Goal: Information Seeking & Learning: Compare options

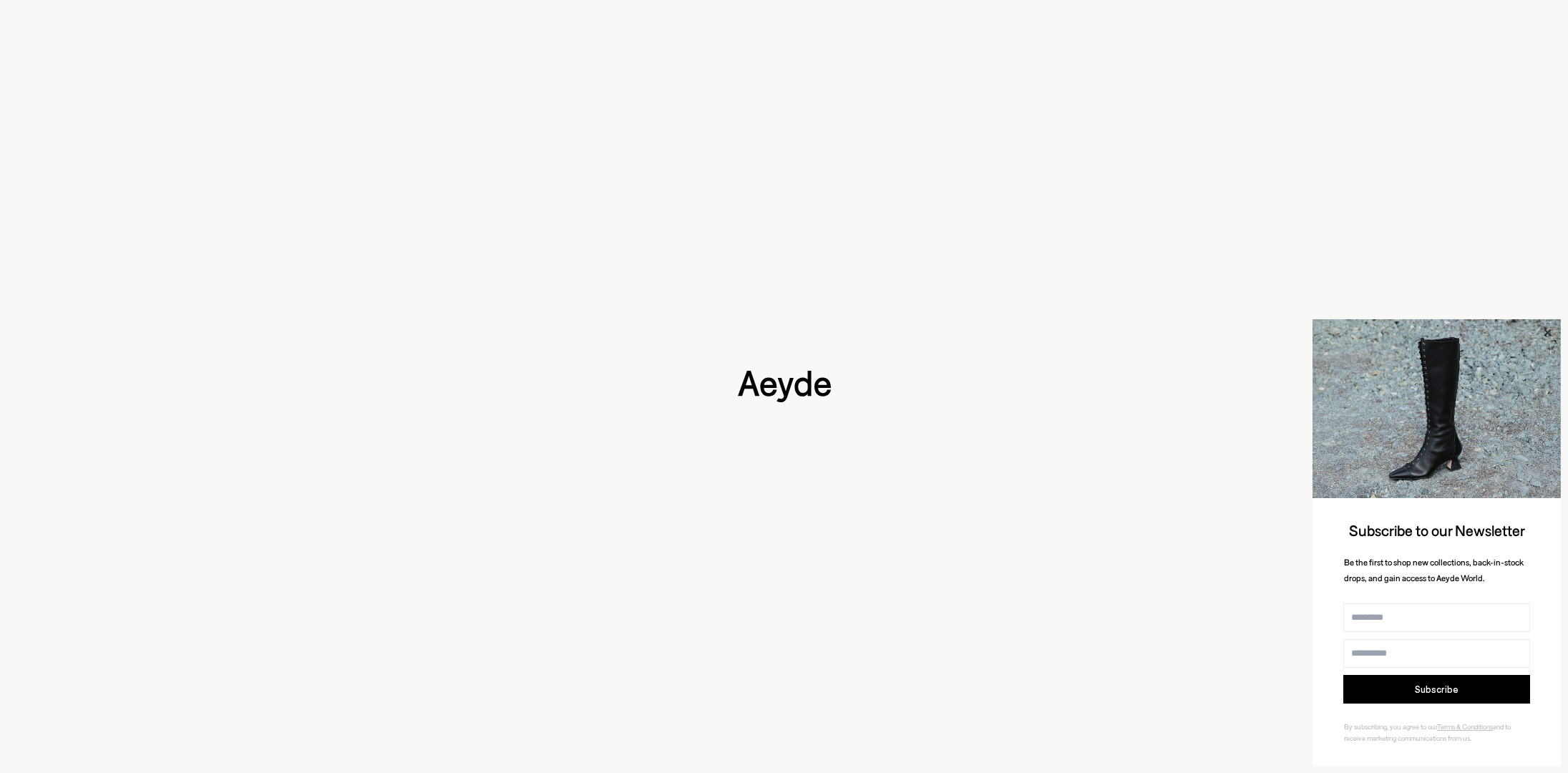
click at [1549, 329] on icon at bounding box center [1547, 332] width 18 height 18
click at [1544, 327] on icon at bounding box center [1547, 332] width 18 height 18
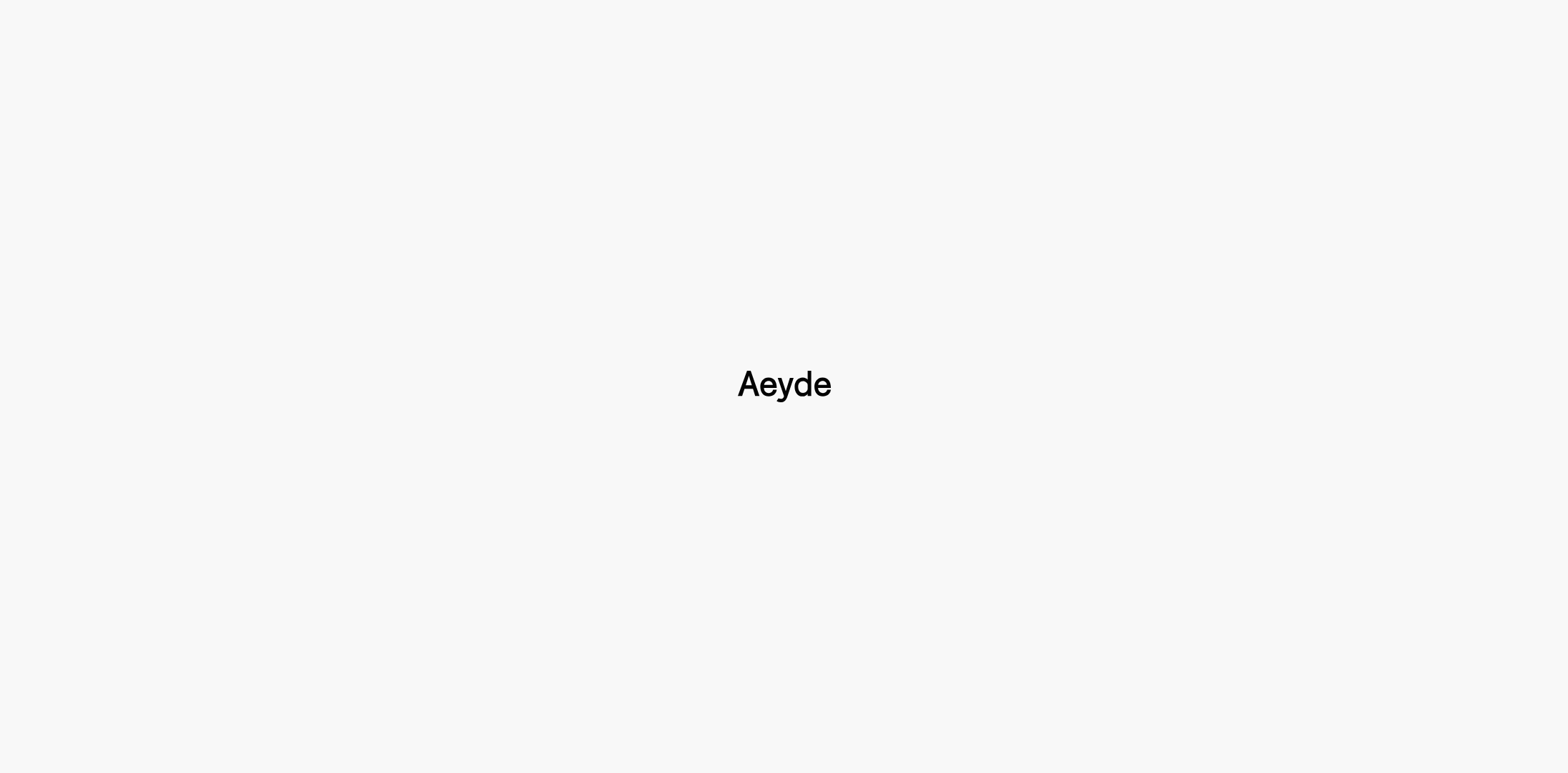
click at [763, 393] on img at bounding box center [785, 386] width 93 height 32
click at [781, 392] on img at bounding box center [785, 386] width 93 height 32
click at [749, 327] on div at bounding box center [784, 386] width 1568 height 773
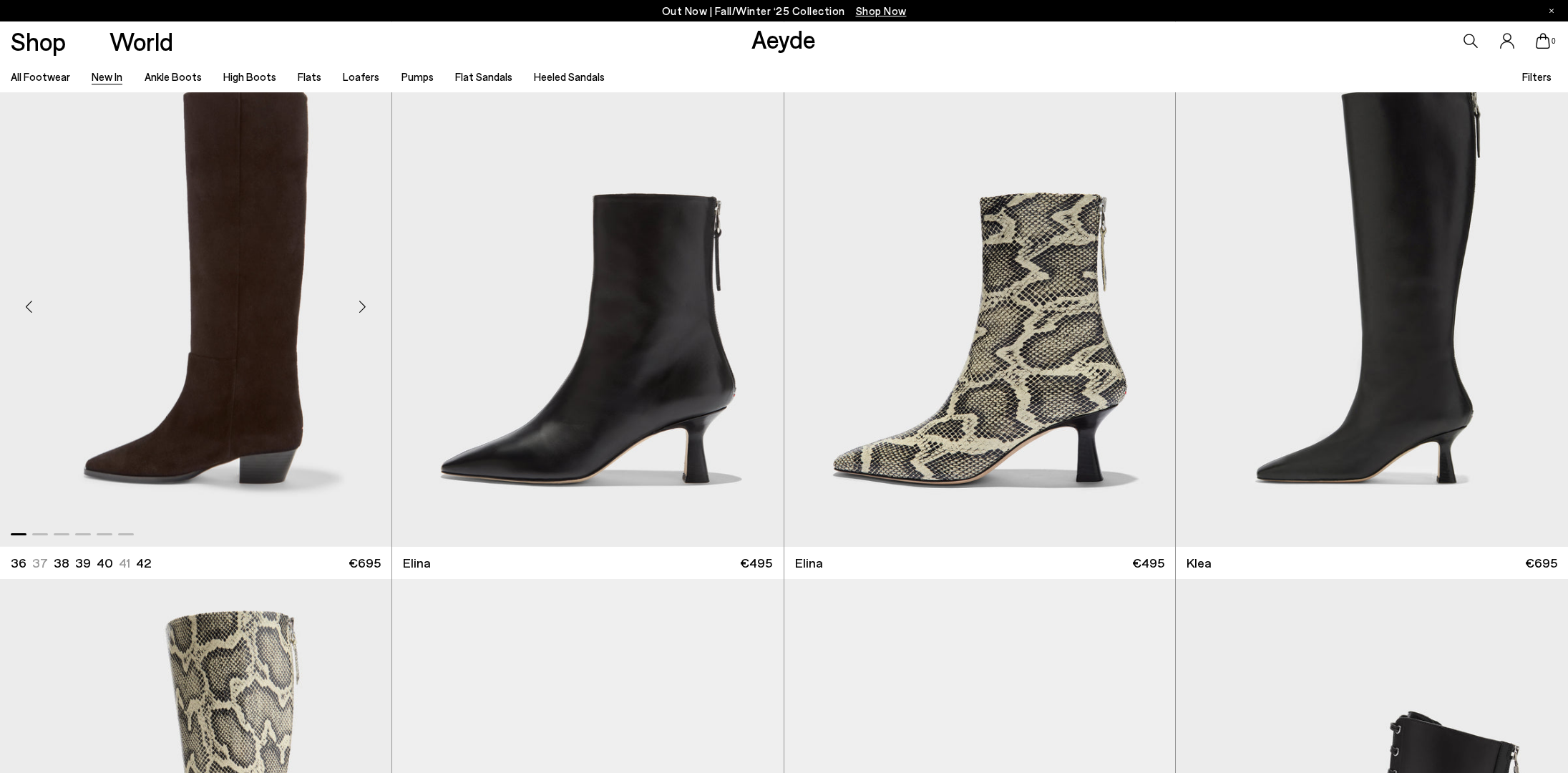
scroll to position [2105, 0]
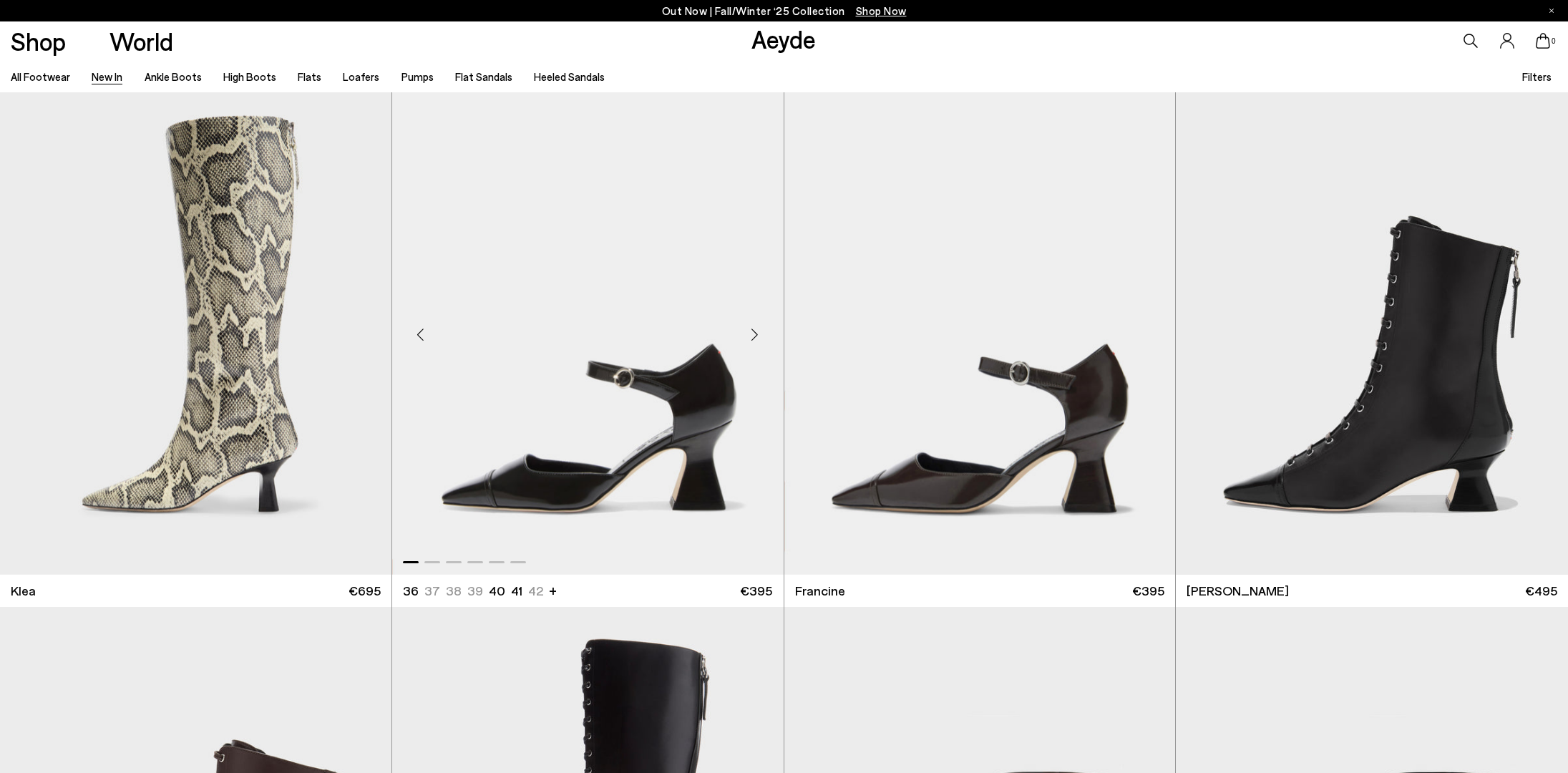
click at [752, 335] on div "Next slide" at bounding box center [755, 335] width 43 height 43
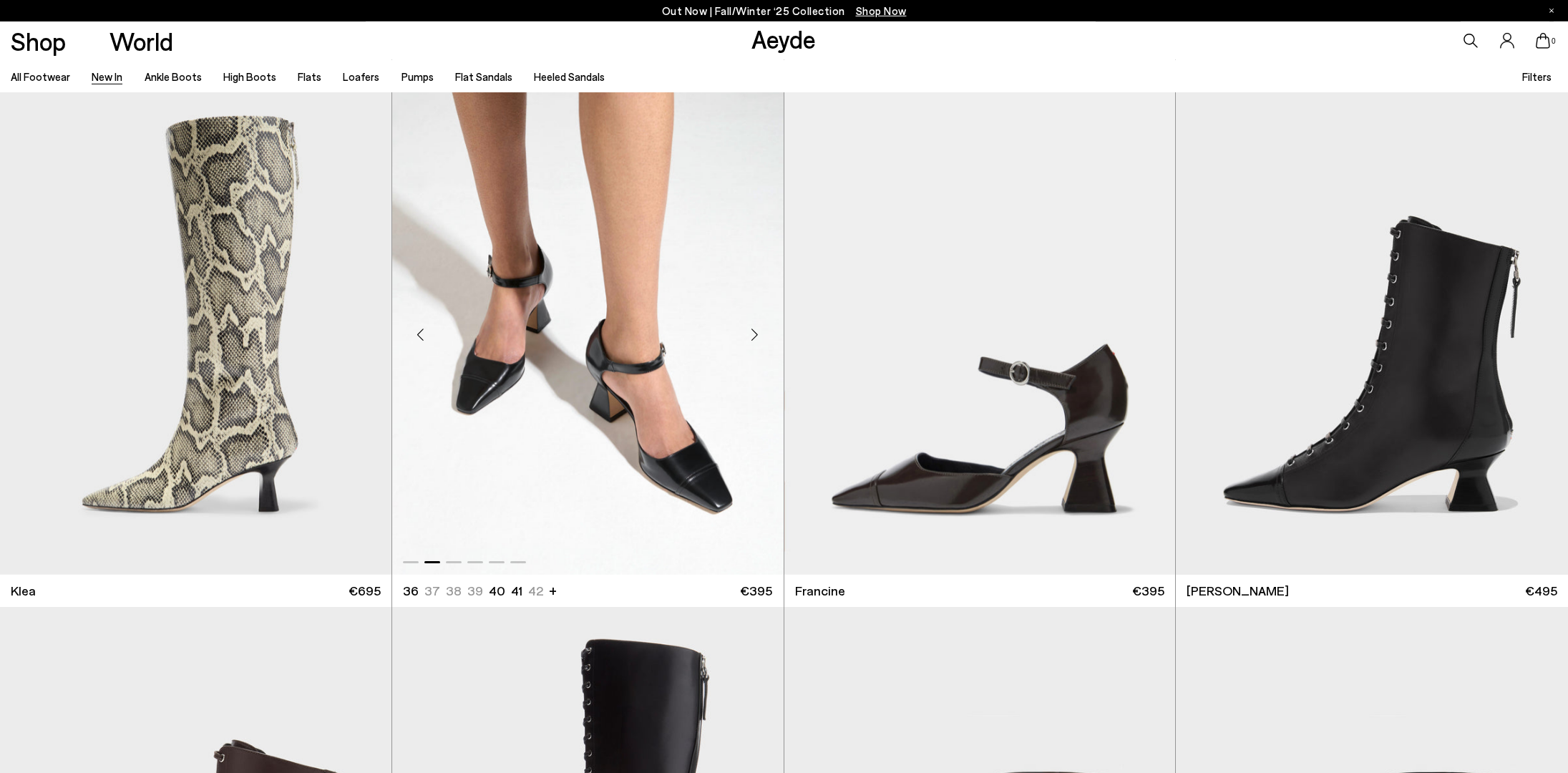
click at [752, 336] on div "Next slide" at bounding box center [755, 335] width 43 height 43
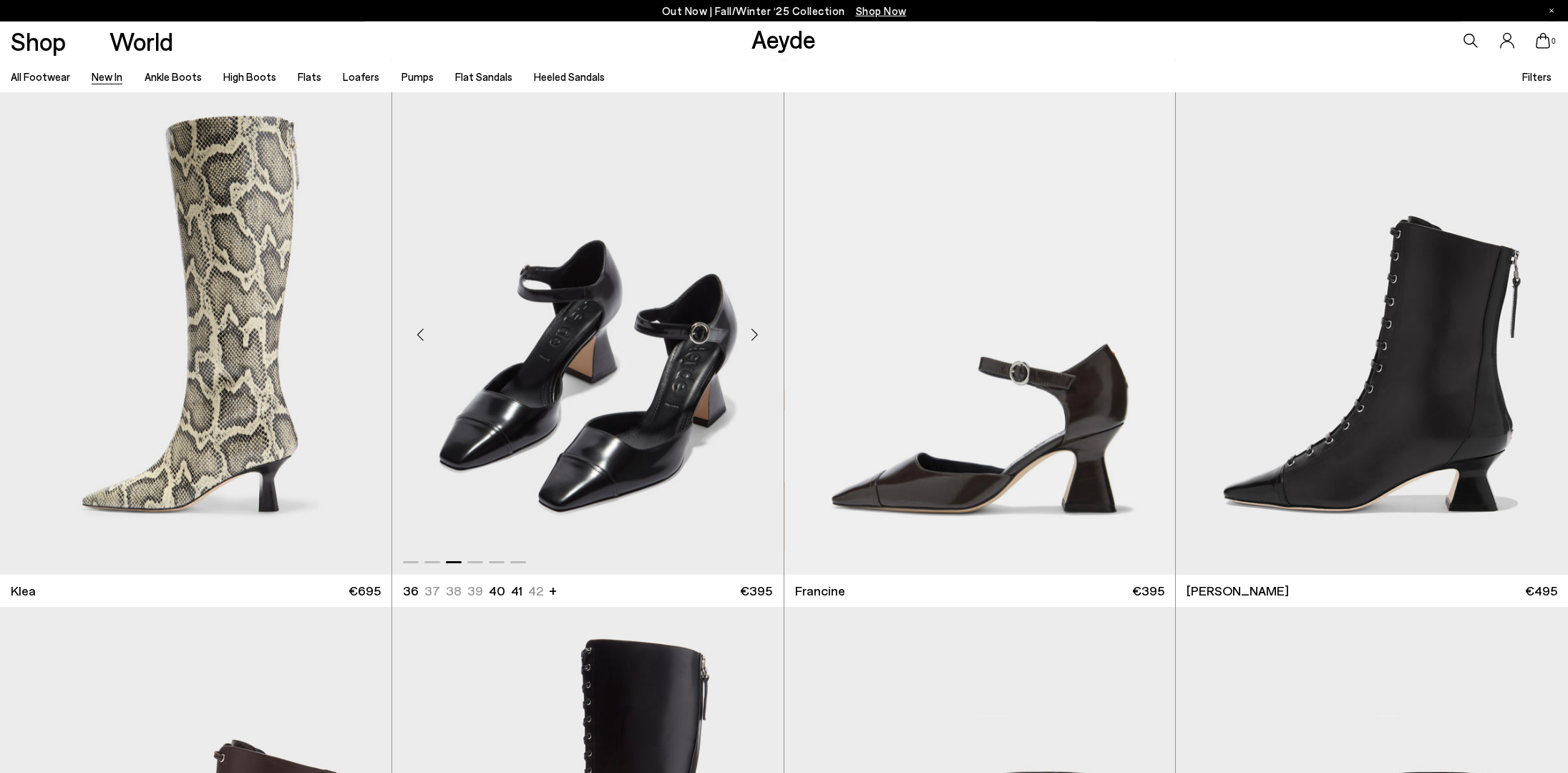
click at [752, 336] on div "Next slide" at bounding box center [755, 335] width 43 height 43
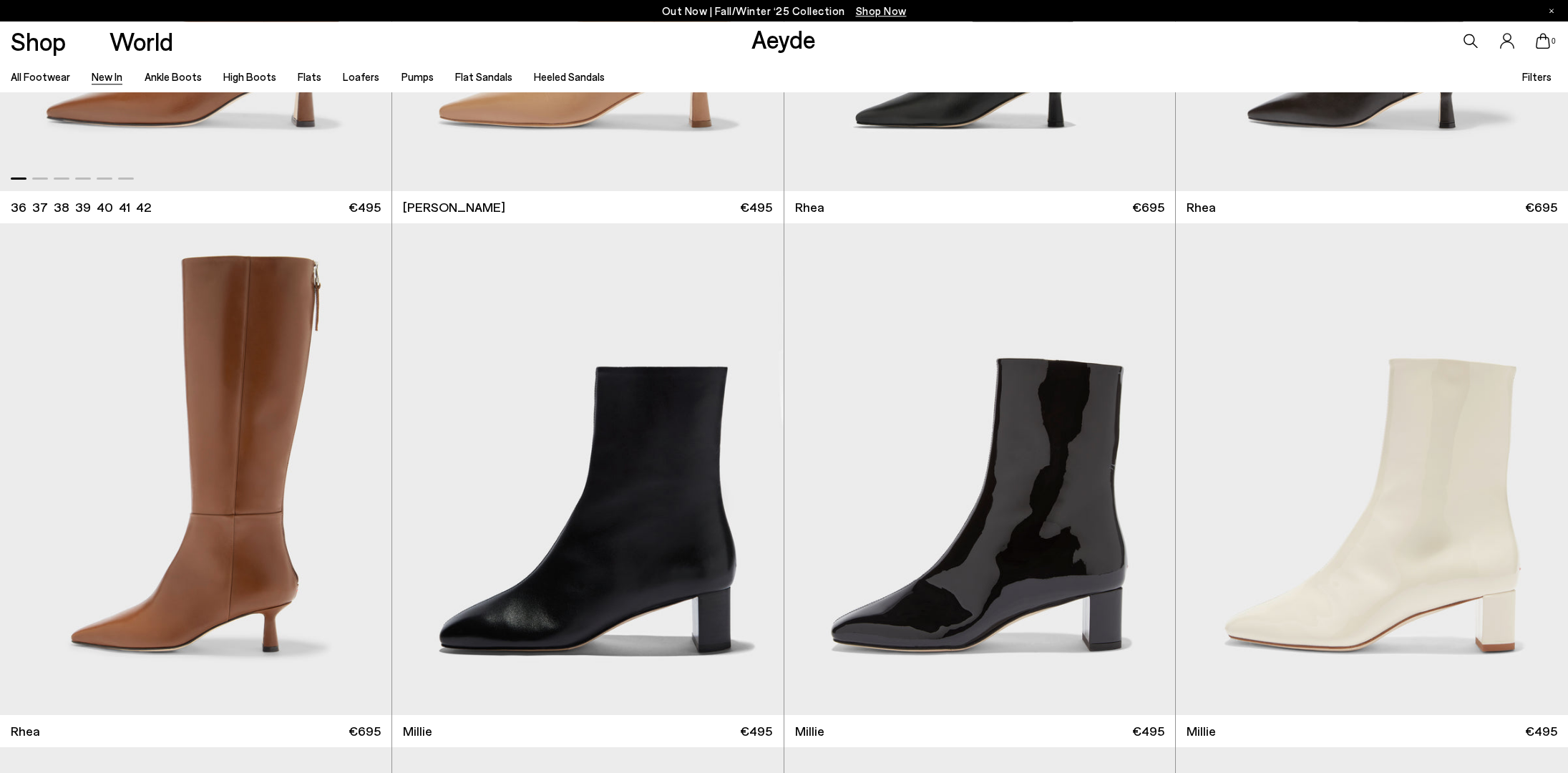
scroll to position [4510, 0]
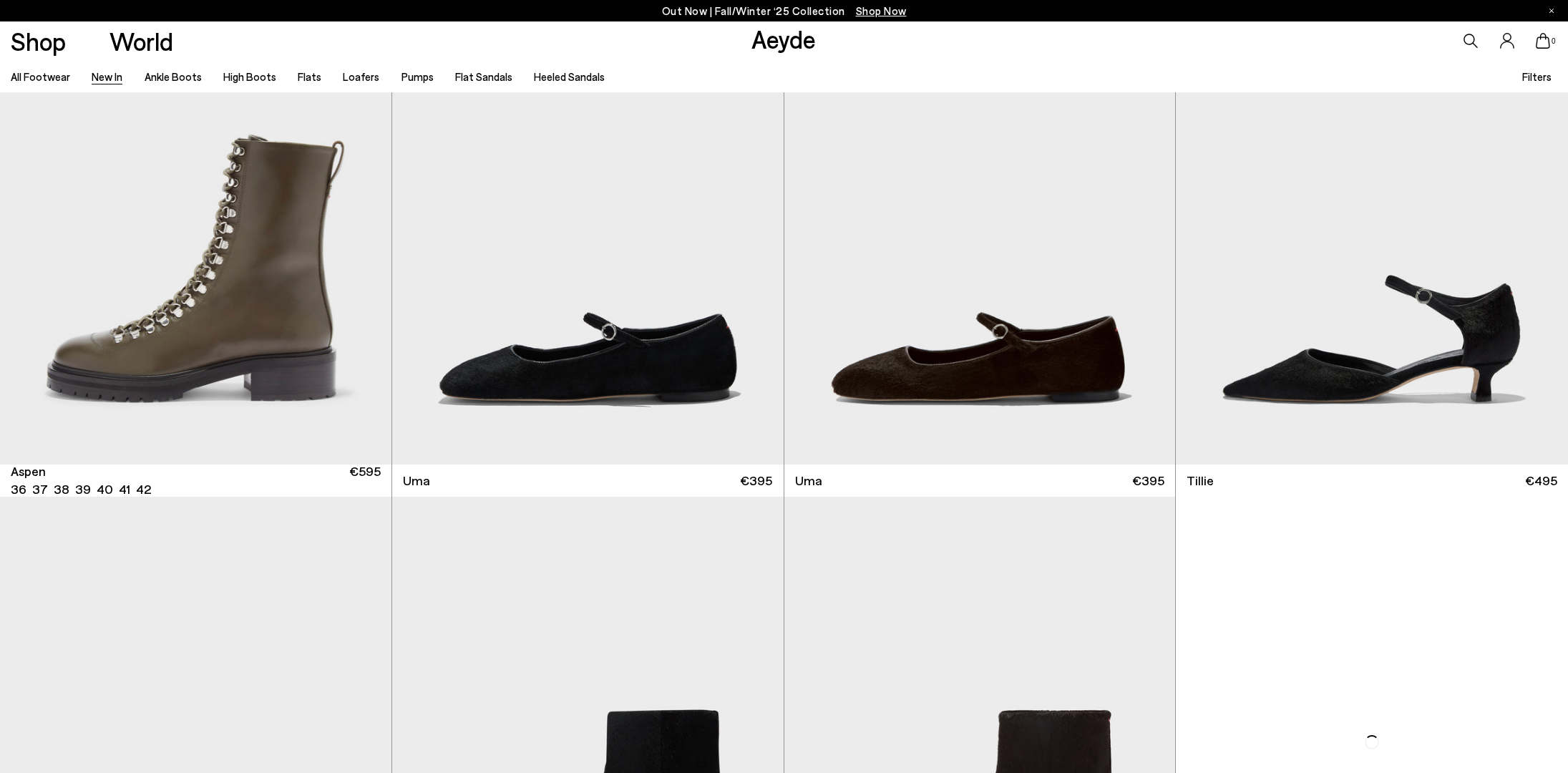
scroll to position [11876, 0]
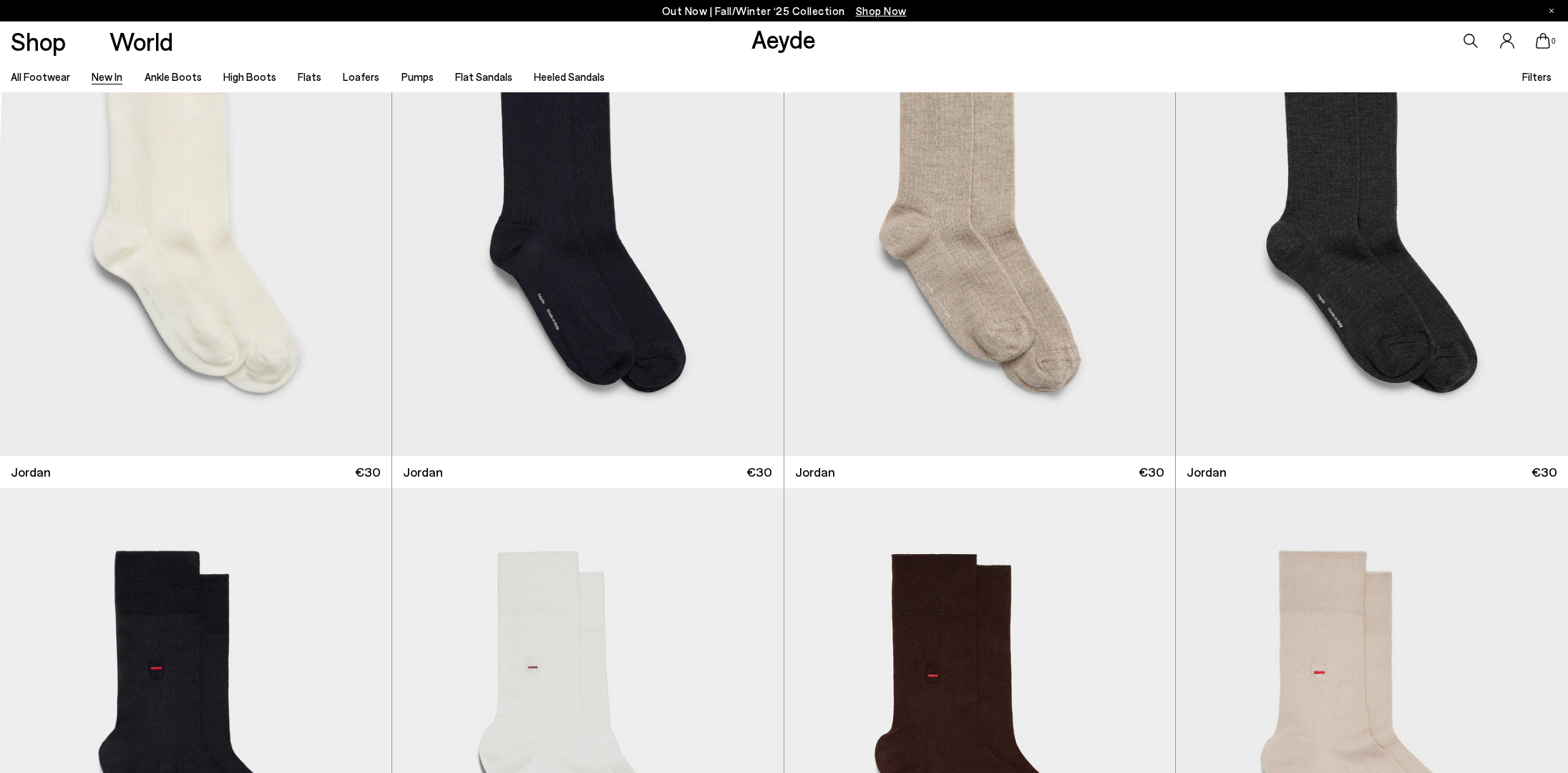
scroll to position [15033, 0]
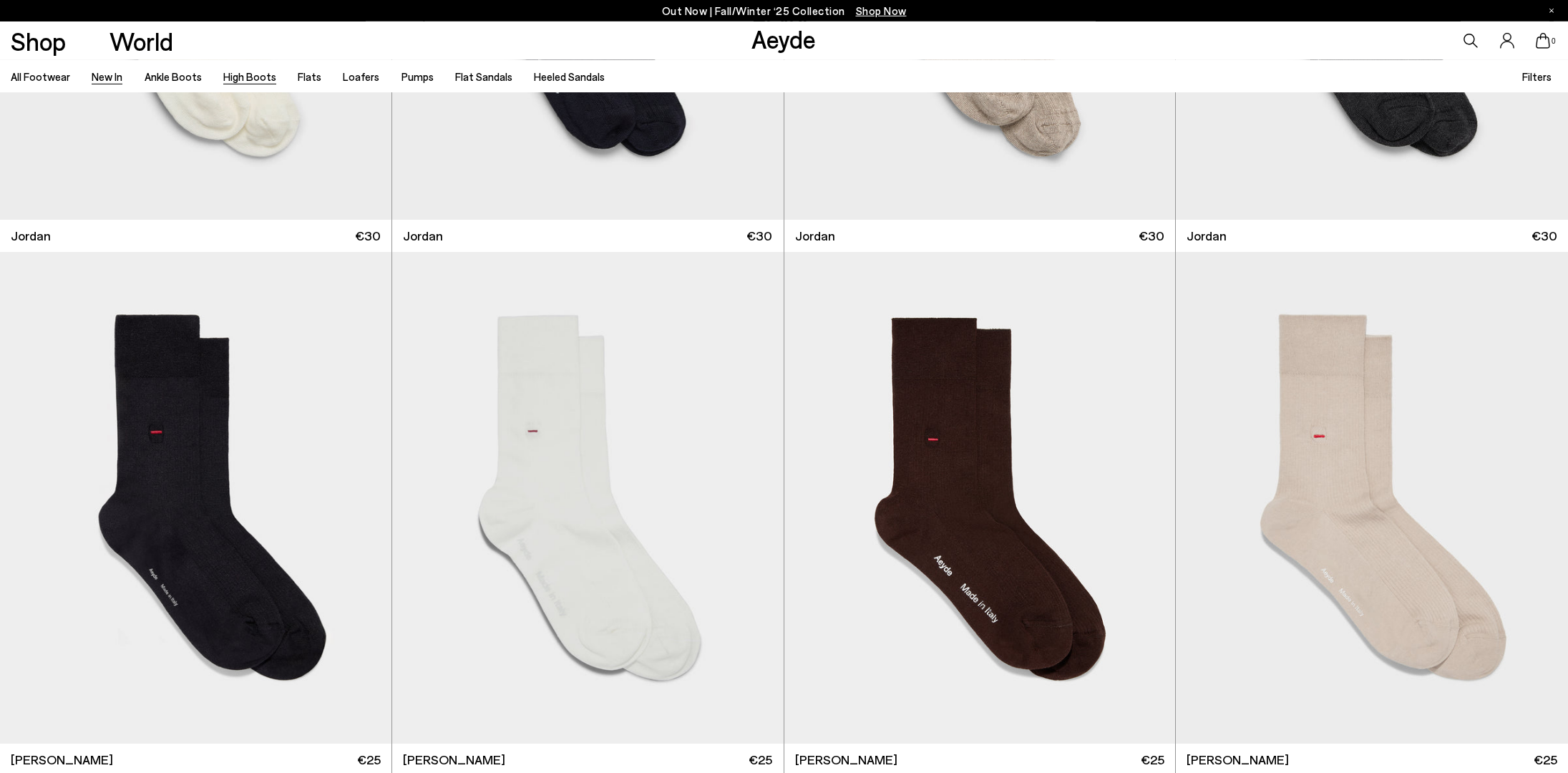
click at [227, 76] on link "High Boots" at bounding box center [250, 76] width 53 height 13
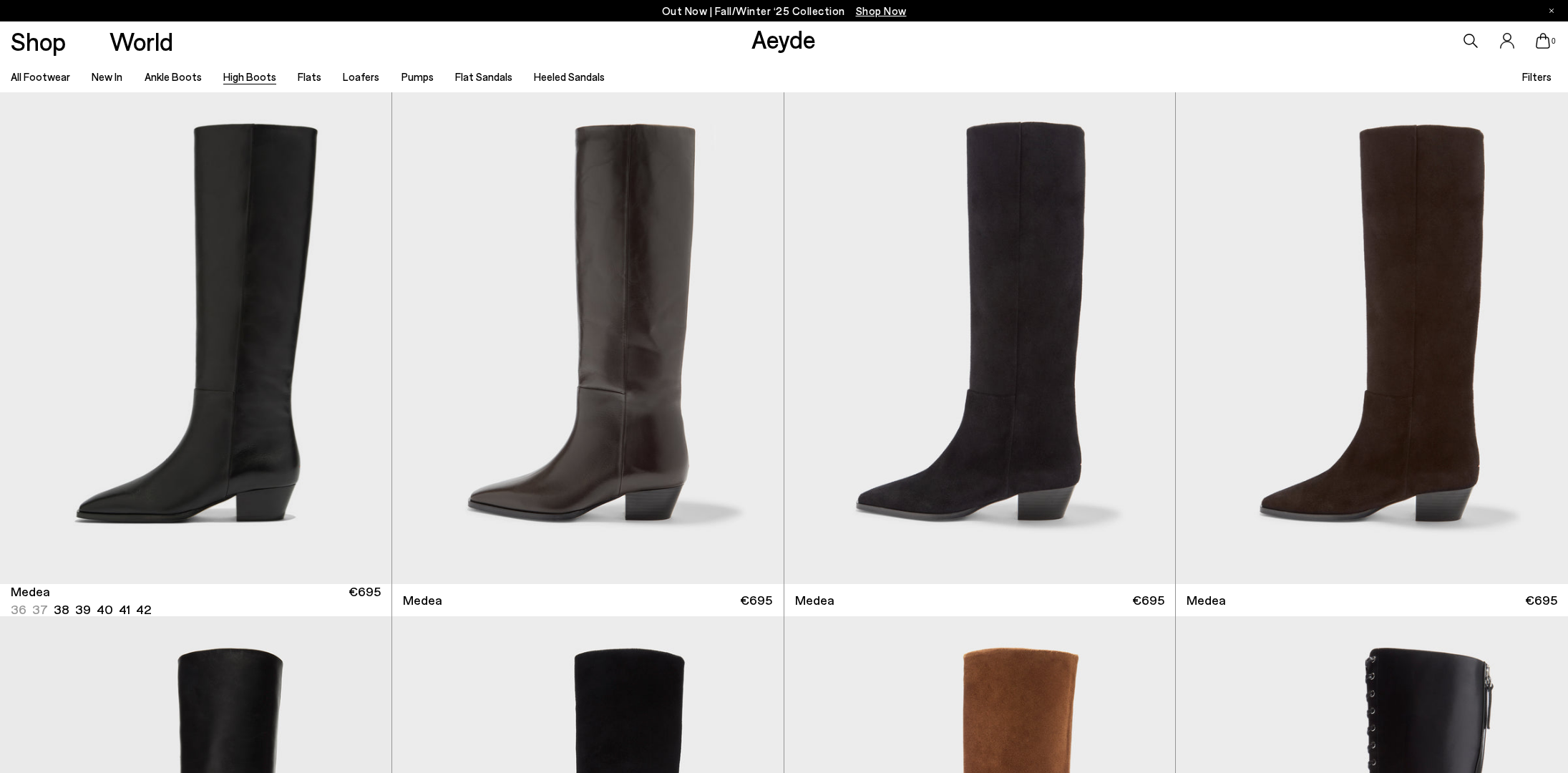
scroll to position [752, 0]
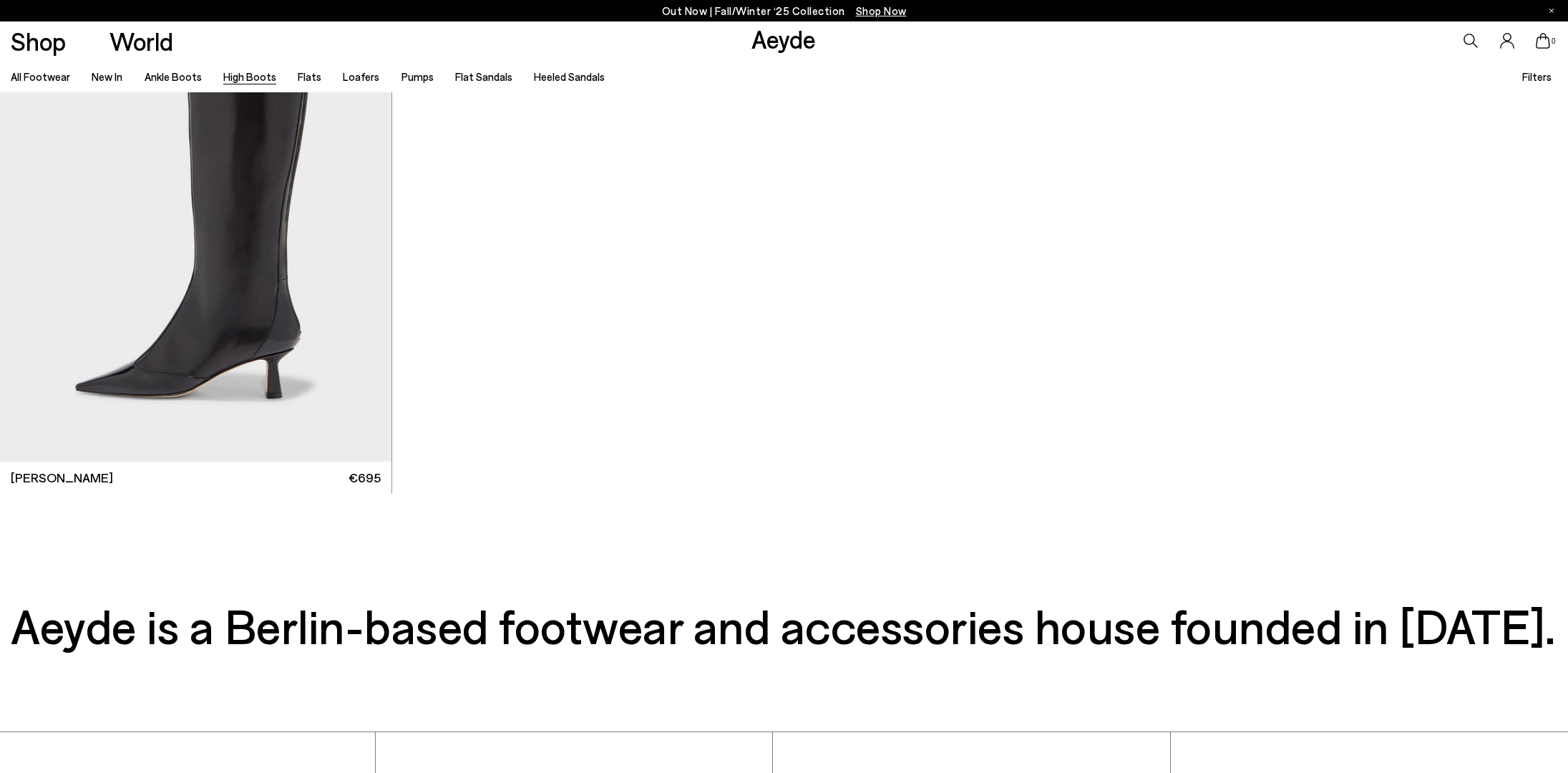
scroll to position [5562, 0]
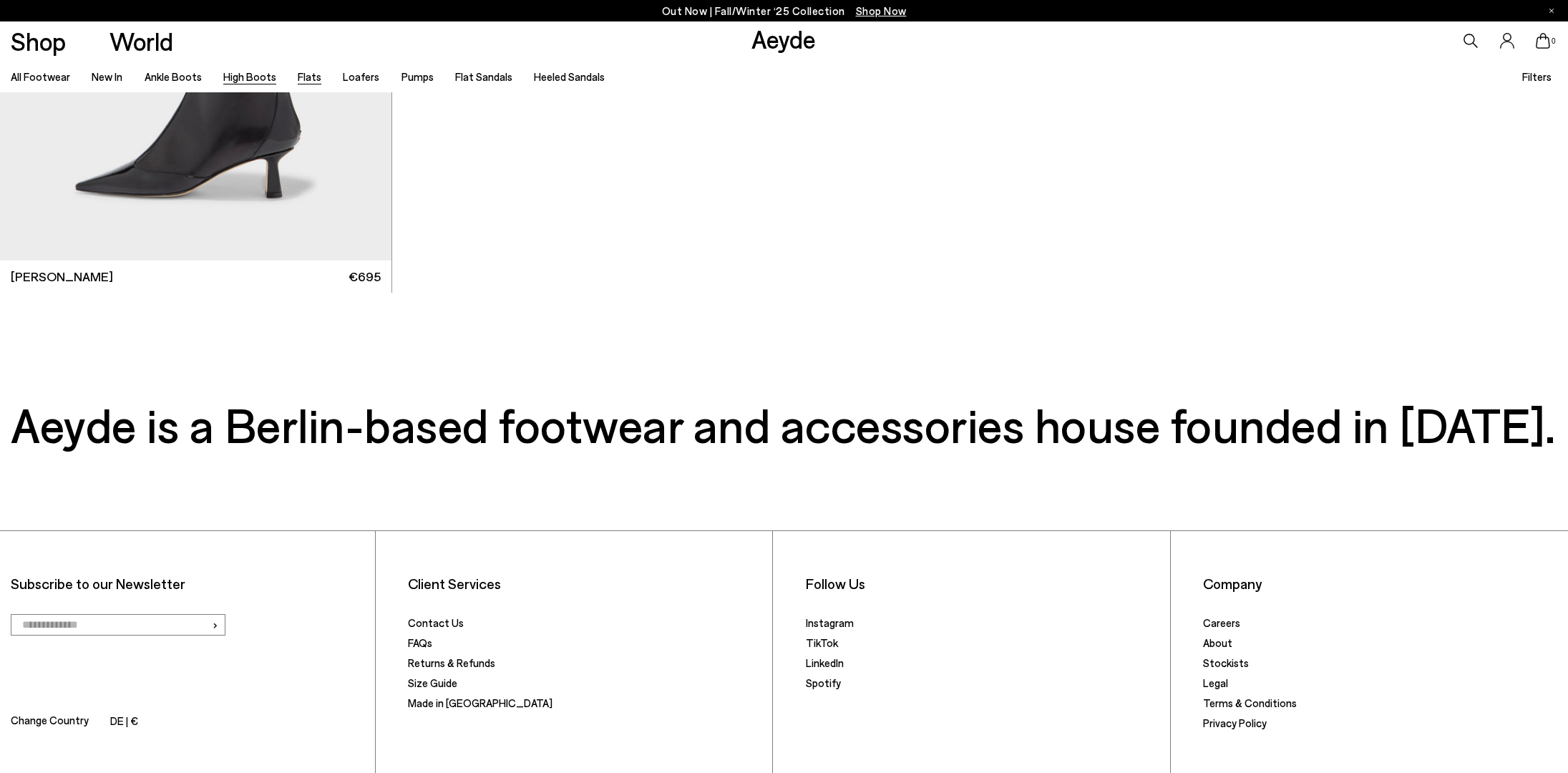
click at [304, 77] on link "Flats" at bounding box center [309, 76] width 24 height 13
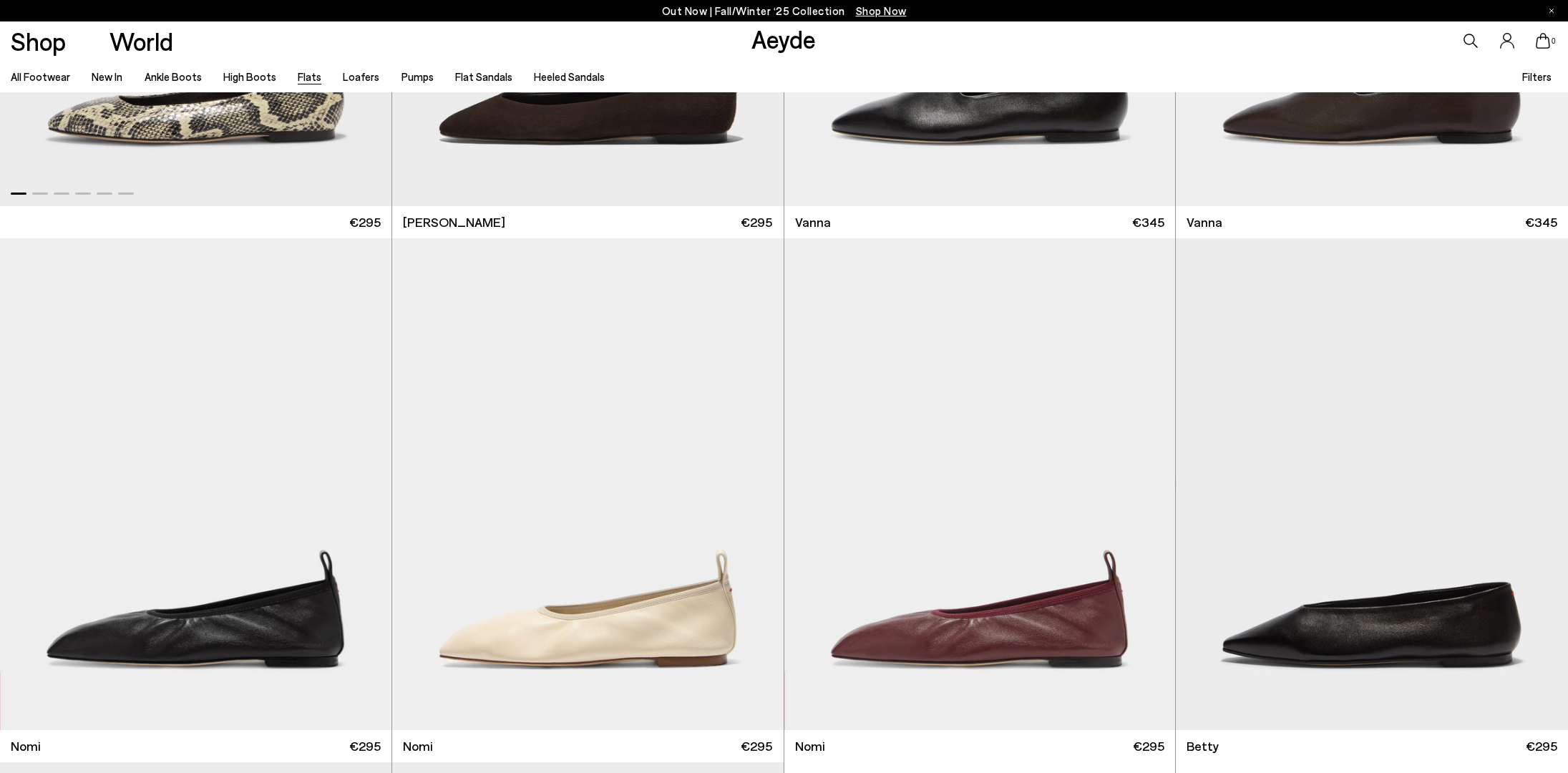
scroll to position [1353, 0]
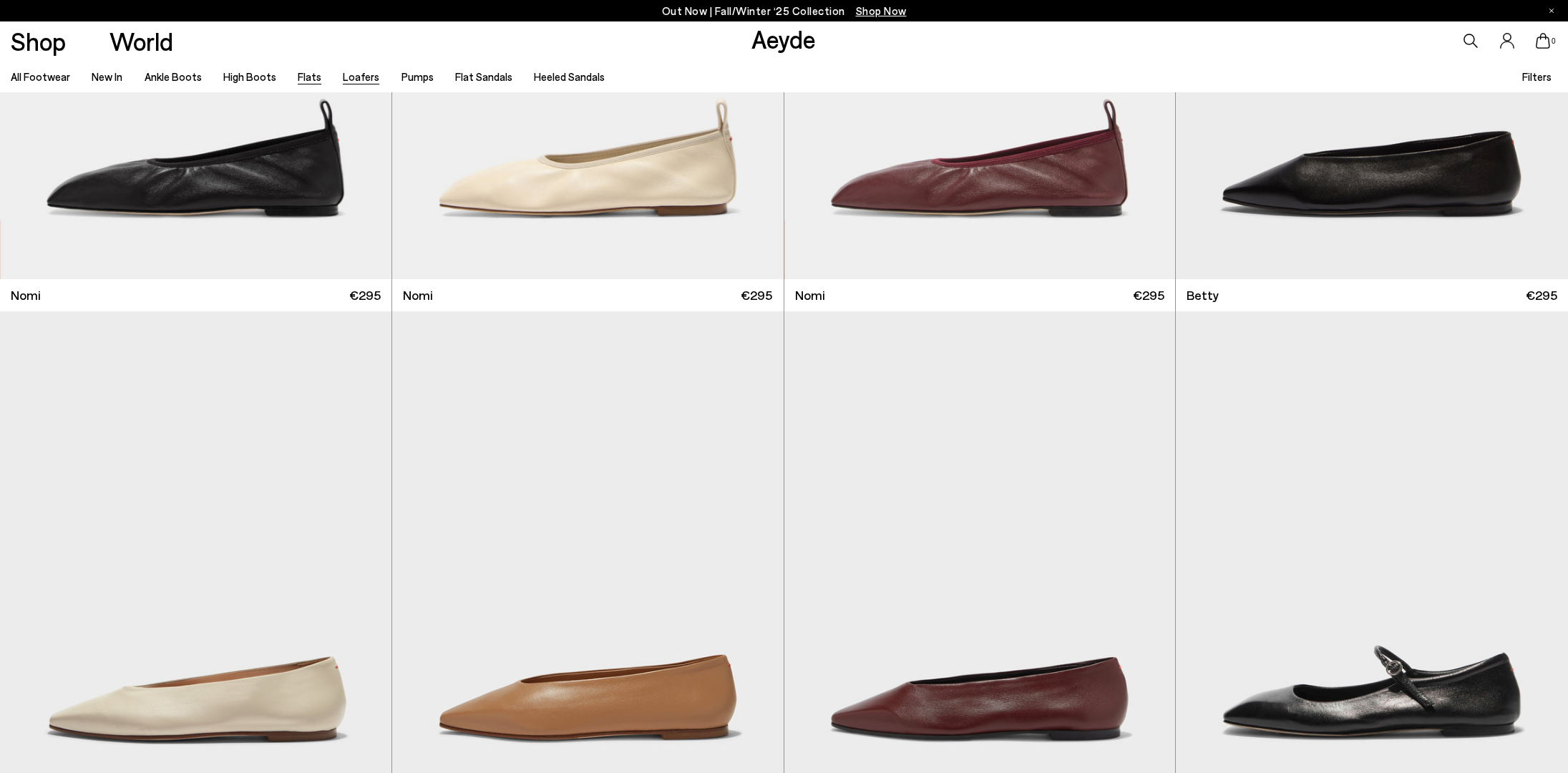
click at [355, 78] on link "Loafers" at bounding box center [361, 76] width 37 height 13
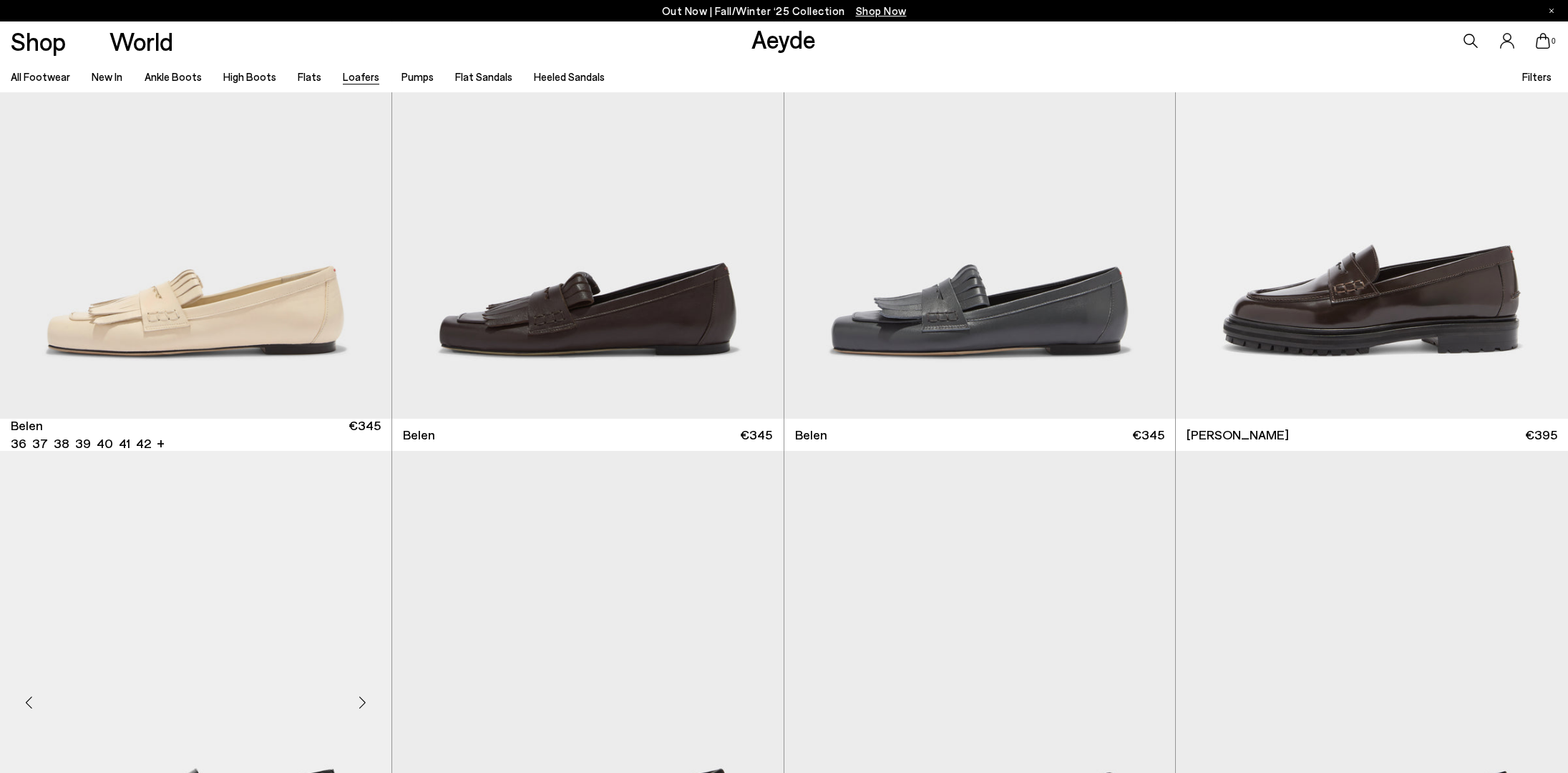
scroll to position [1353, 0]
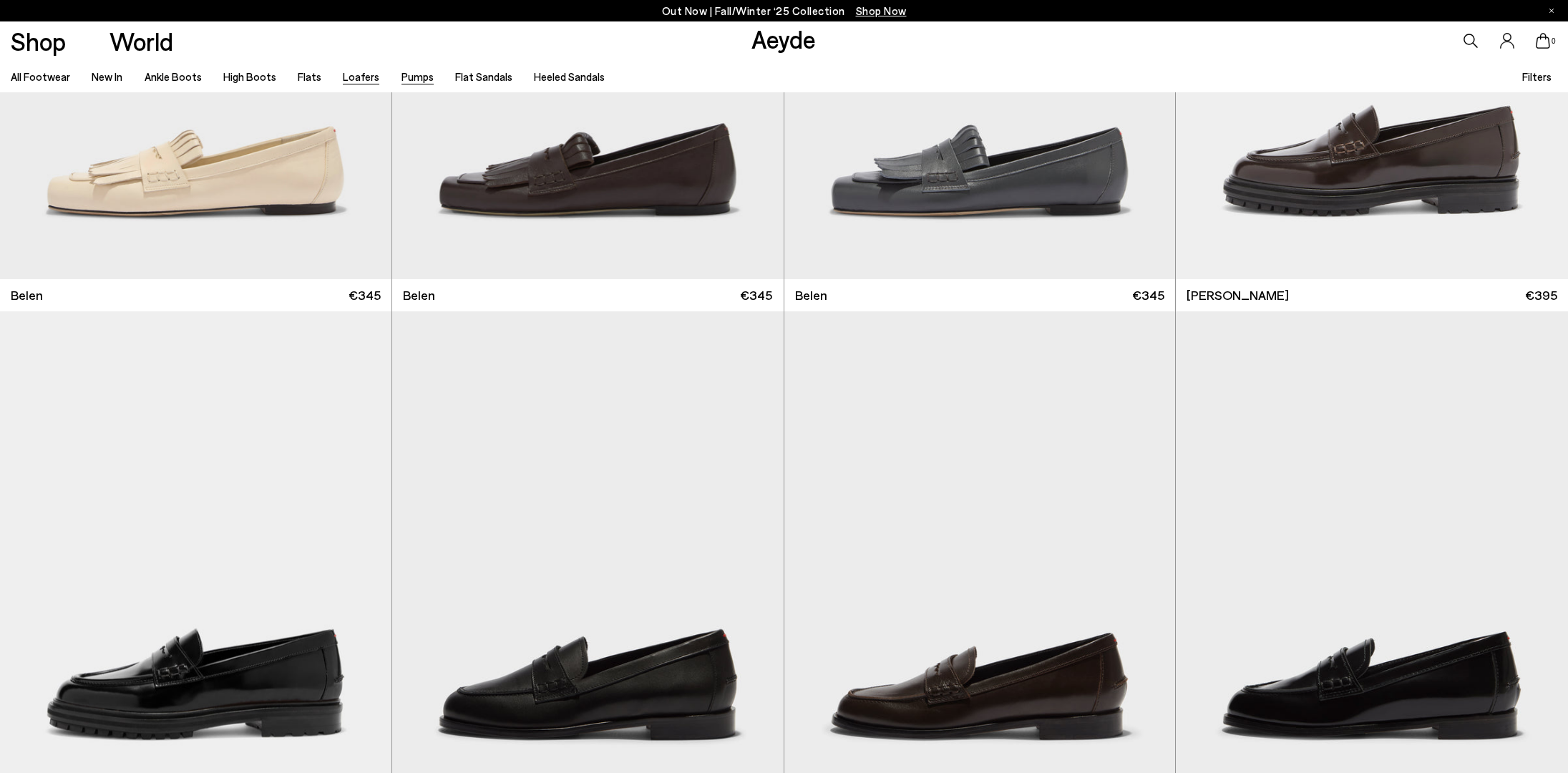
click at [411, 80] on link "Pumps" at bounding box center [418, 76] width 32 height 13
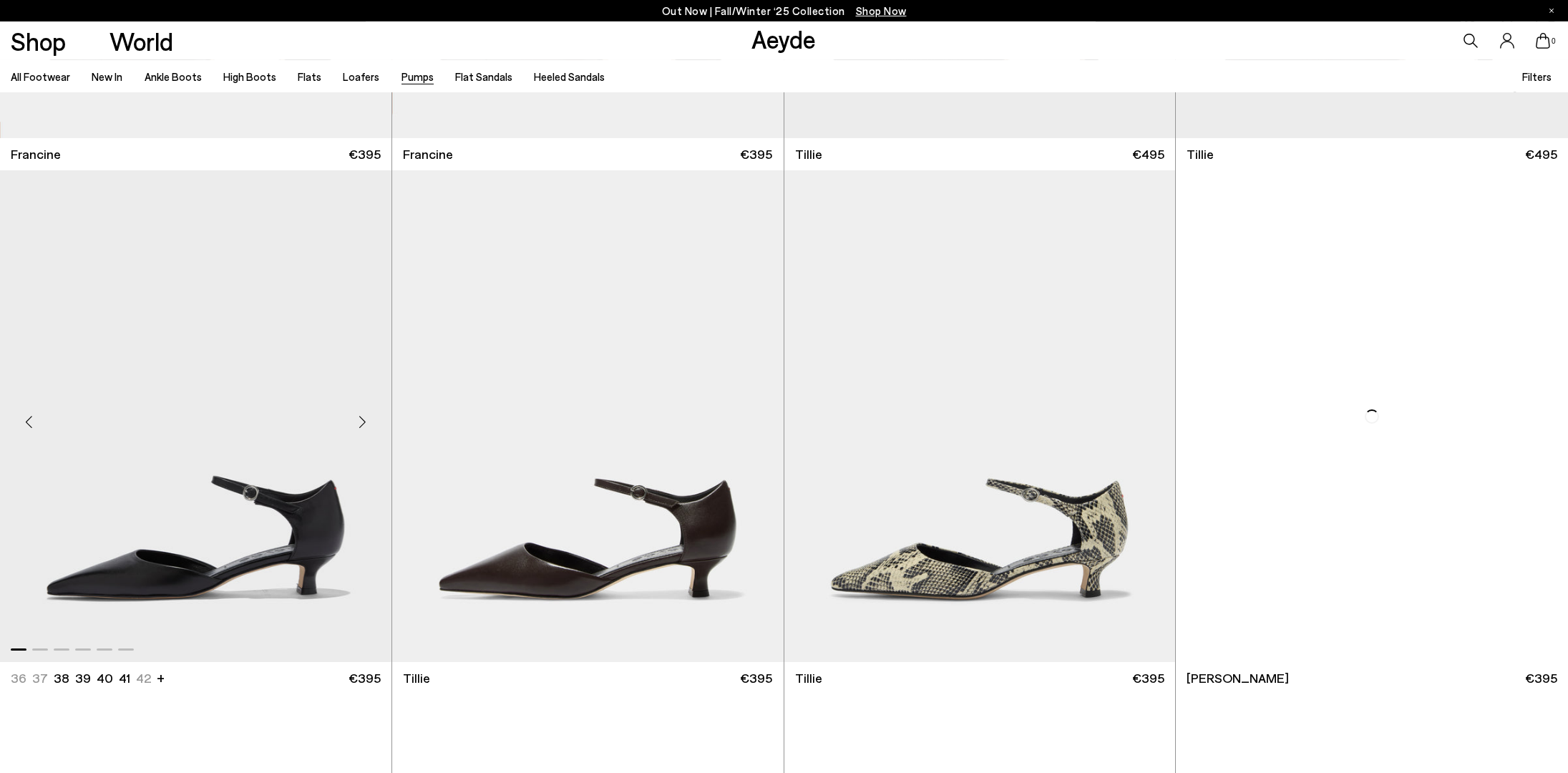
scroll to position [451, 0]
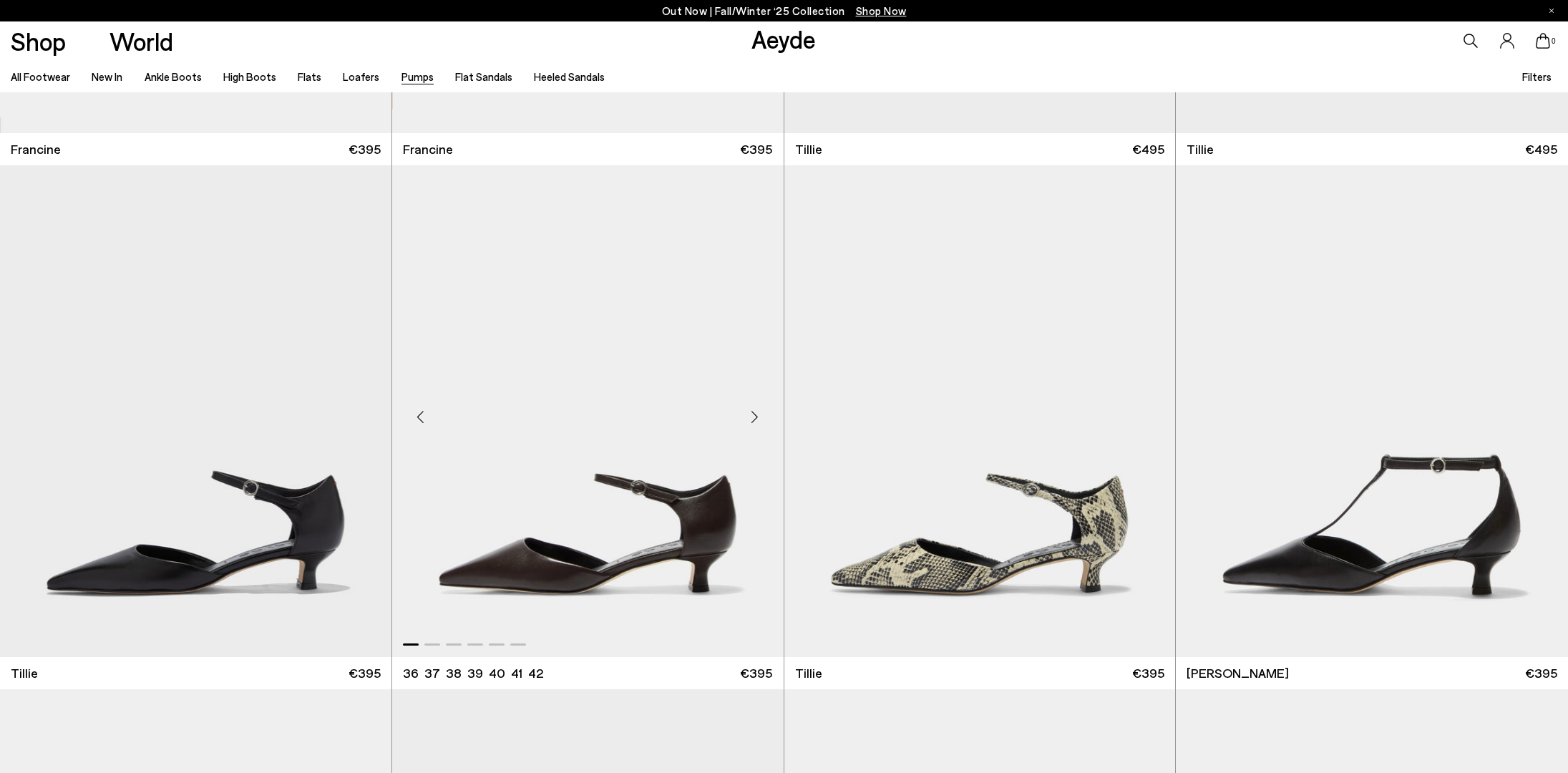
click at [752, 420] on div "Next slide" at bounding box center [755, 417] width 43 height 43
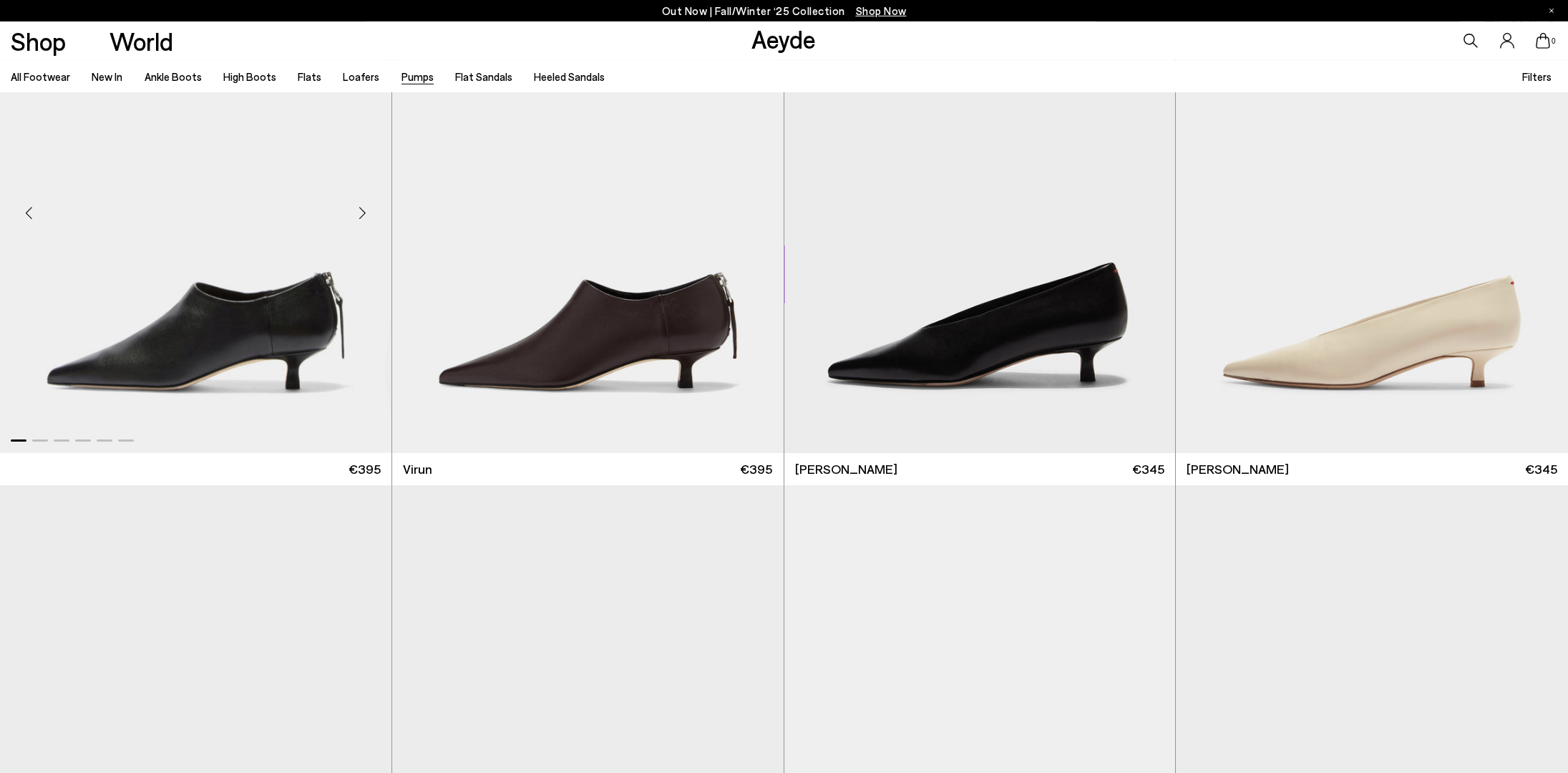
scroll to position [2255, 0]
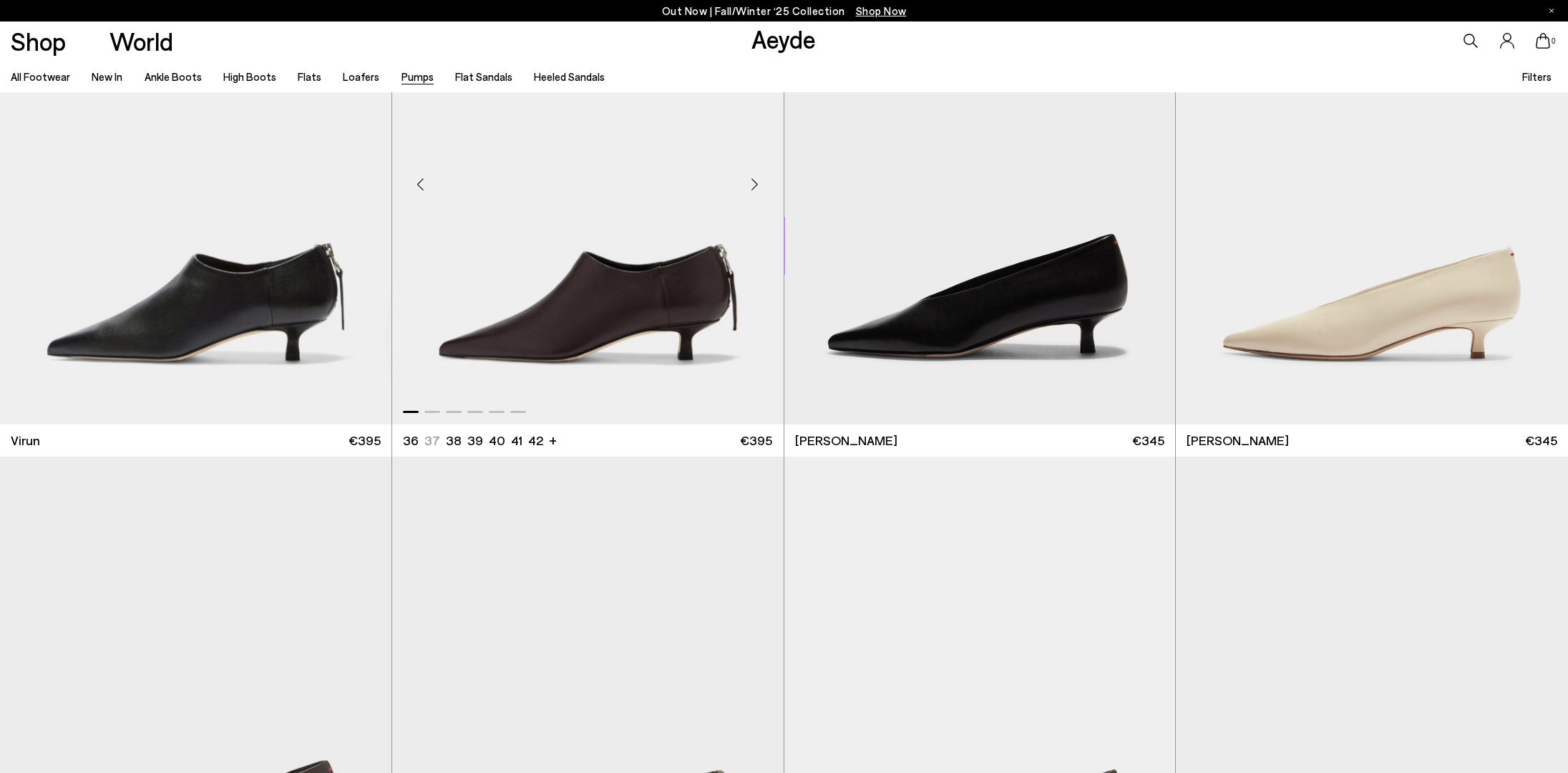
click at [755, 183] on div "Next slide" at bounding box center [755, 184] width 43 height 43
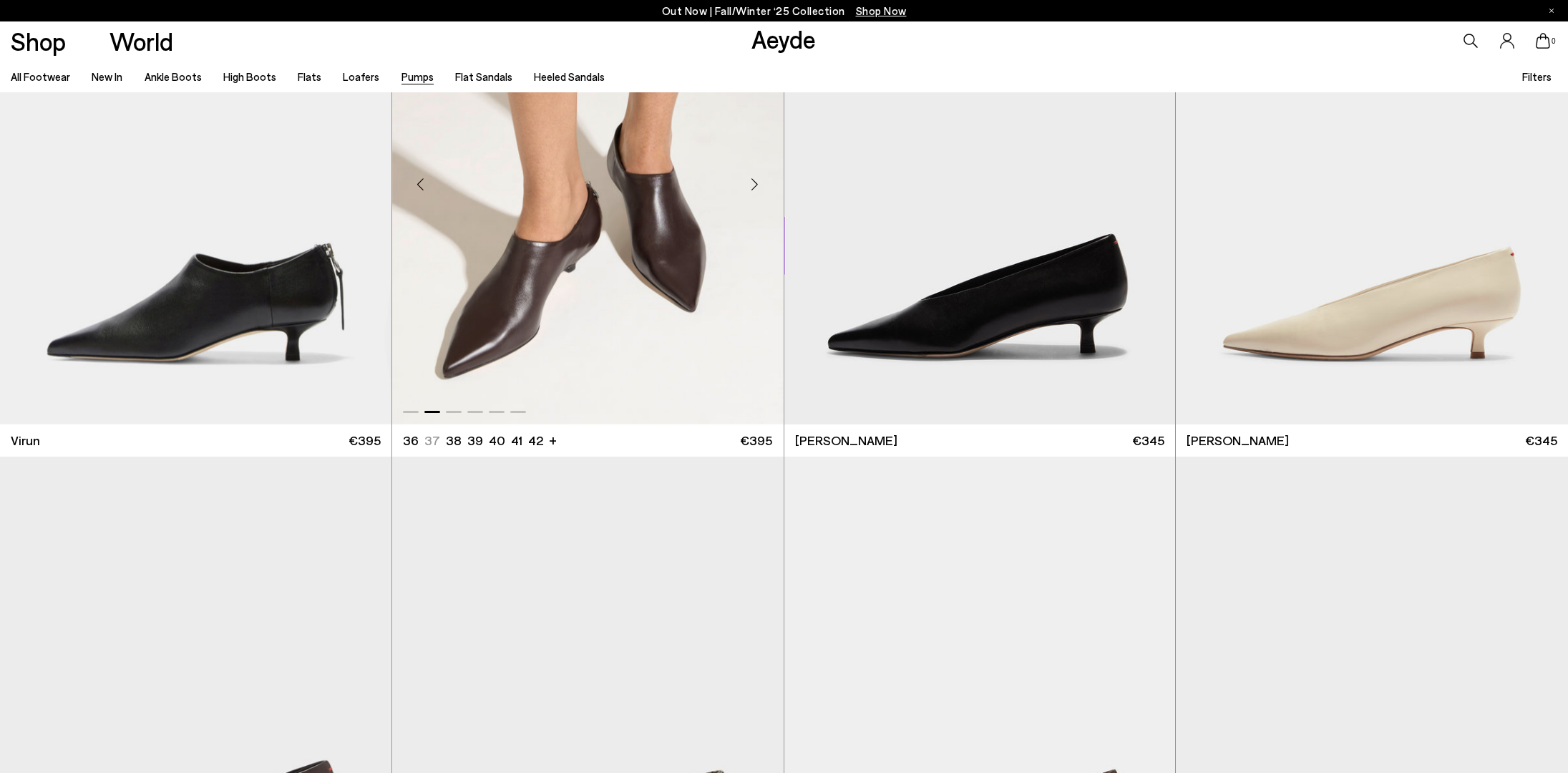
click at [755, 181] on div "Next slide" at bounding box center [755, 184] width 43 height 43
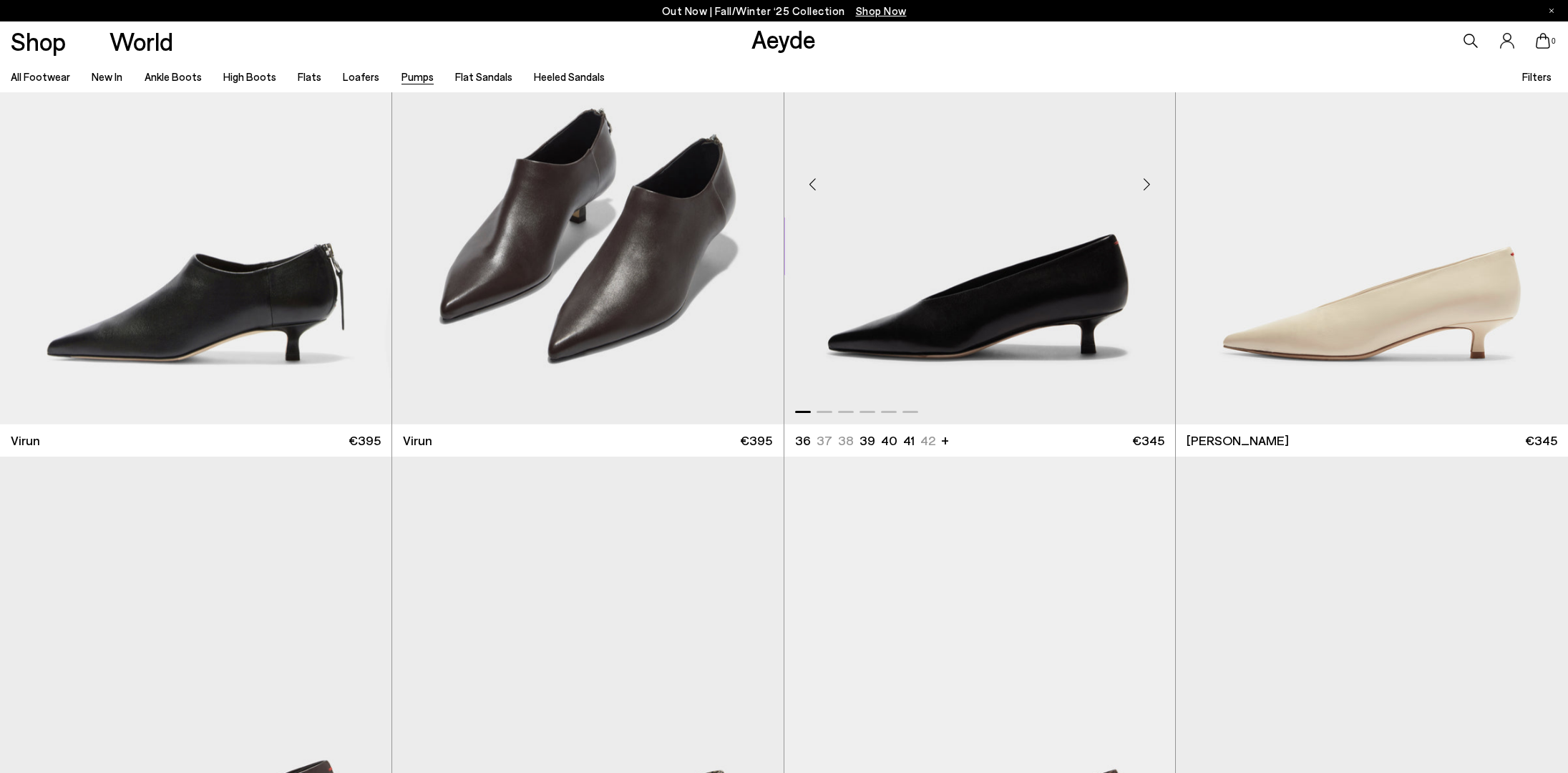
click at [1144, 187] on div "Next slide" at bounding box center [1147, 184] width 43 height 43
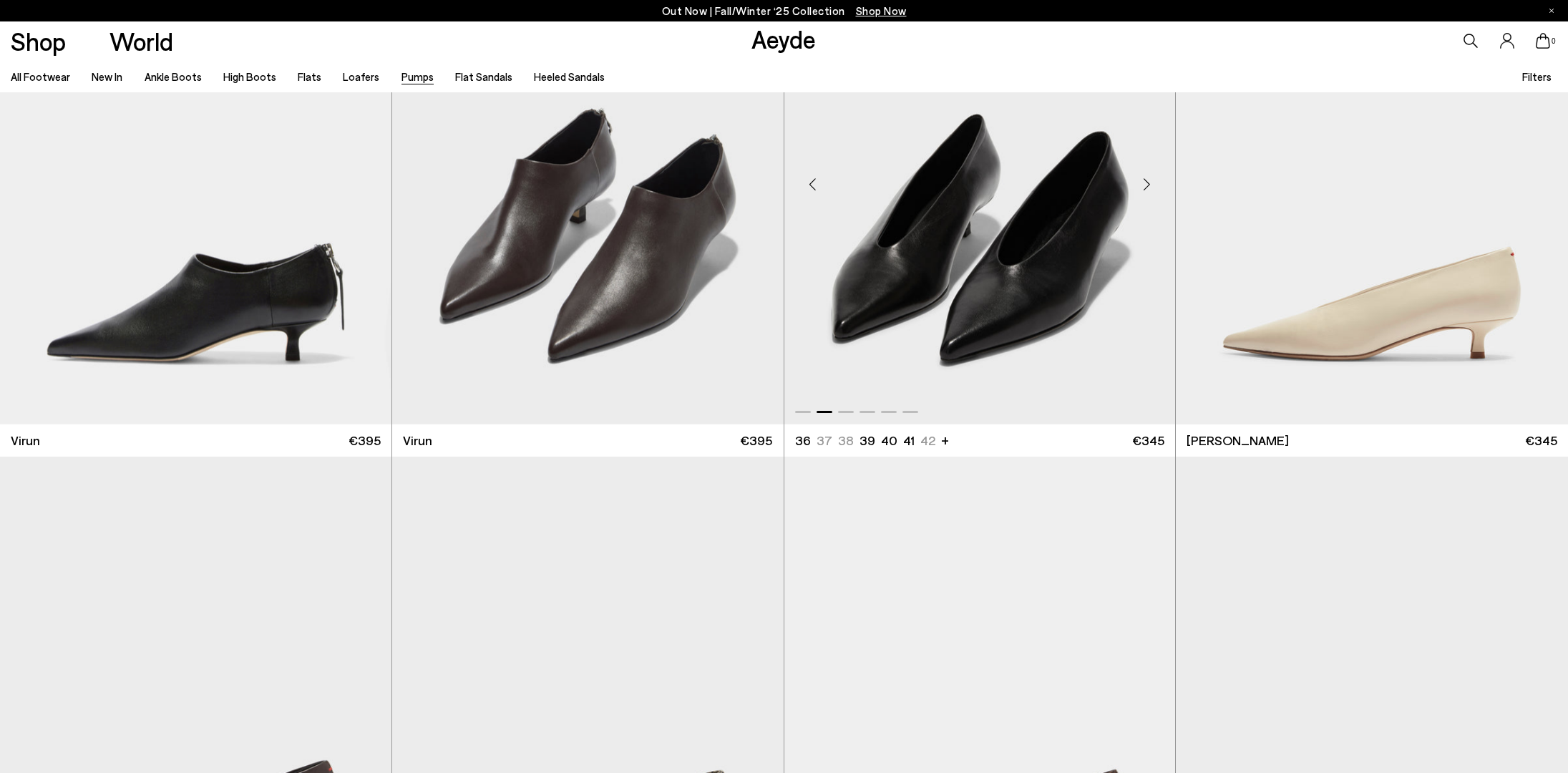
click at [1144, 187] on div "Next slide" at bounding box center [1147, 184] width 43 height 43
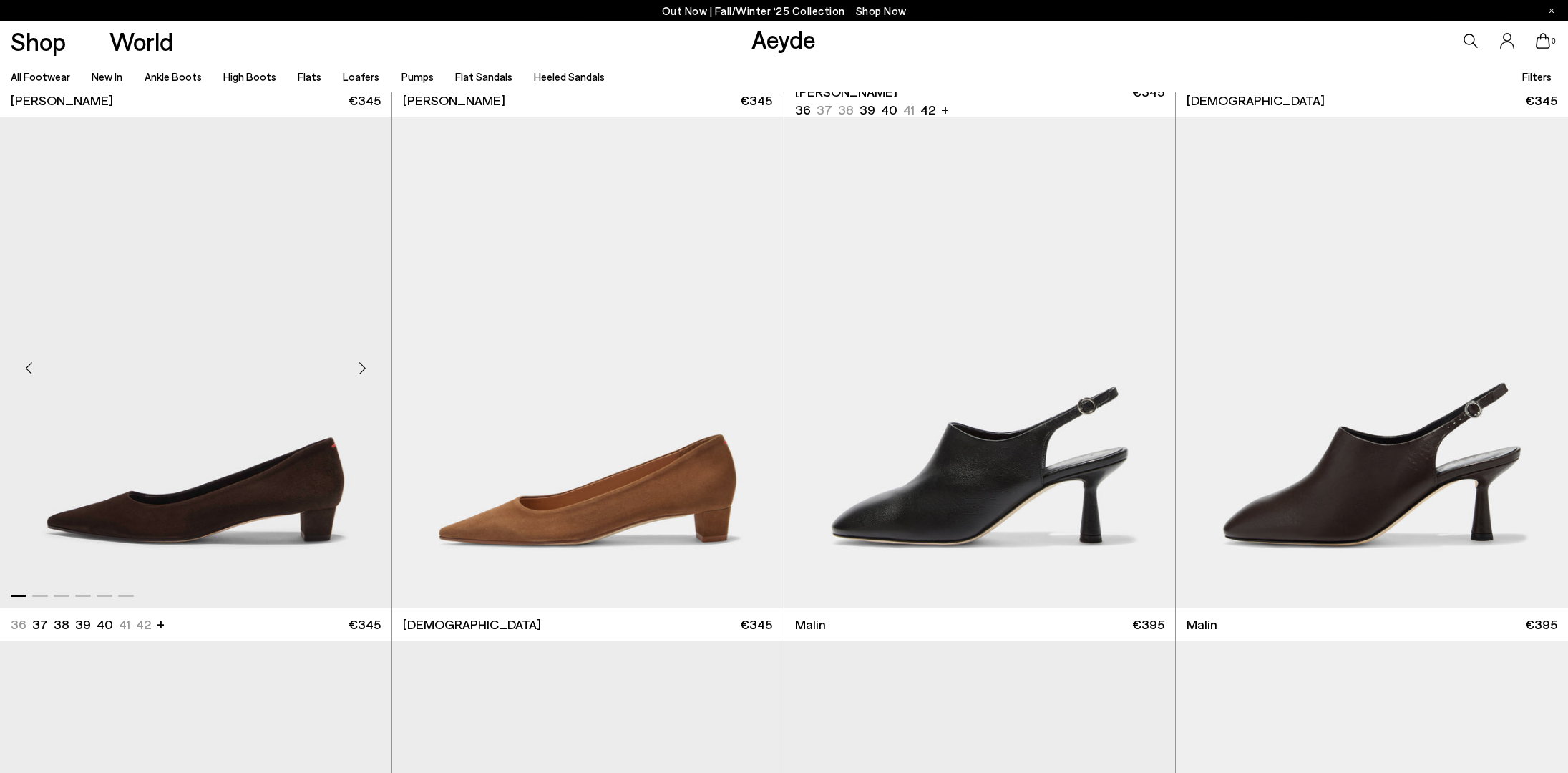
scroll to position [3157, 0]
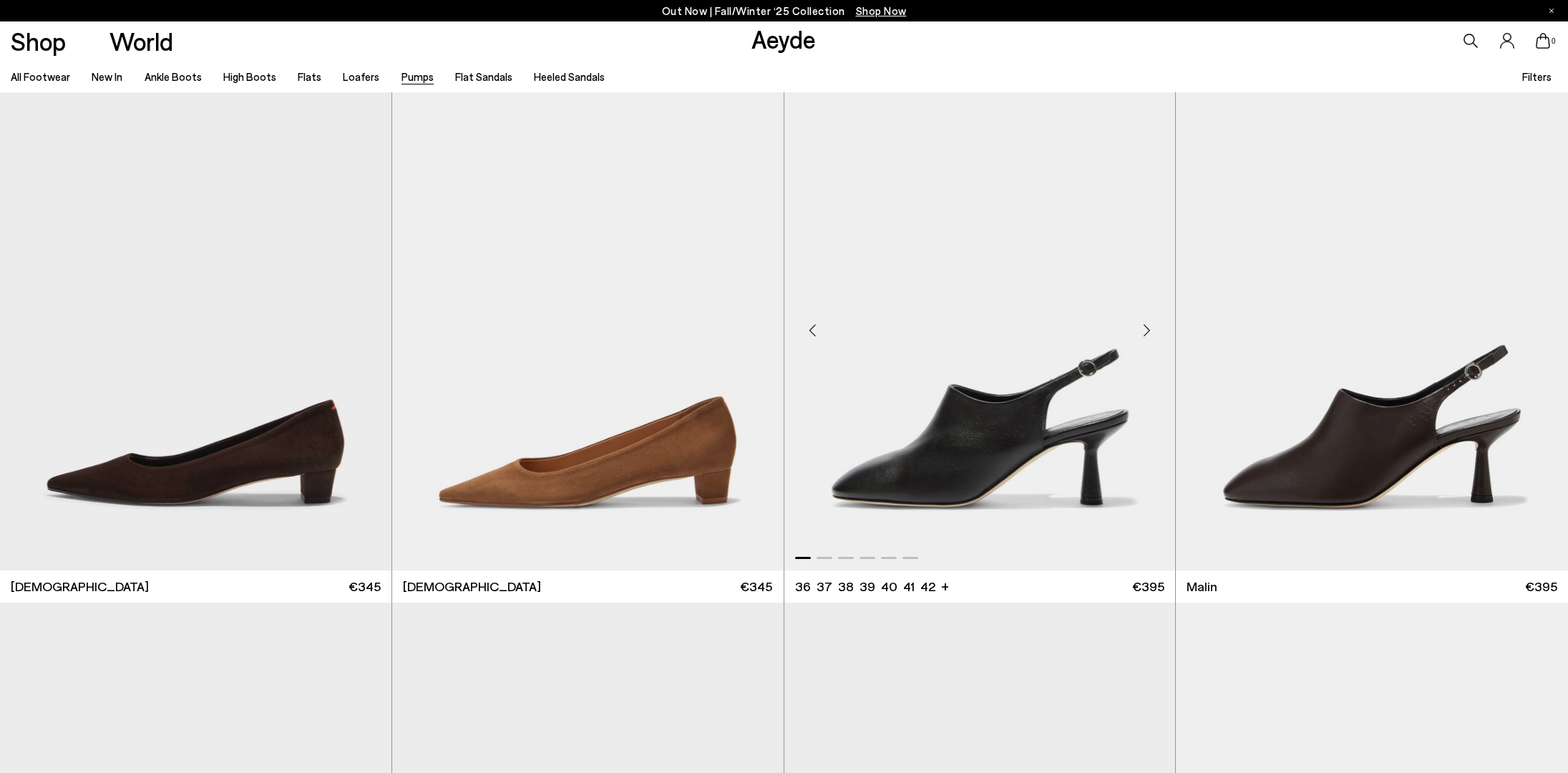
click at [1147, 325] on div "Next slide" at bounding box center [1147, 331] width 43 height 43
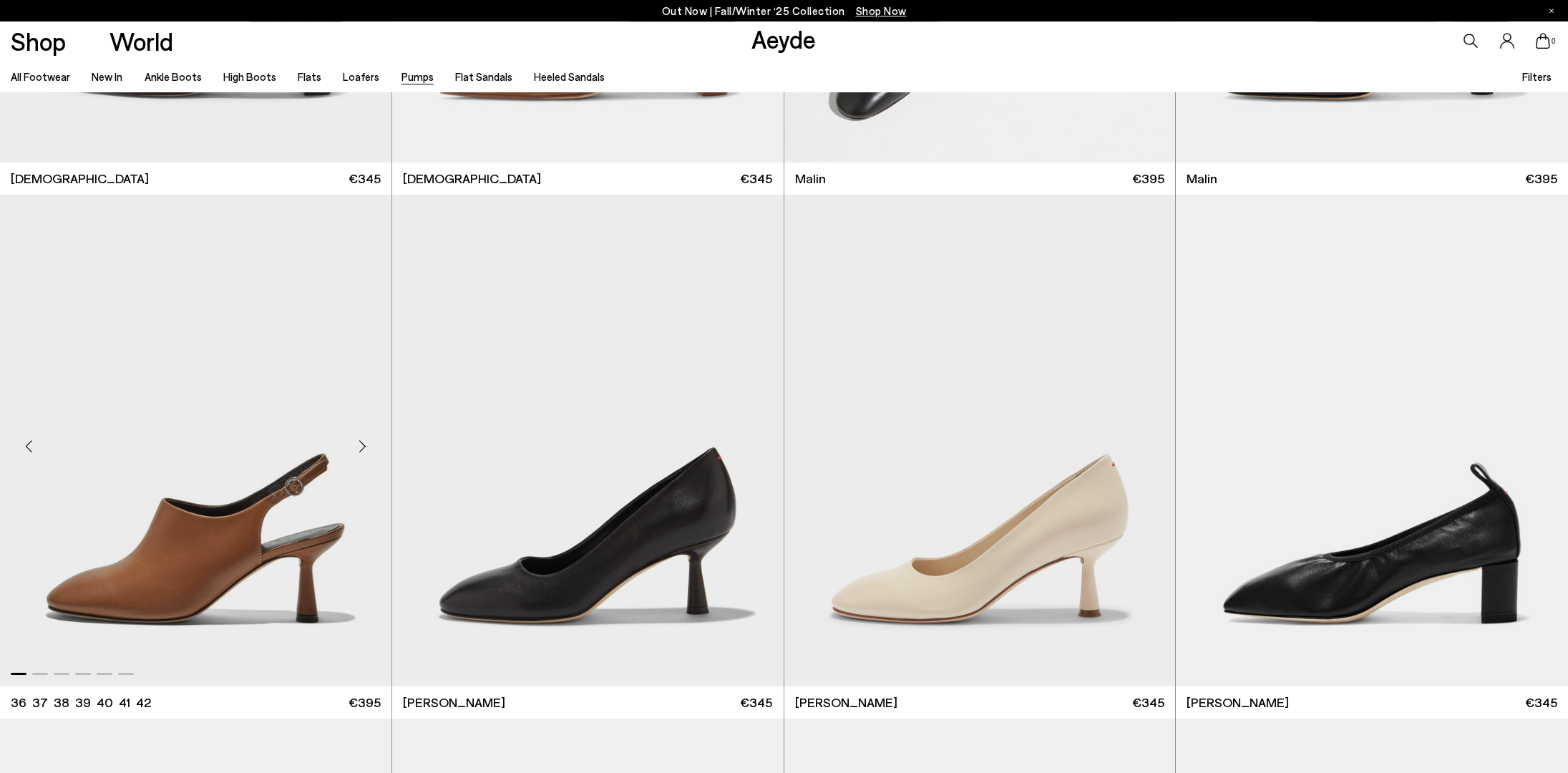
scroll to position [3608, 0]
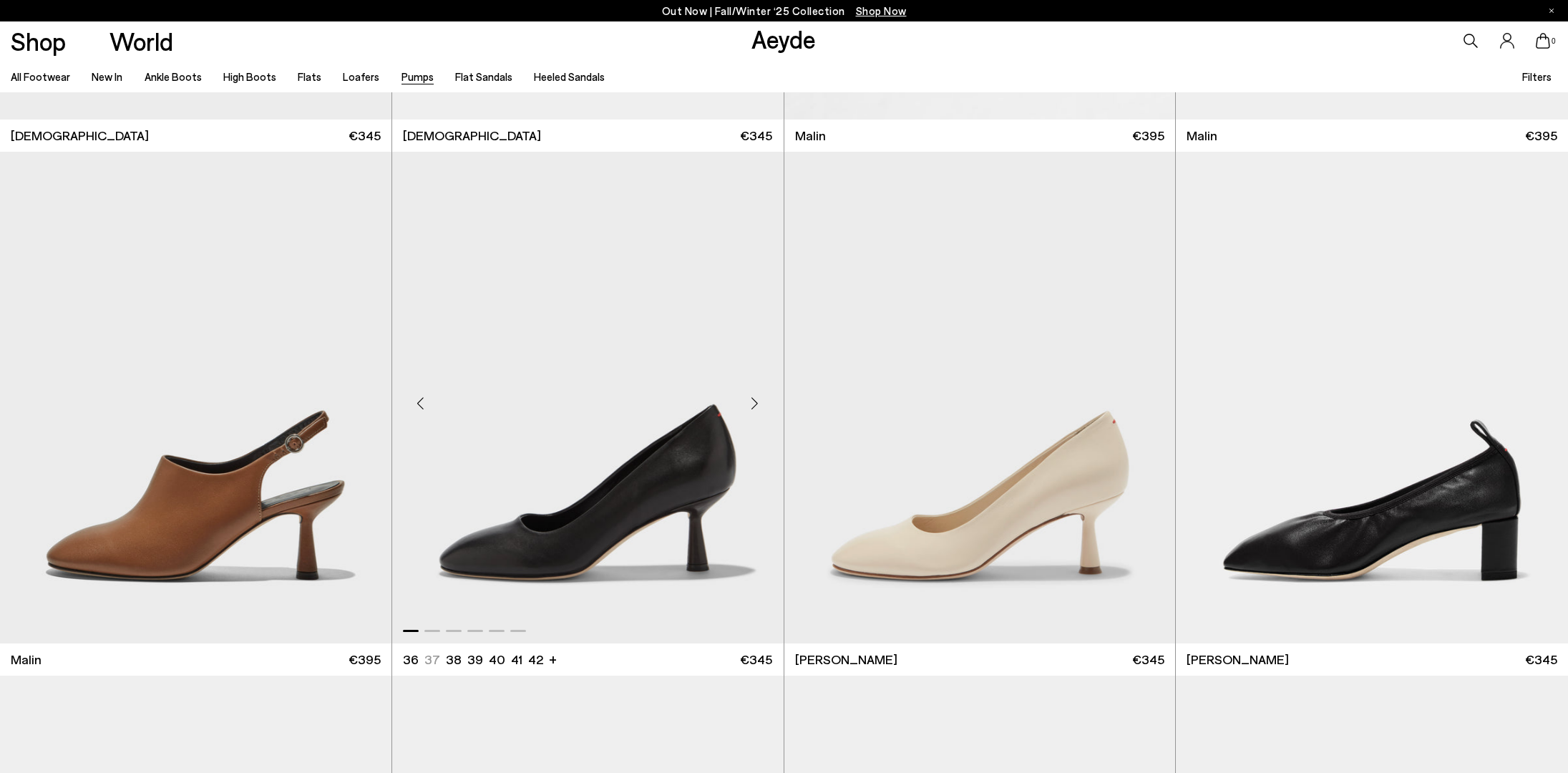
click at [757, 397] on div "Next slide" at bounding box center [755, 403] width 43 height 43
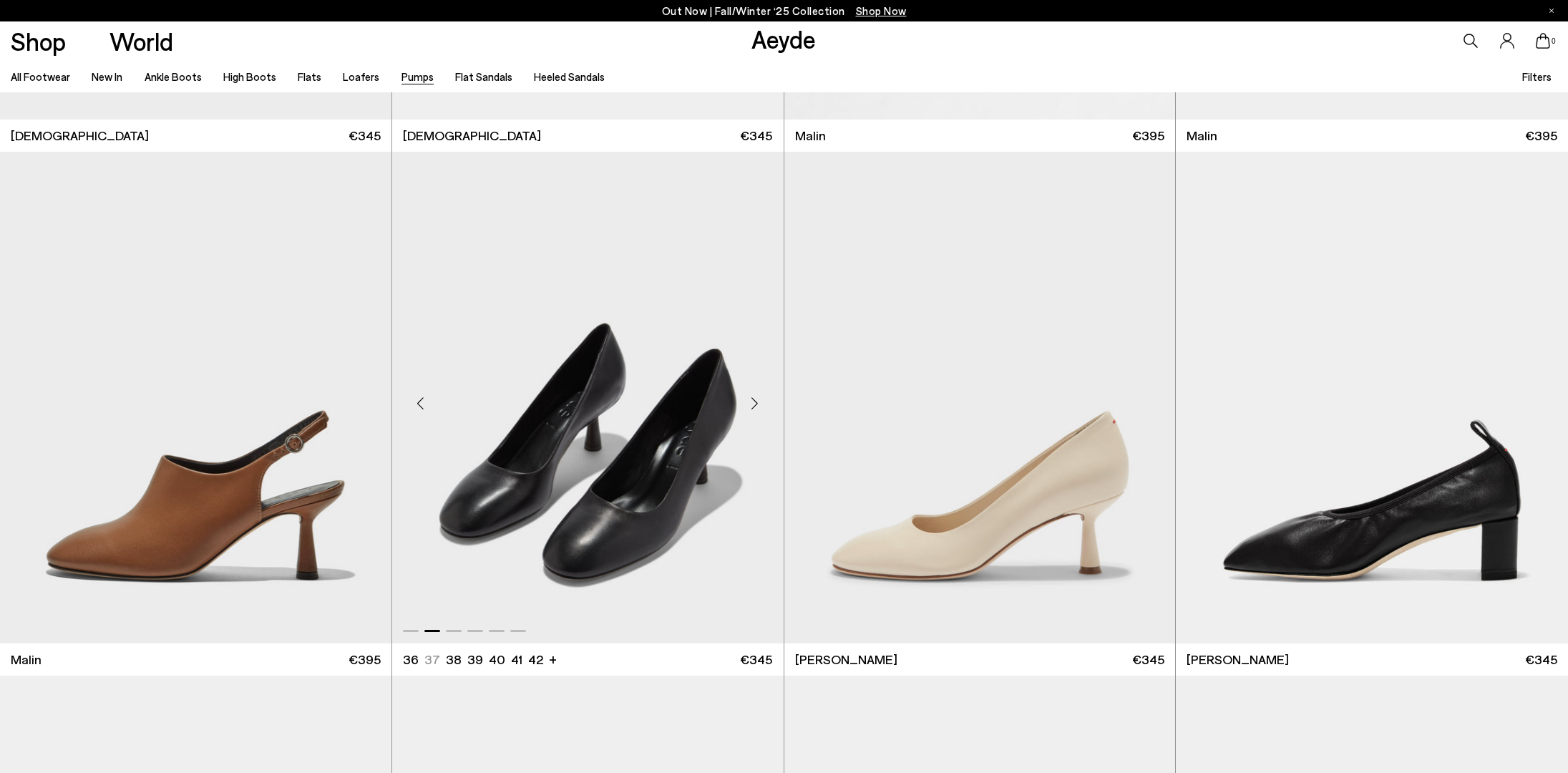
click at [760, 403] on div "Next slide" at bounding box center [755, 403] width 43 height 43
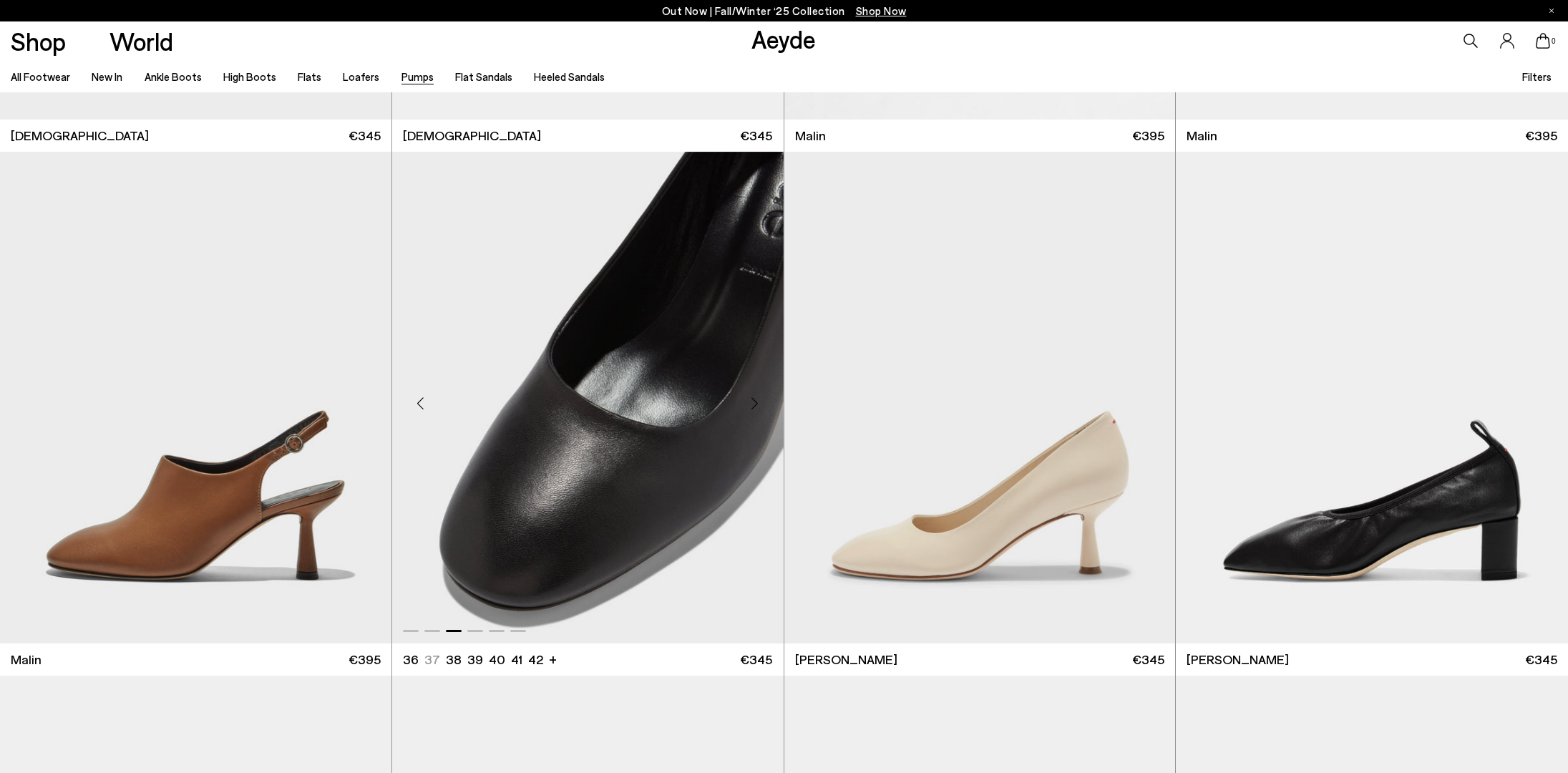
click at [756, 401] on div "Next slide" at bounding box center [755, 403] width 43 height 43
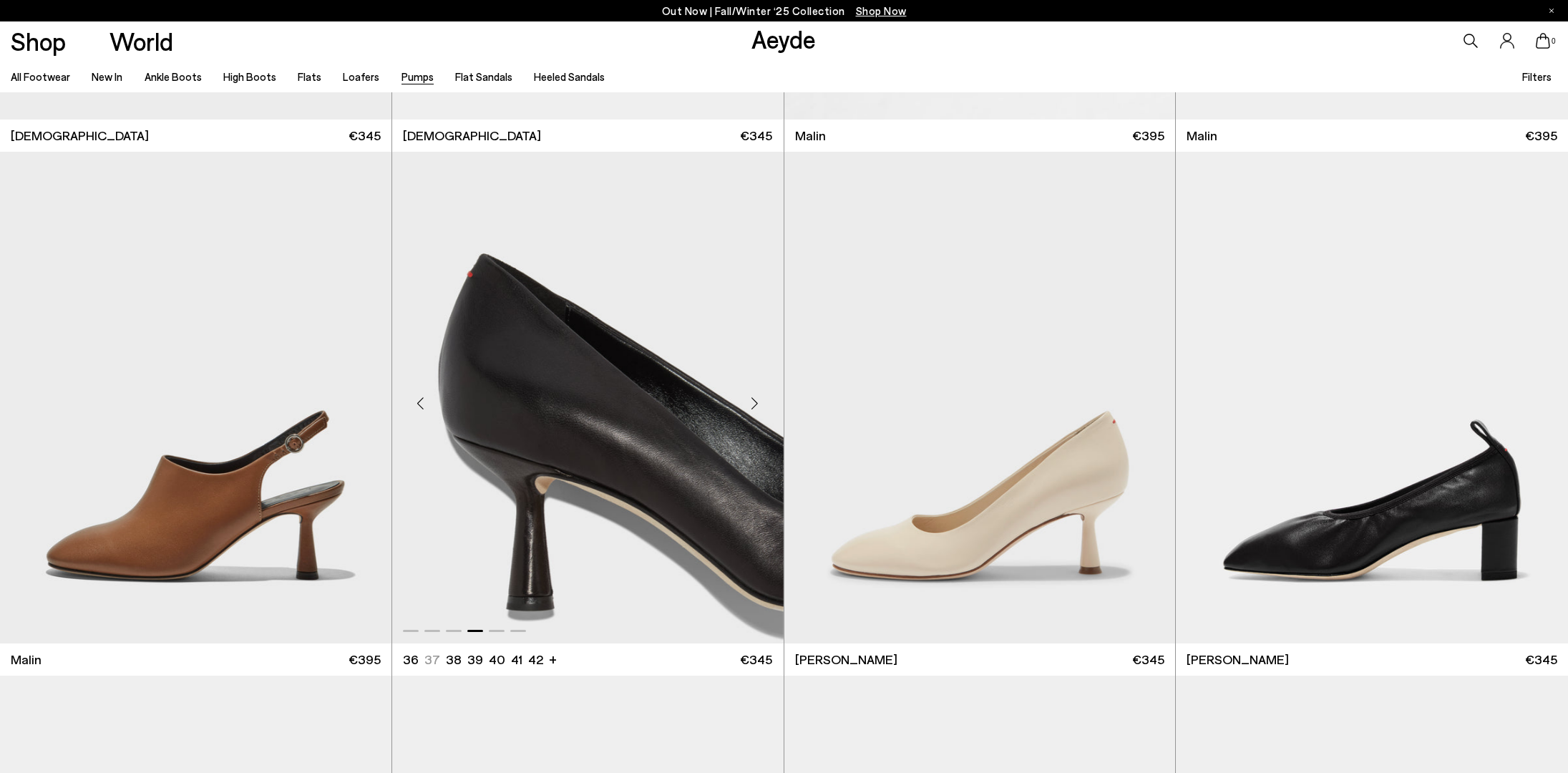
click at [756, 400] on div "Next slide" at bounding box center [755, 403] width 43 height 43
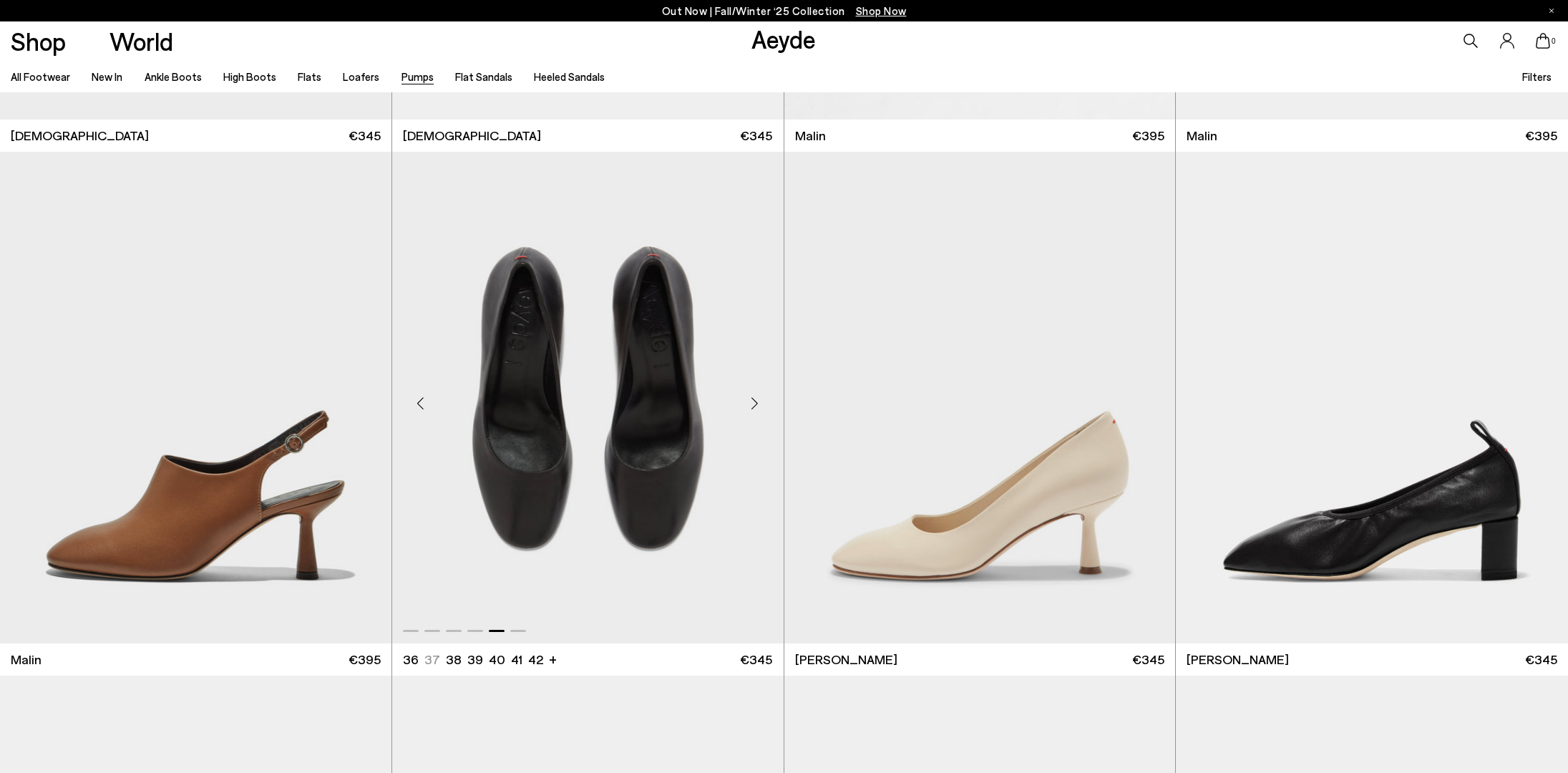
click at [756, 400] on div "Next slide" at bounding box center [755, 403] width 43 height 43
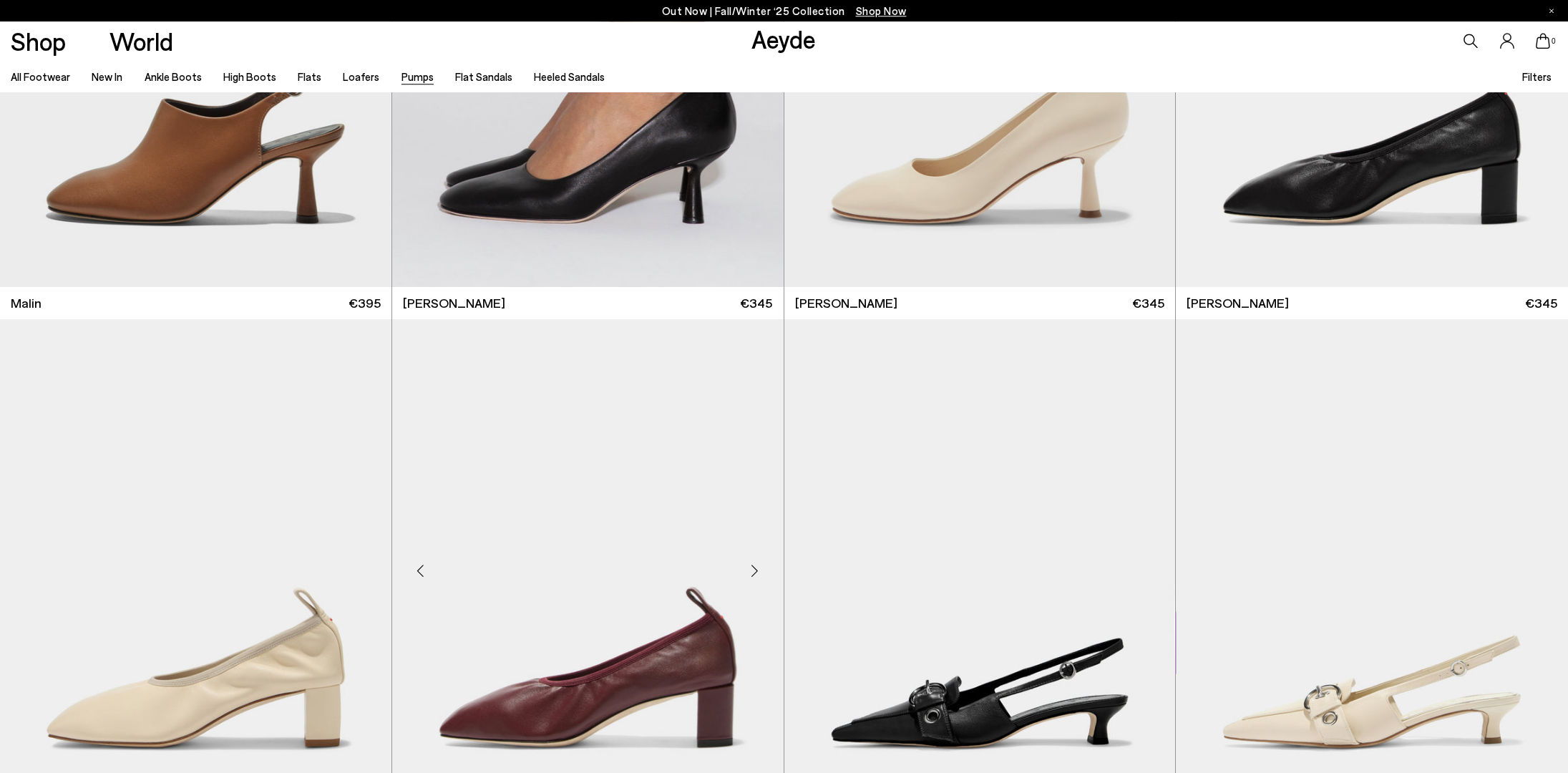
scroll to position [4059, 0]
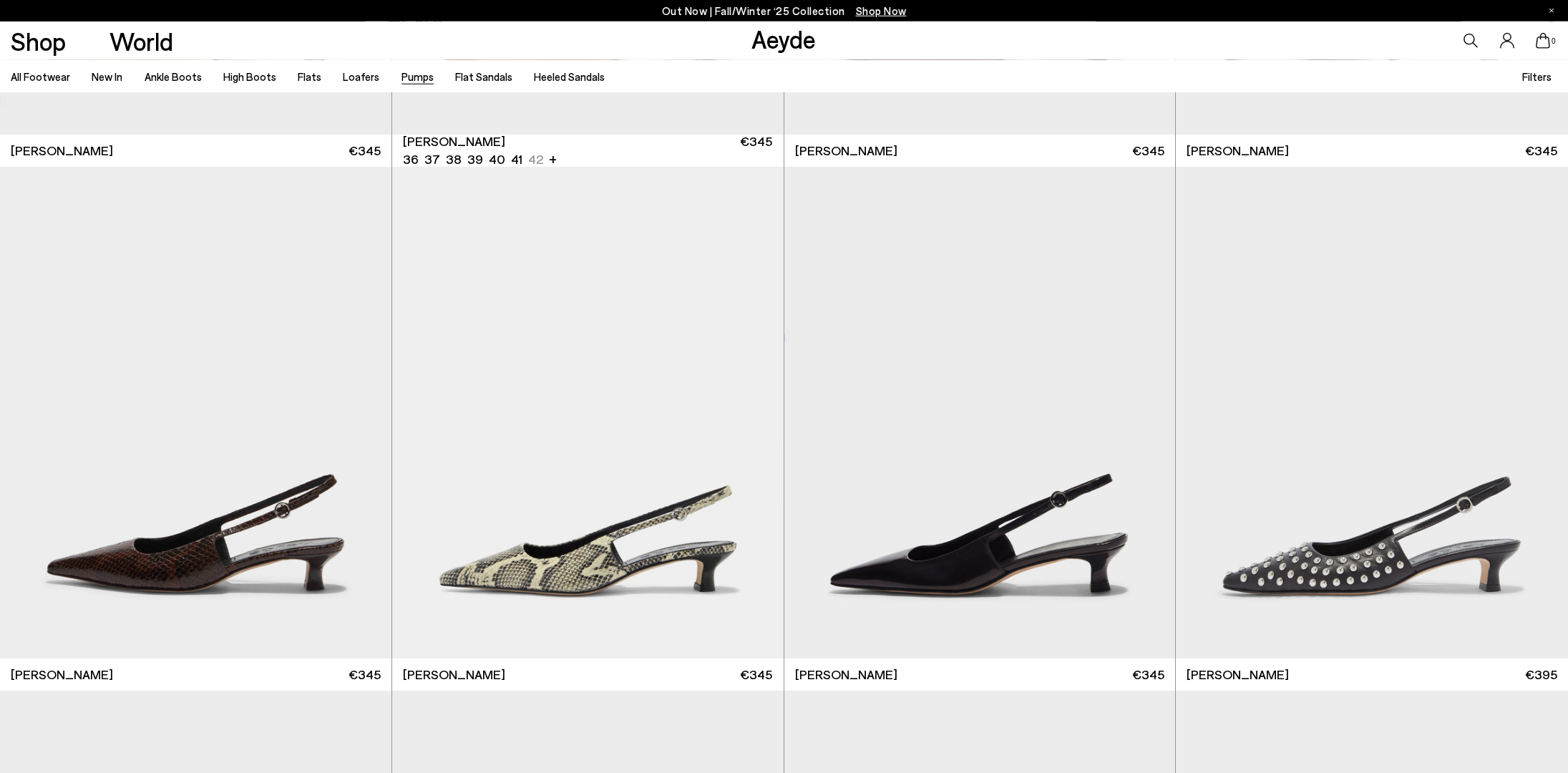
scroll to position [6915, 0]
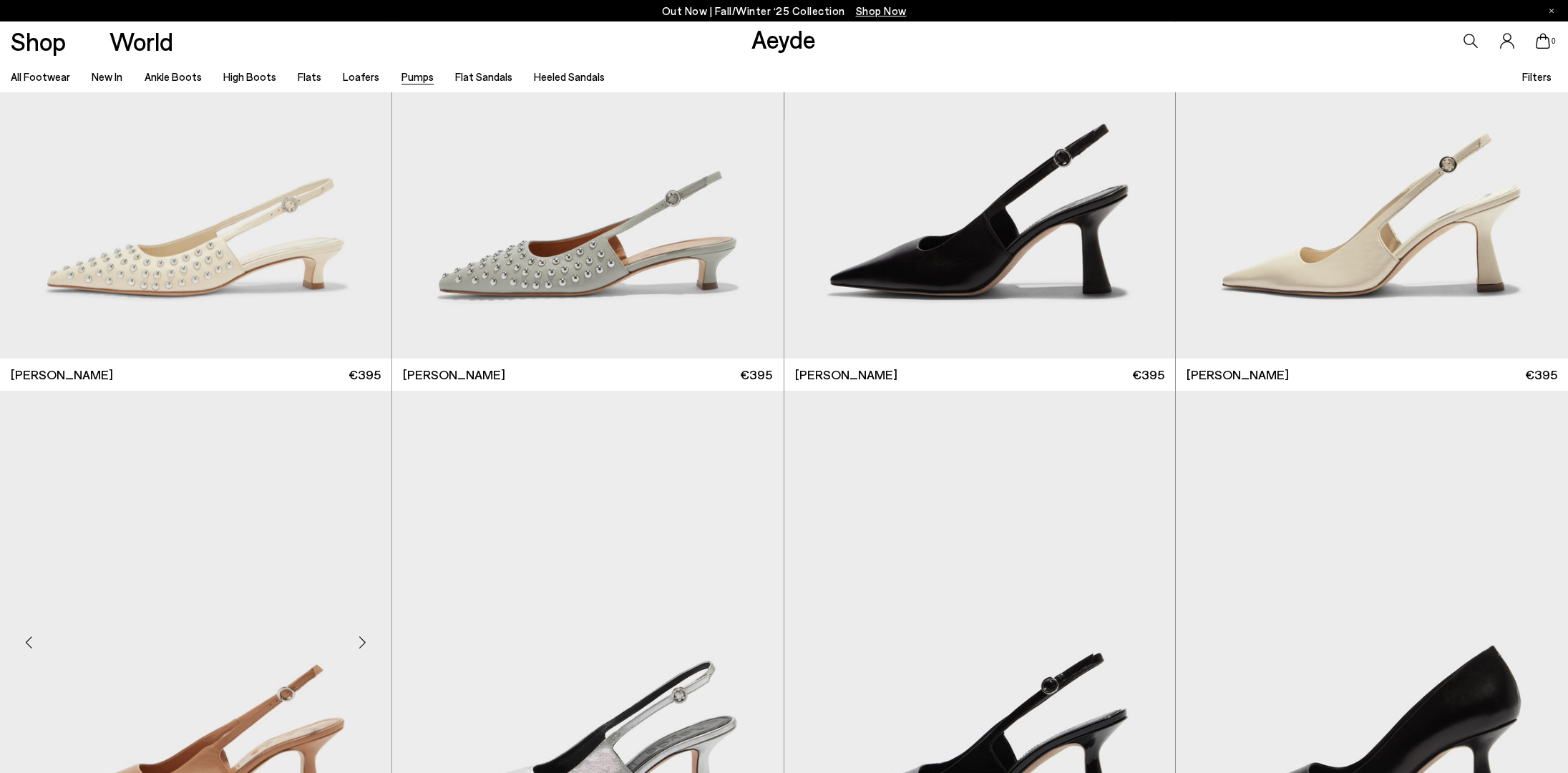
scroll to position [7516, 0]
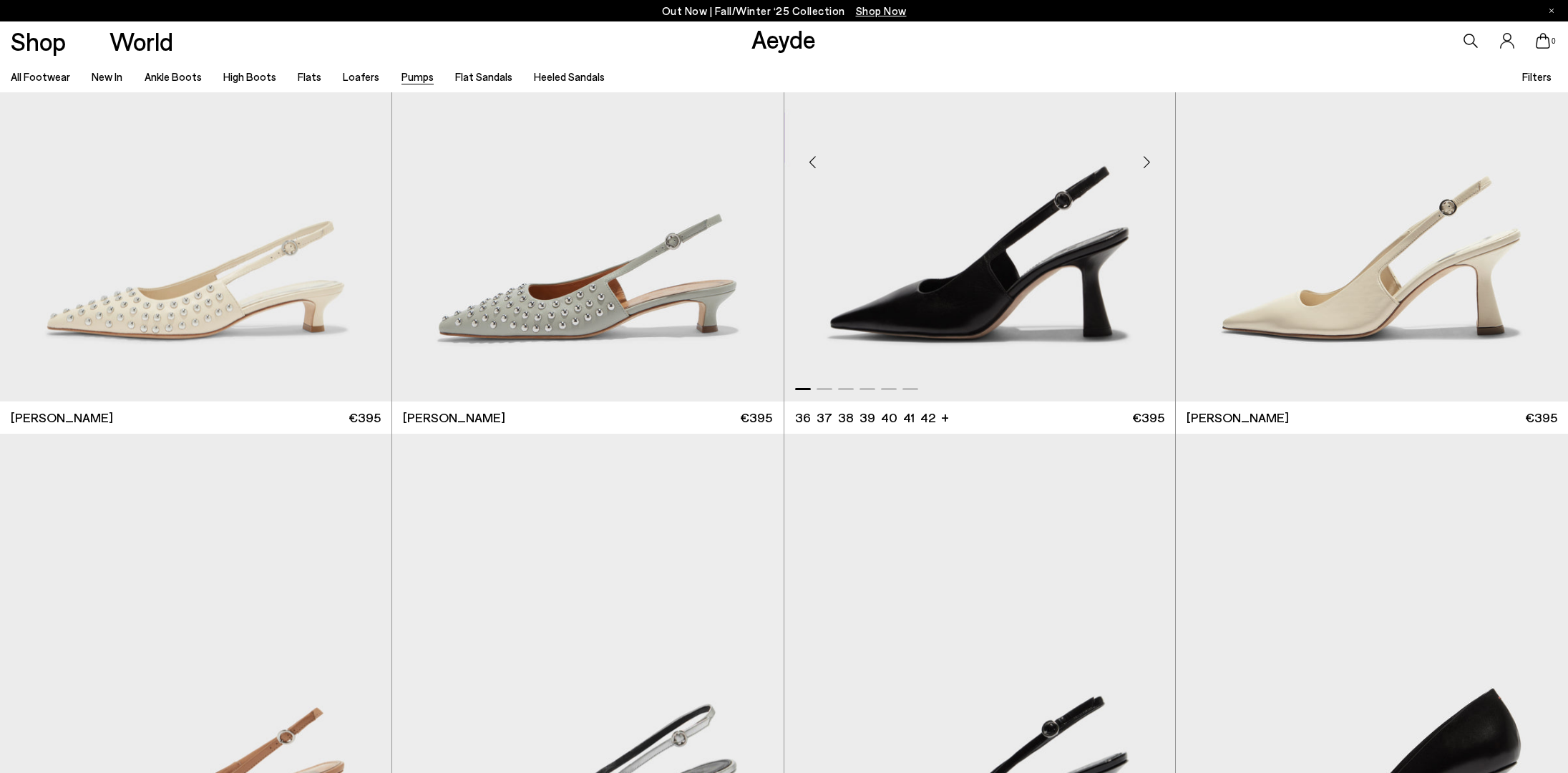
click at [1143, 163] on div "Next slide" at bounding box center [1147, 161] width 43 height 43
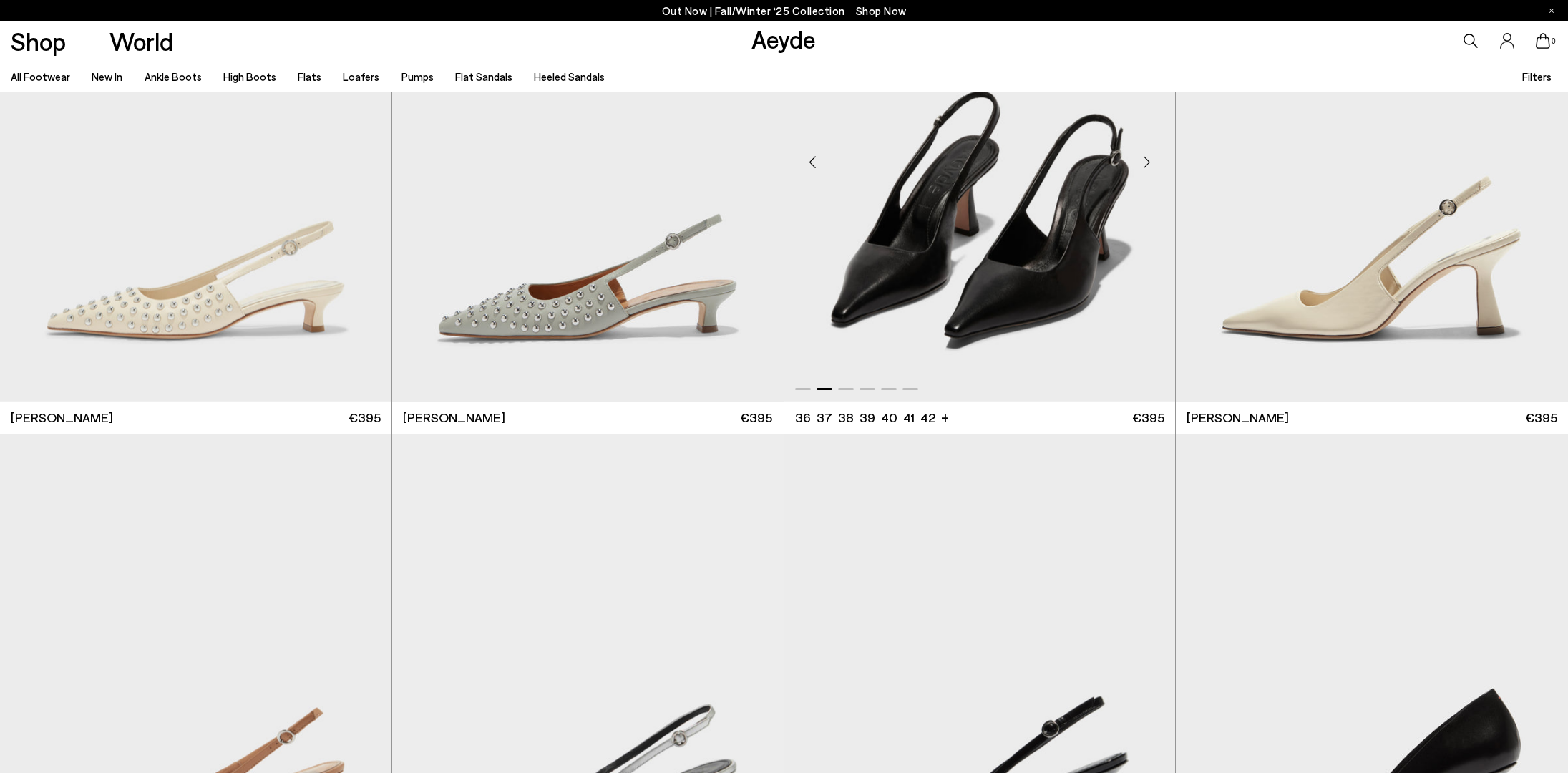
click at [1143, 163] on div "Next slide" at bounding box center [1147, 161] width 43 height 43
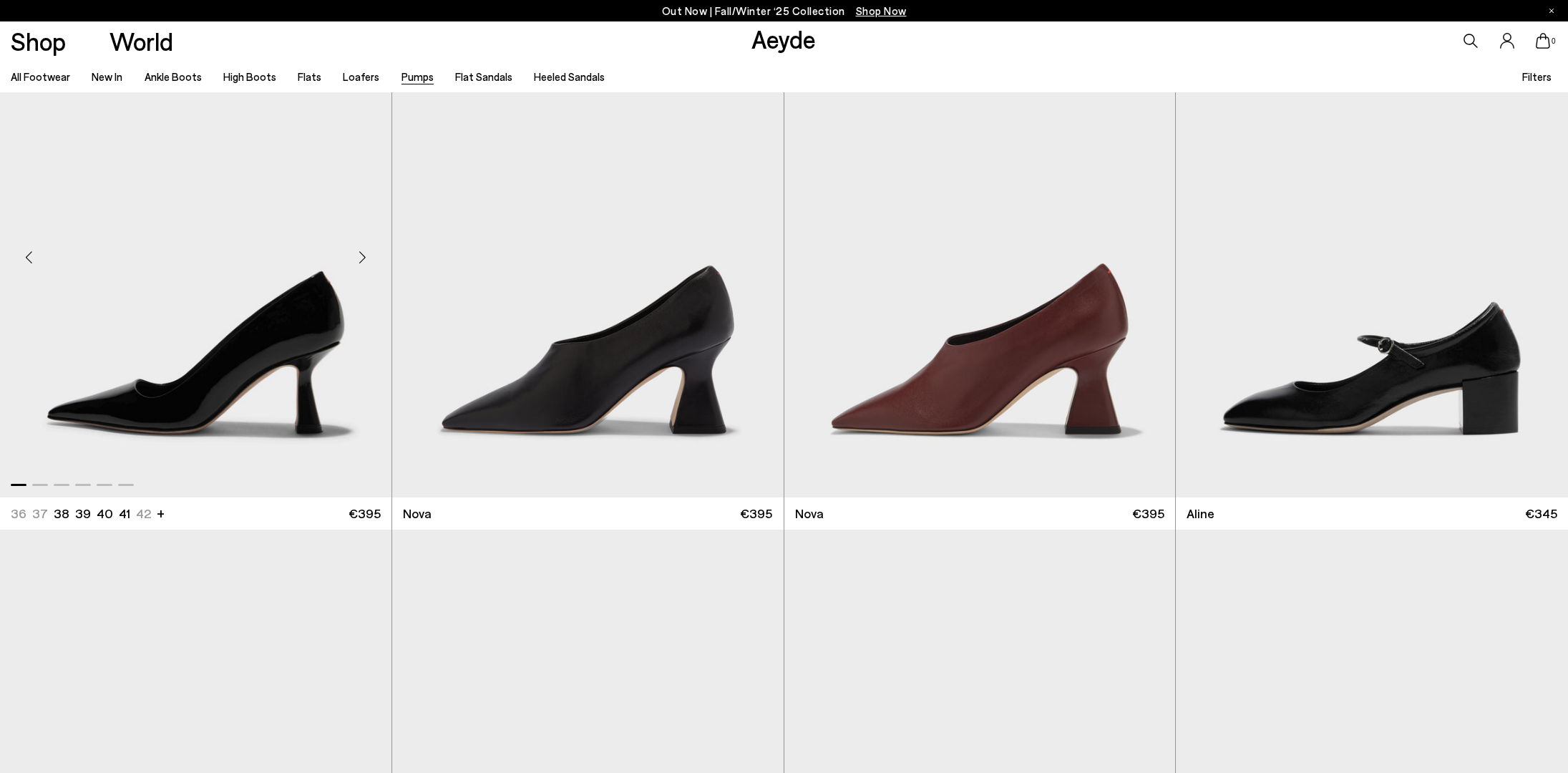
scroll to position [8418, 0]
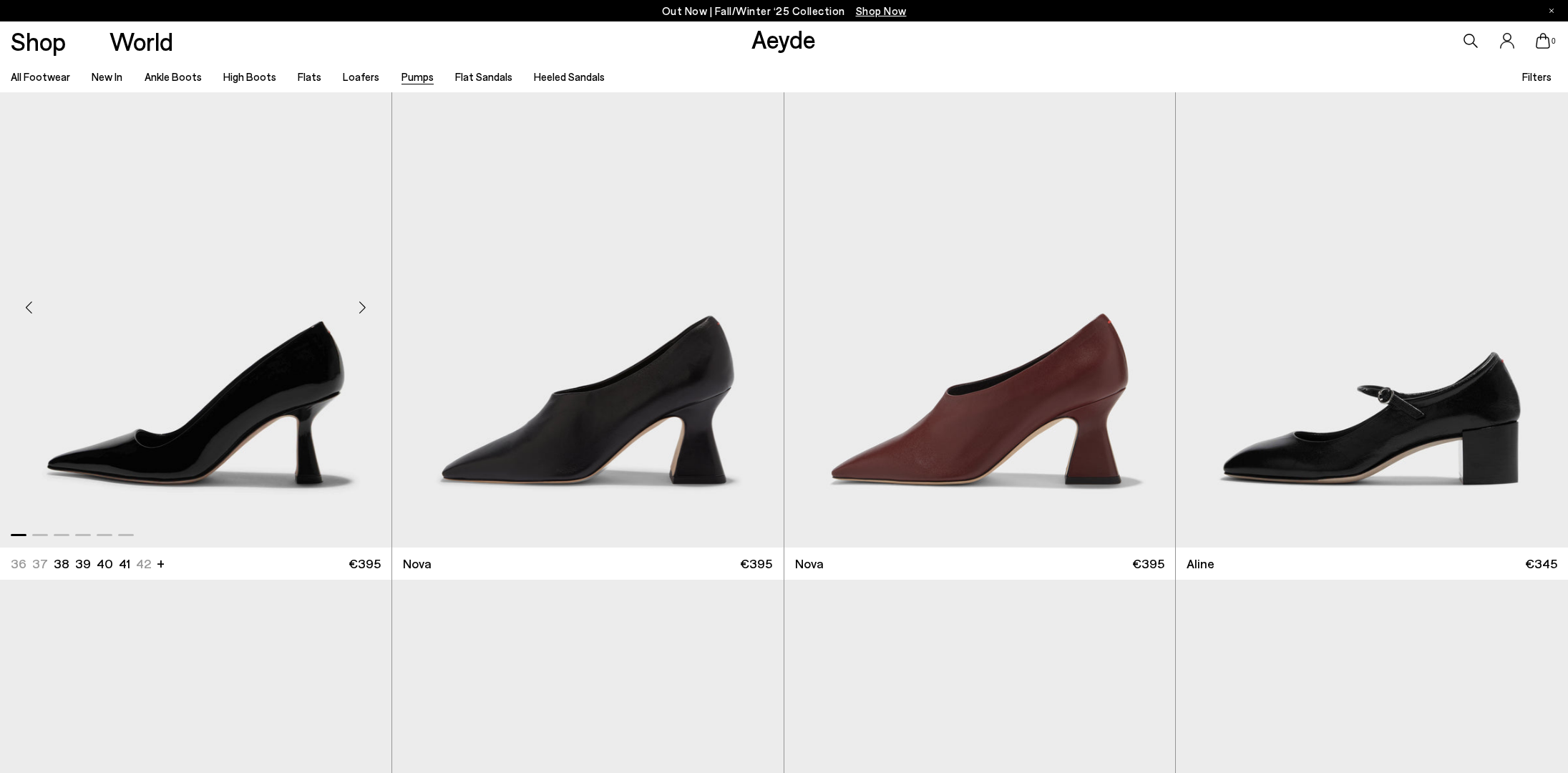
click at [368, 305] on div "Next slide" at bounding box center [363, 308] width 43 height 43
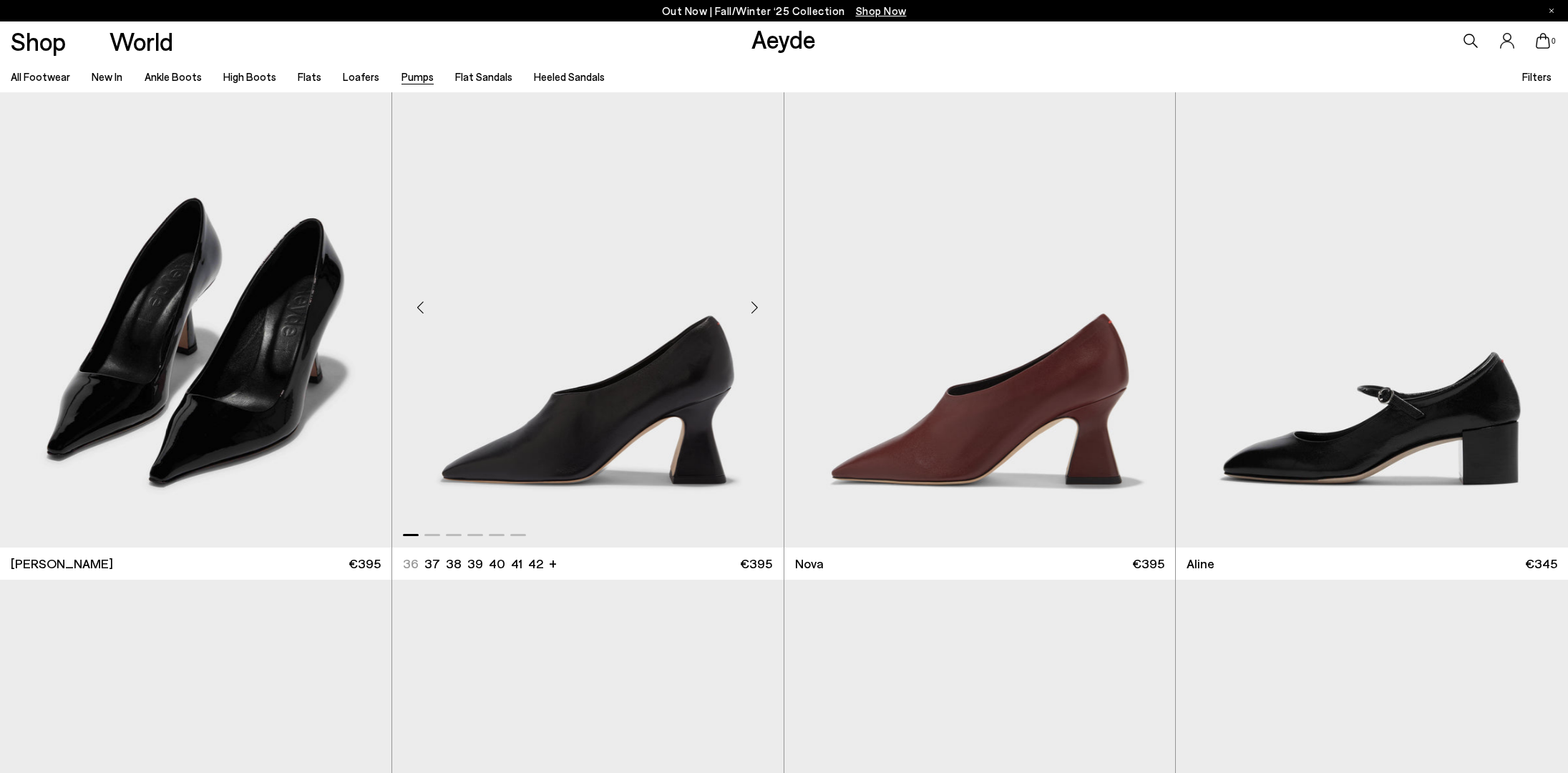
click at [755, 312] on div "Next slide" at bounding box center [755, 308] width 43 height 43
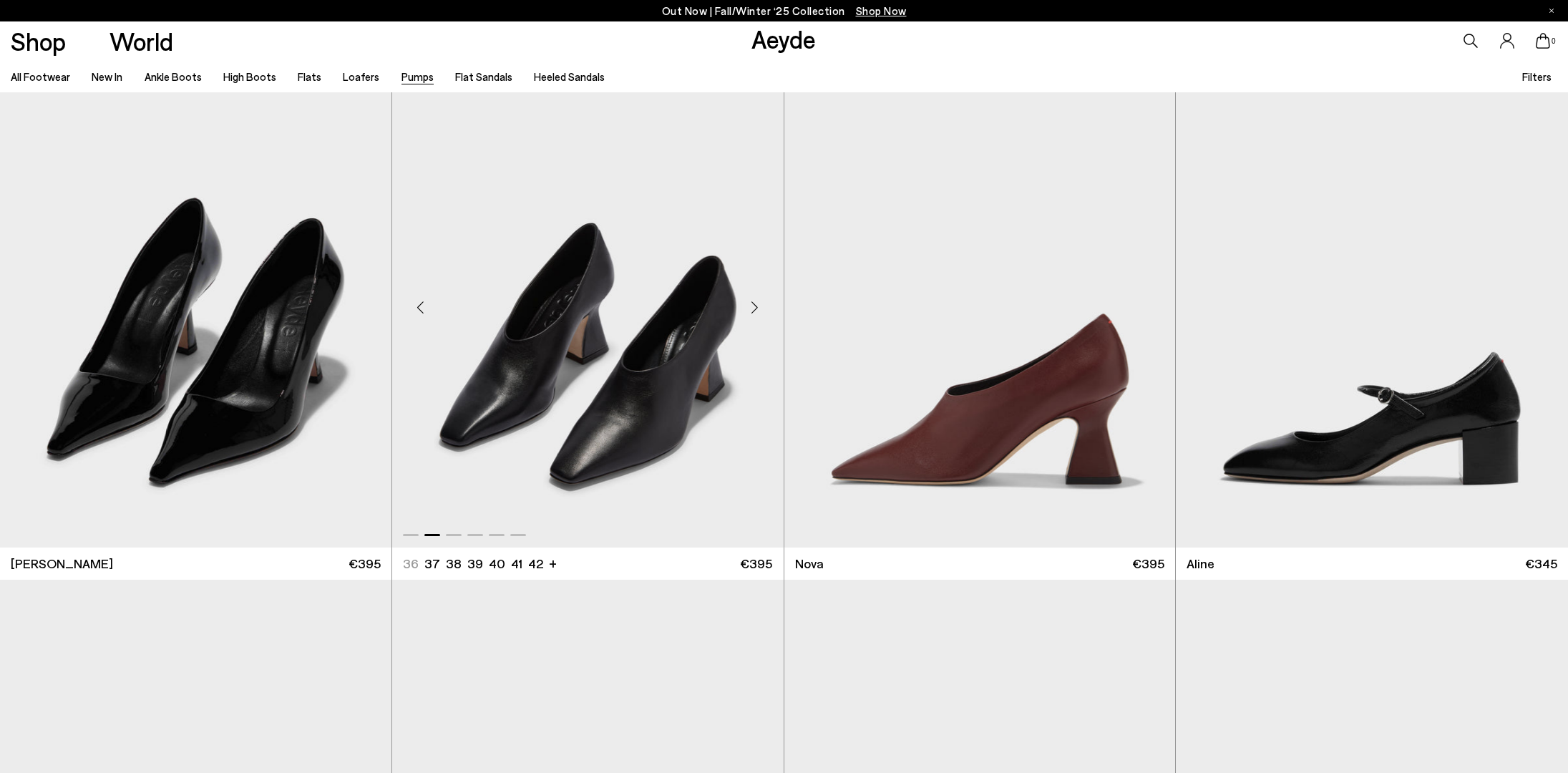
click at [755, 312] on div "Next slide" at bounding box center [755, 308] width 43 height 43
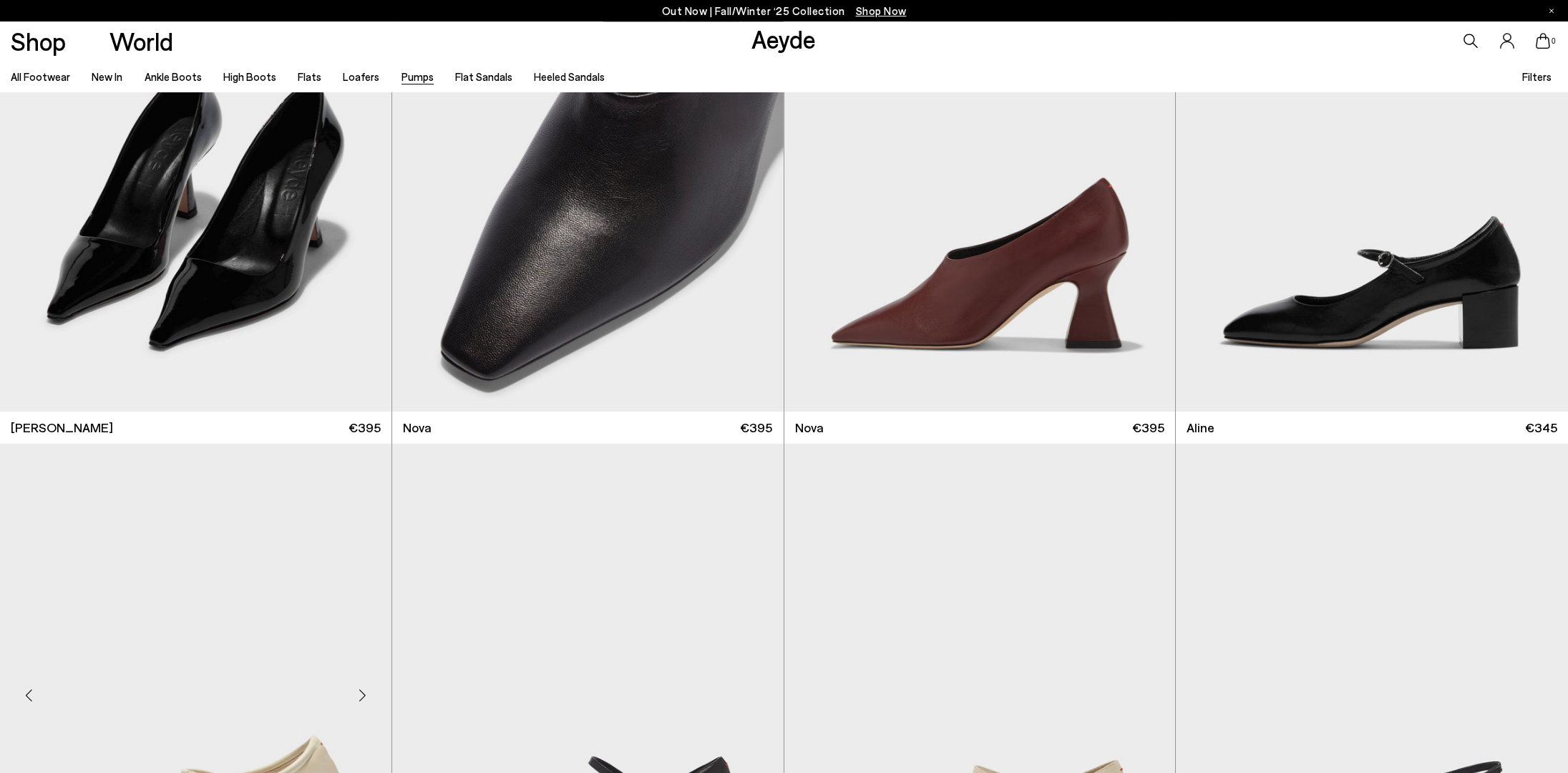
scroll to position [8719, 0]
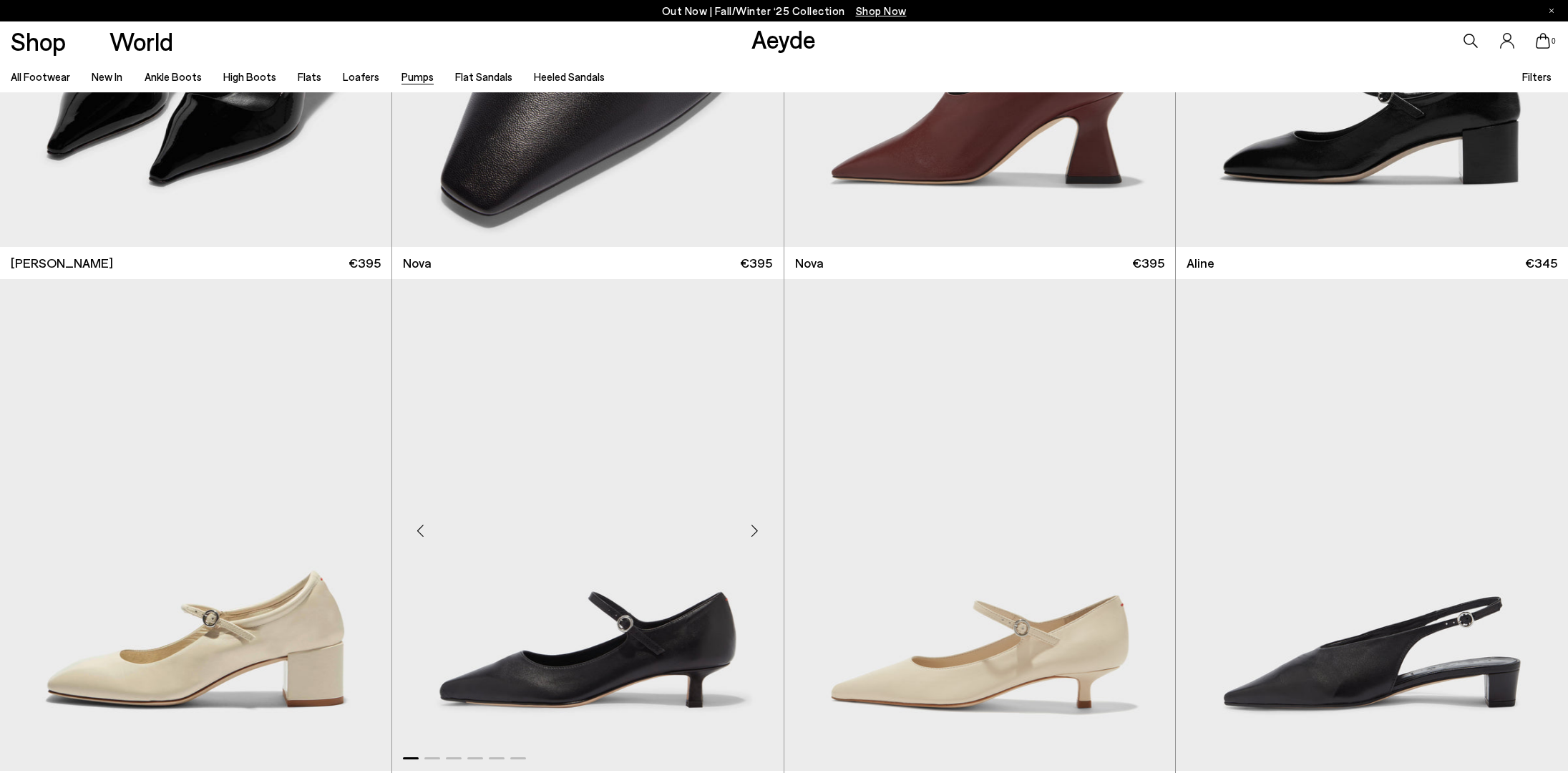
click at [755, 530] on div "Next slide" at bounding box center [755, 531] width 43 height 43
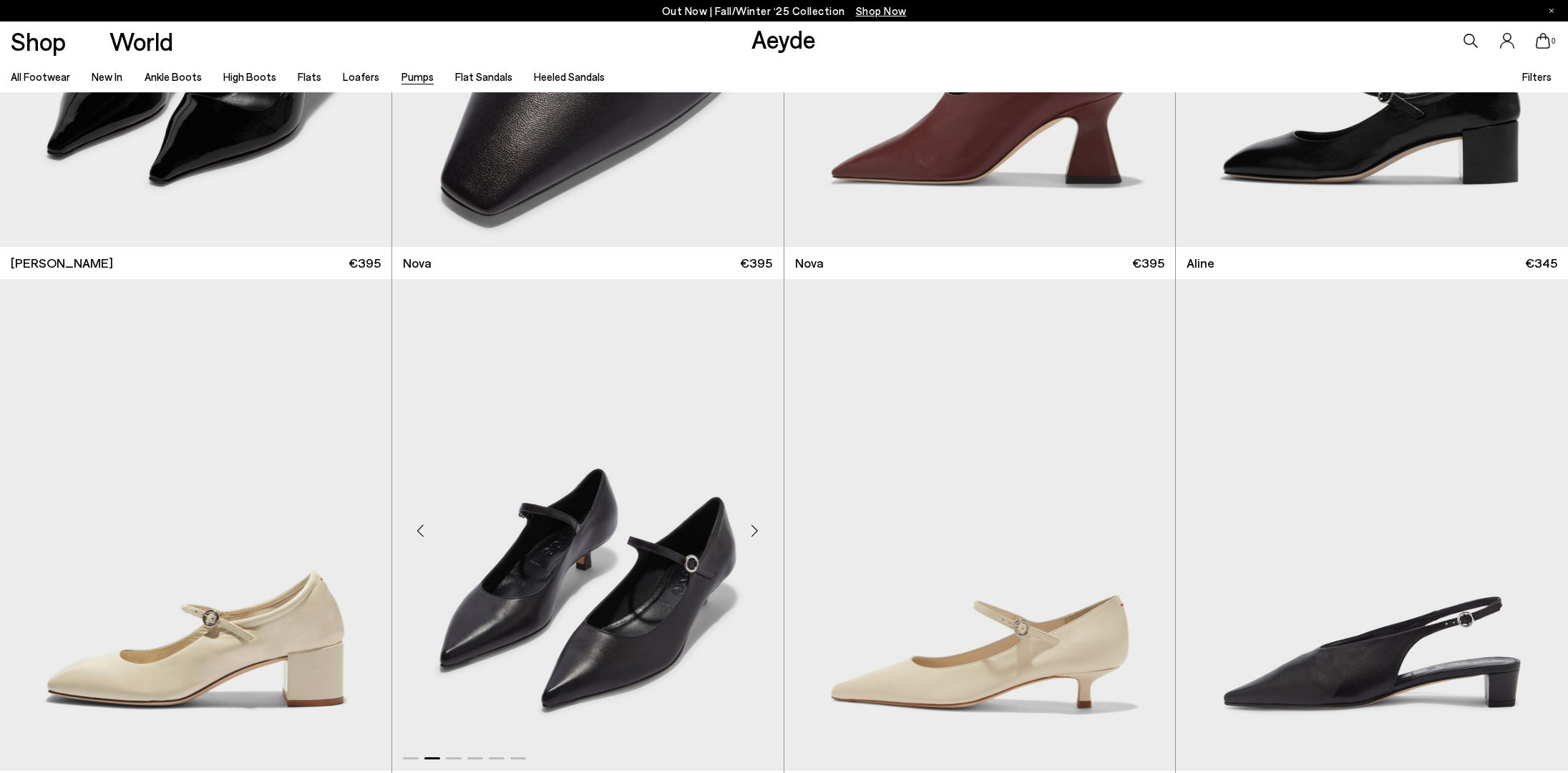
click at [755, 530] on div "Next slide" at bounding box center [755, 531] width 43 height 43
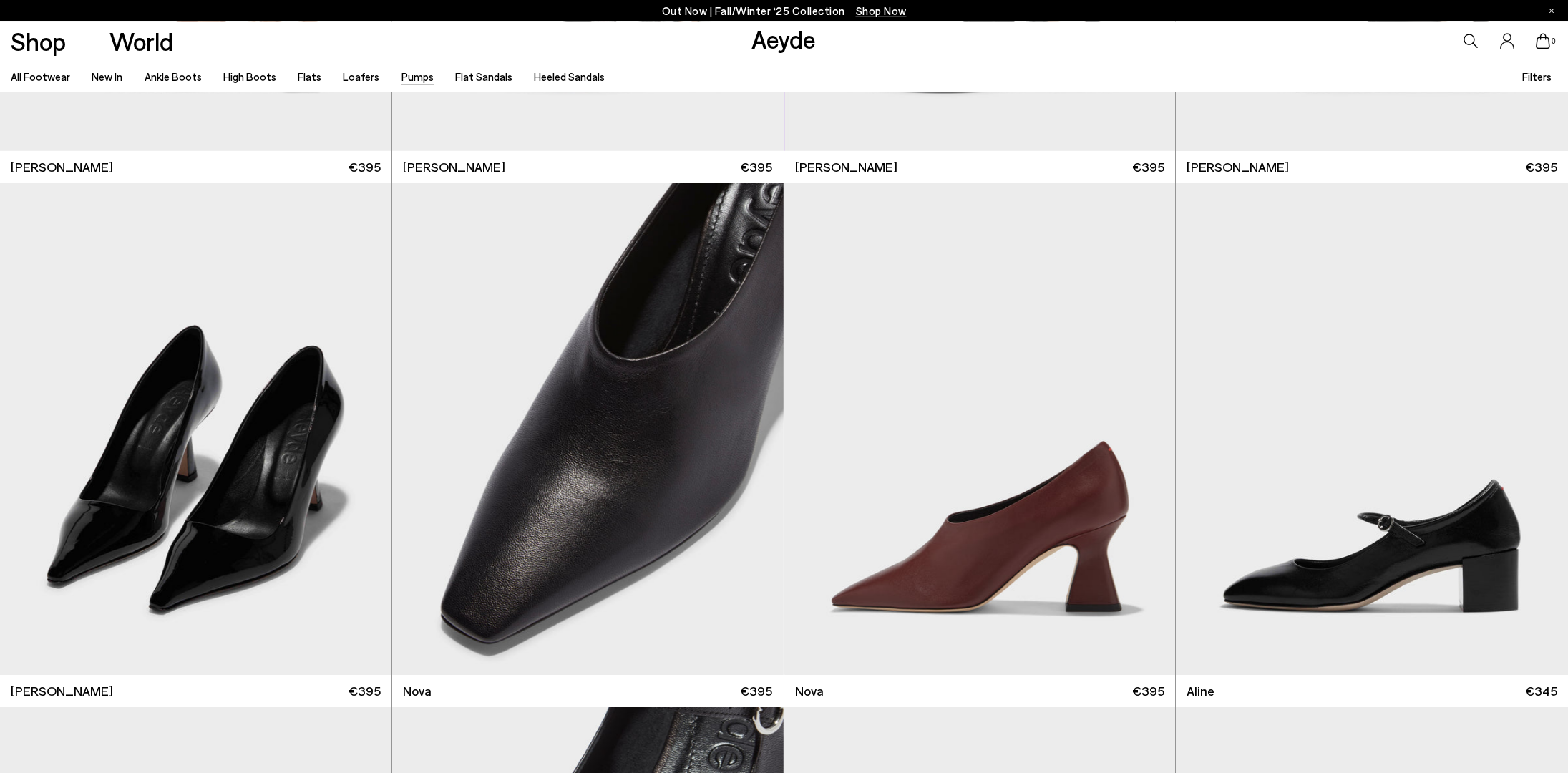
scroll to position [8268, 0]
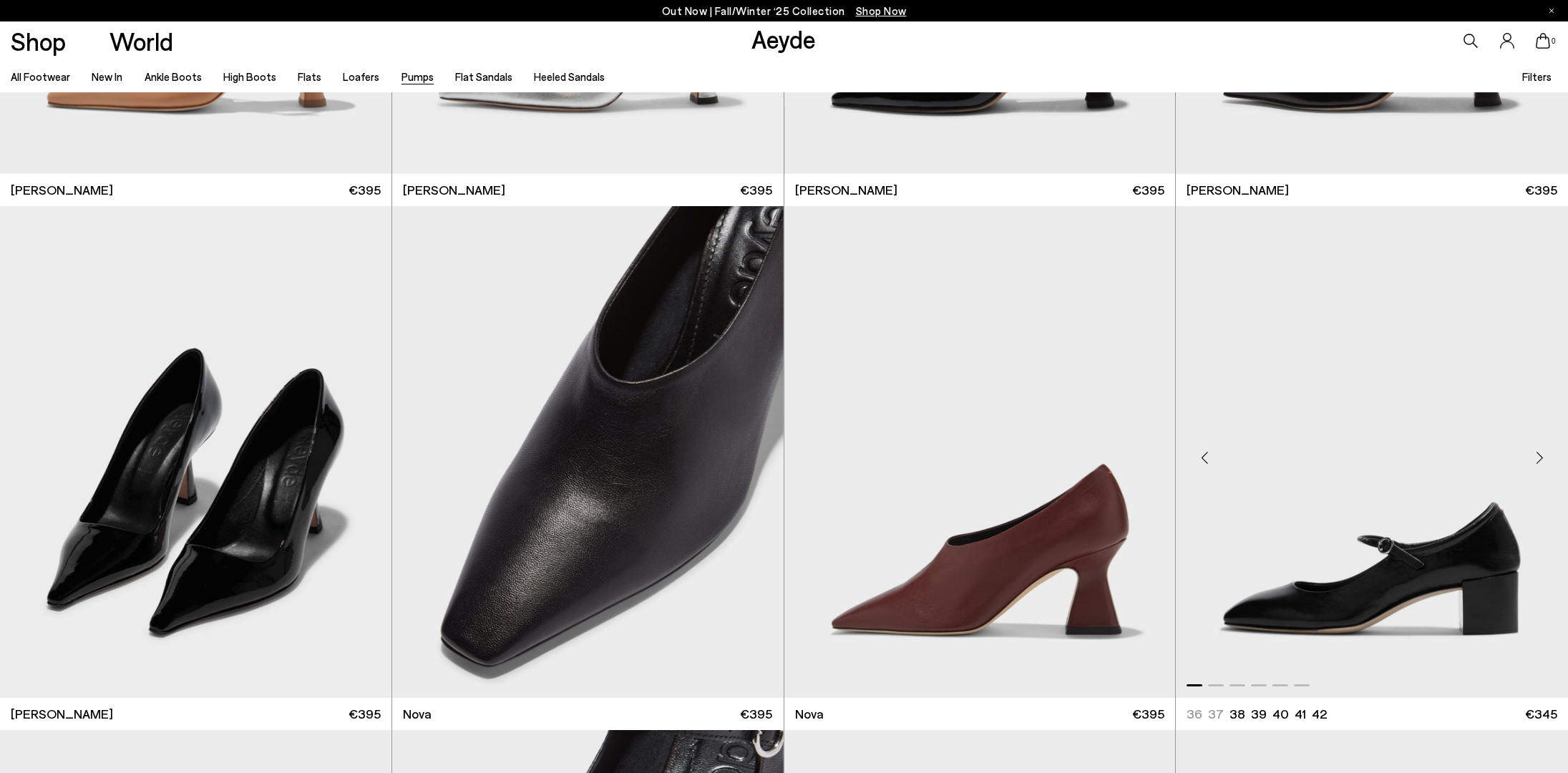
click at [1542, 459] on div "Next slide" at bounding box center [1539, 458] width 43 height 43
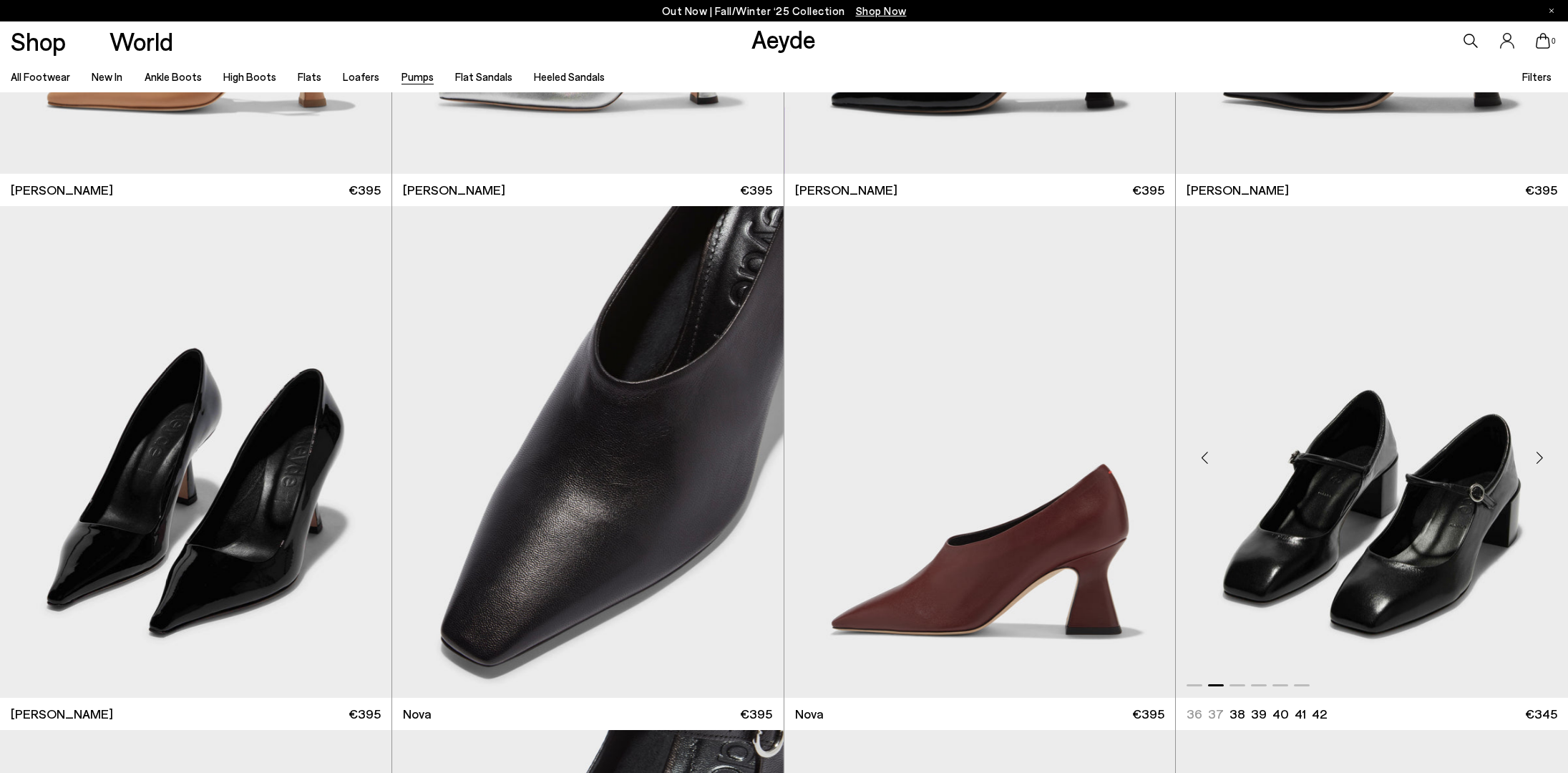
click at [1541, 459] on div "Next slide" at bounding box center [1539, 458] width 43 height 43
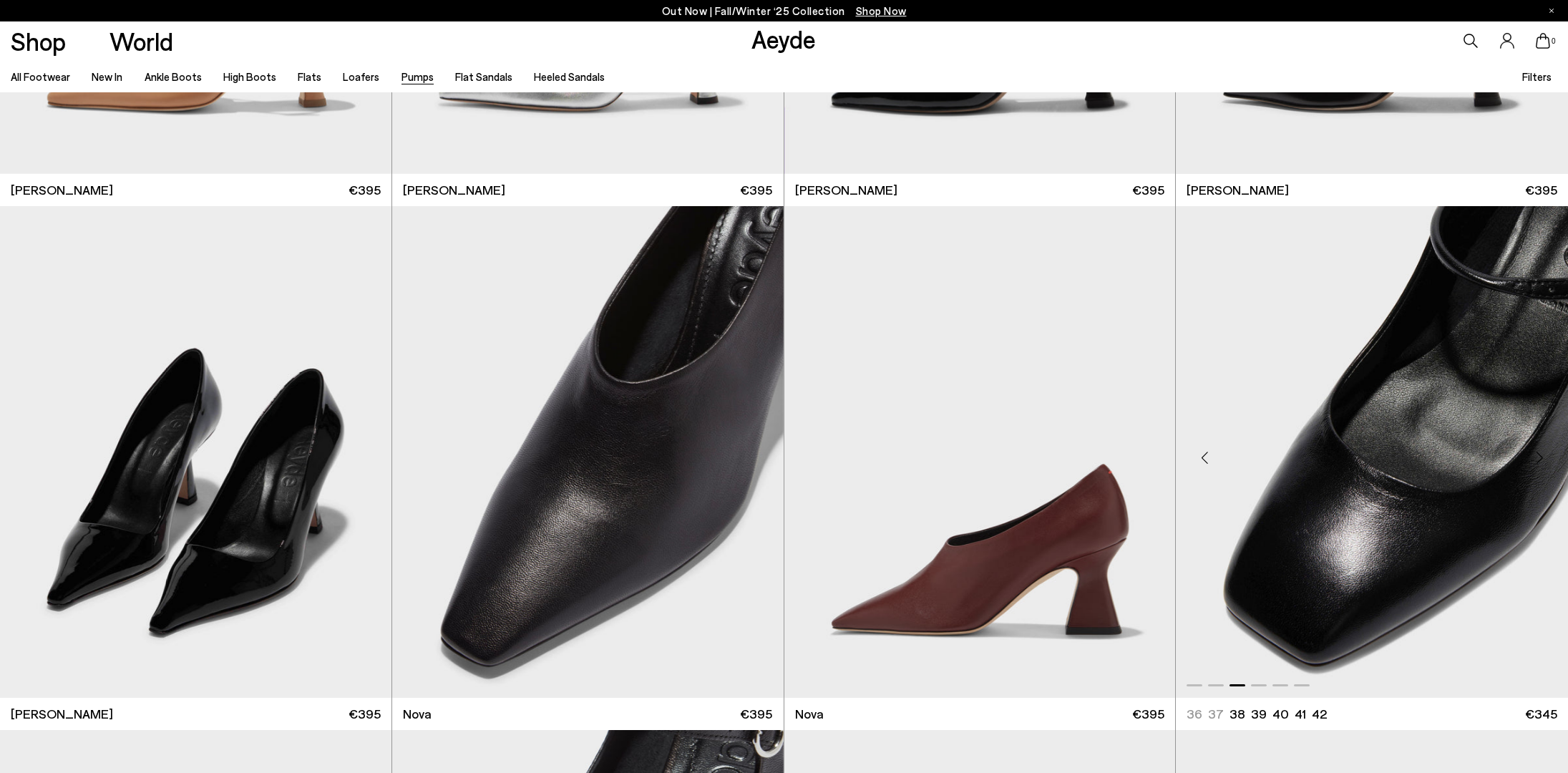
click at [1541, 461] on div "Next slide" at bounding box center [1539, 458] width 43 height 43
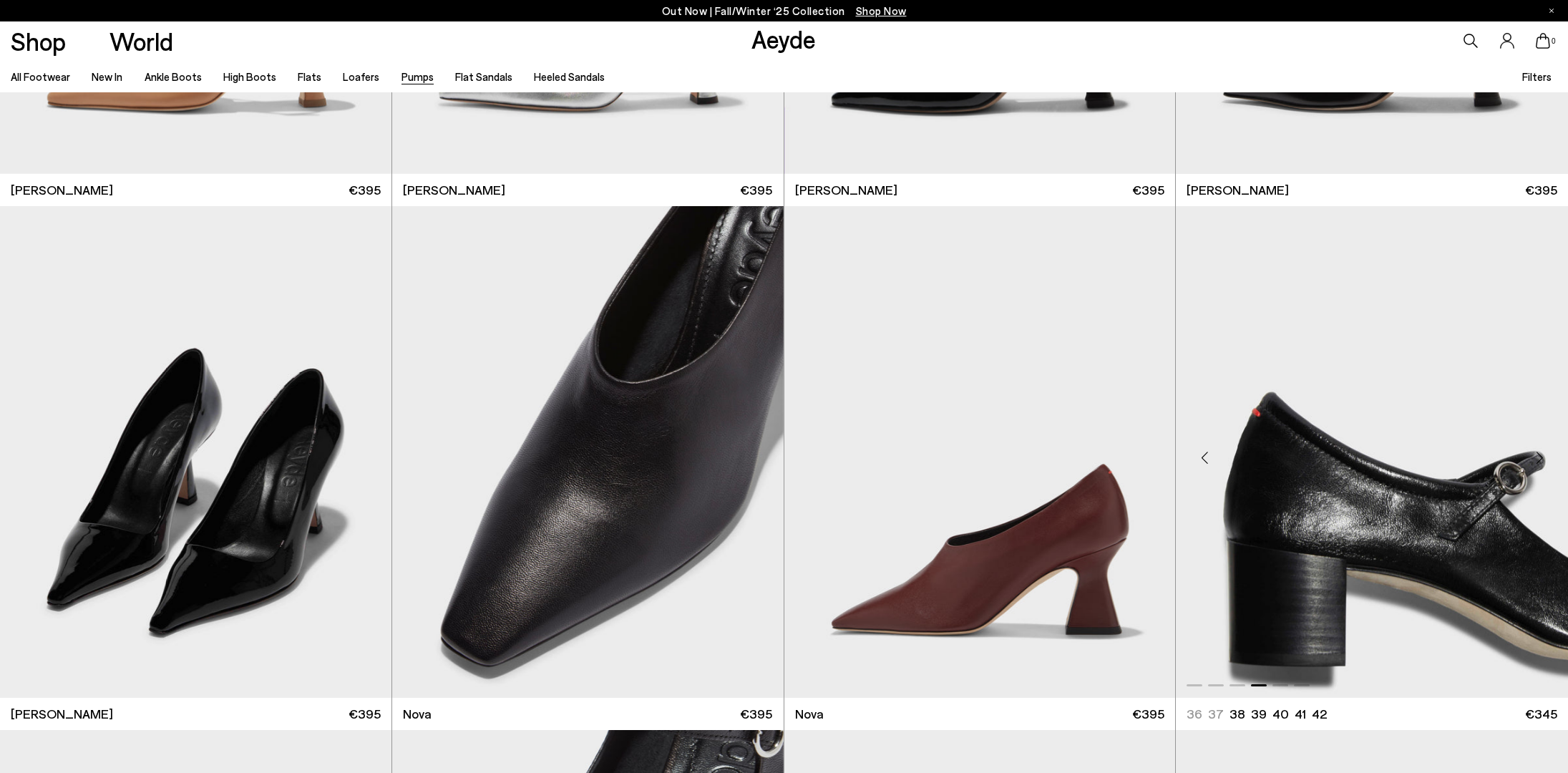
click at [1541, 461] on div "Next slide" at bounding box center [1539, 458] width 43 height 43
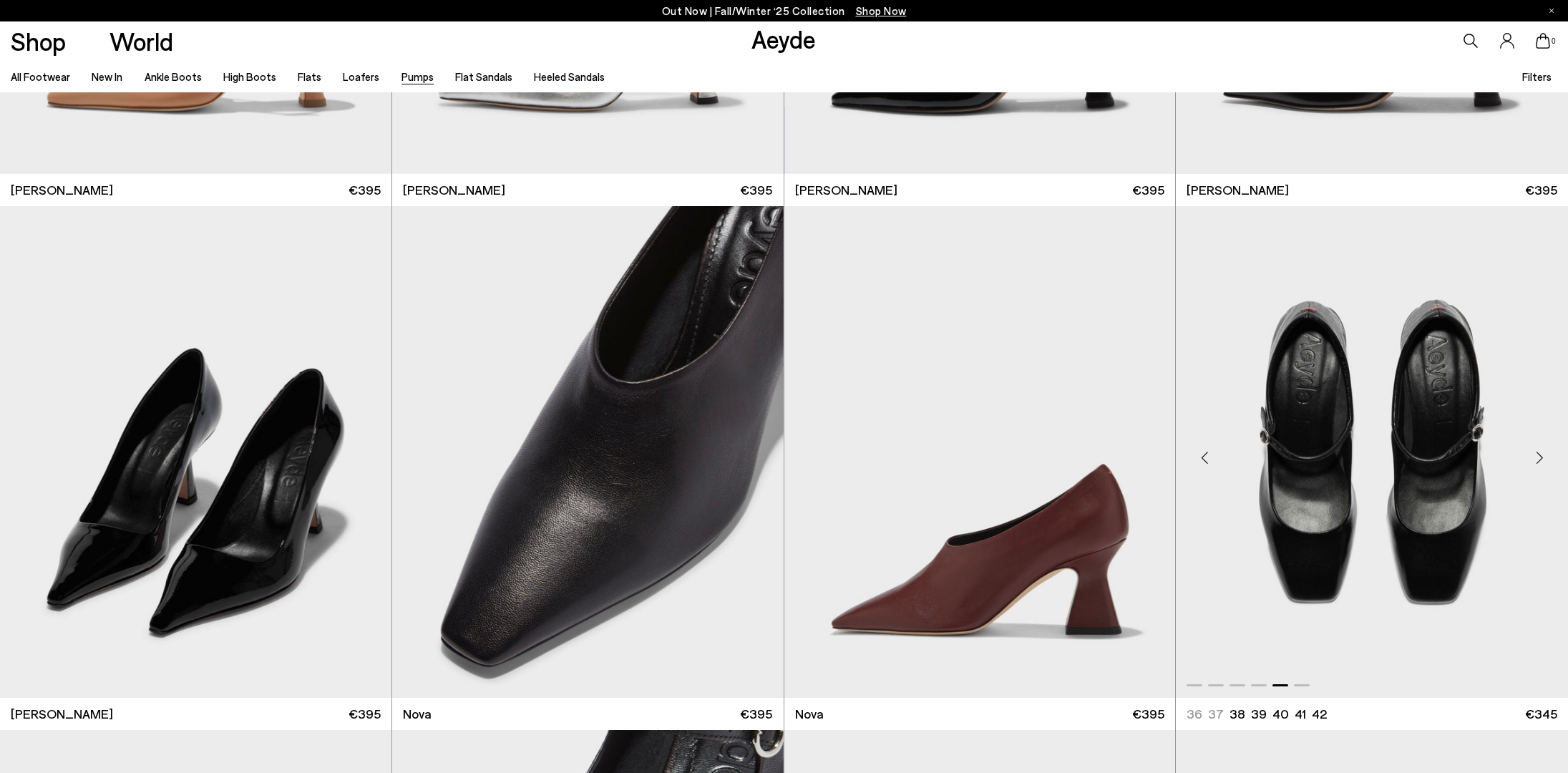
click at [1540, 461] on div "Next slide" at bounding box center [1539, 458] width 43 height 43
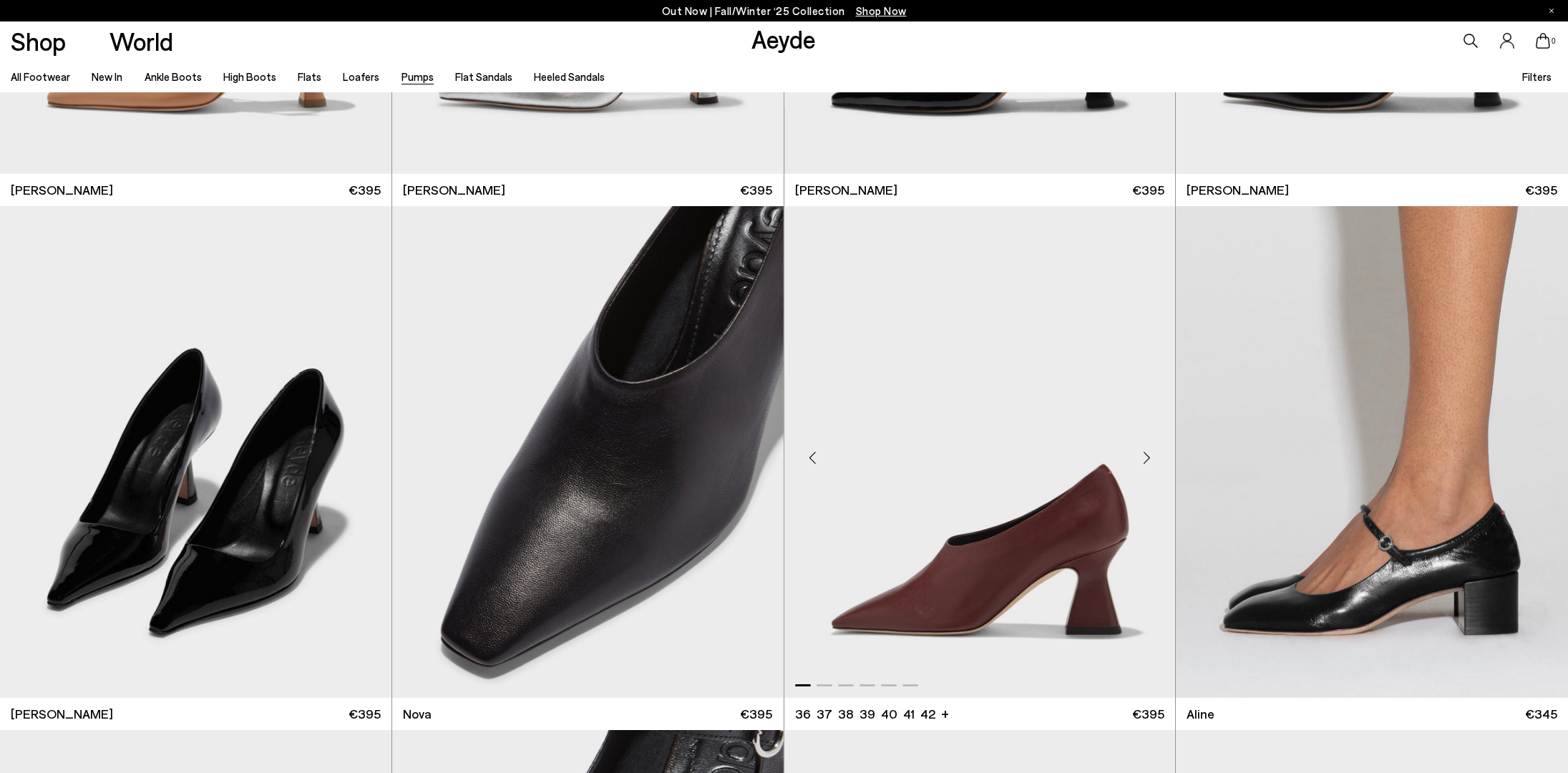
click at [1145, 461] on div "Next slide" at bounding box center [1147, 458] width 43 height 43
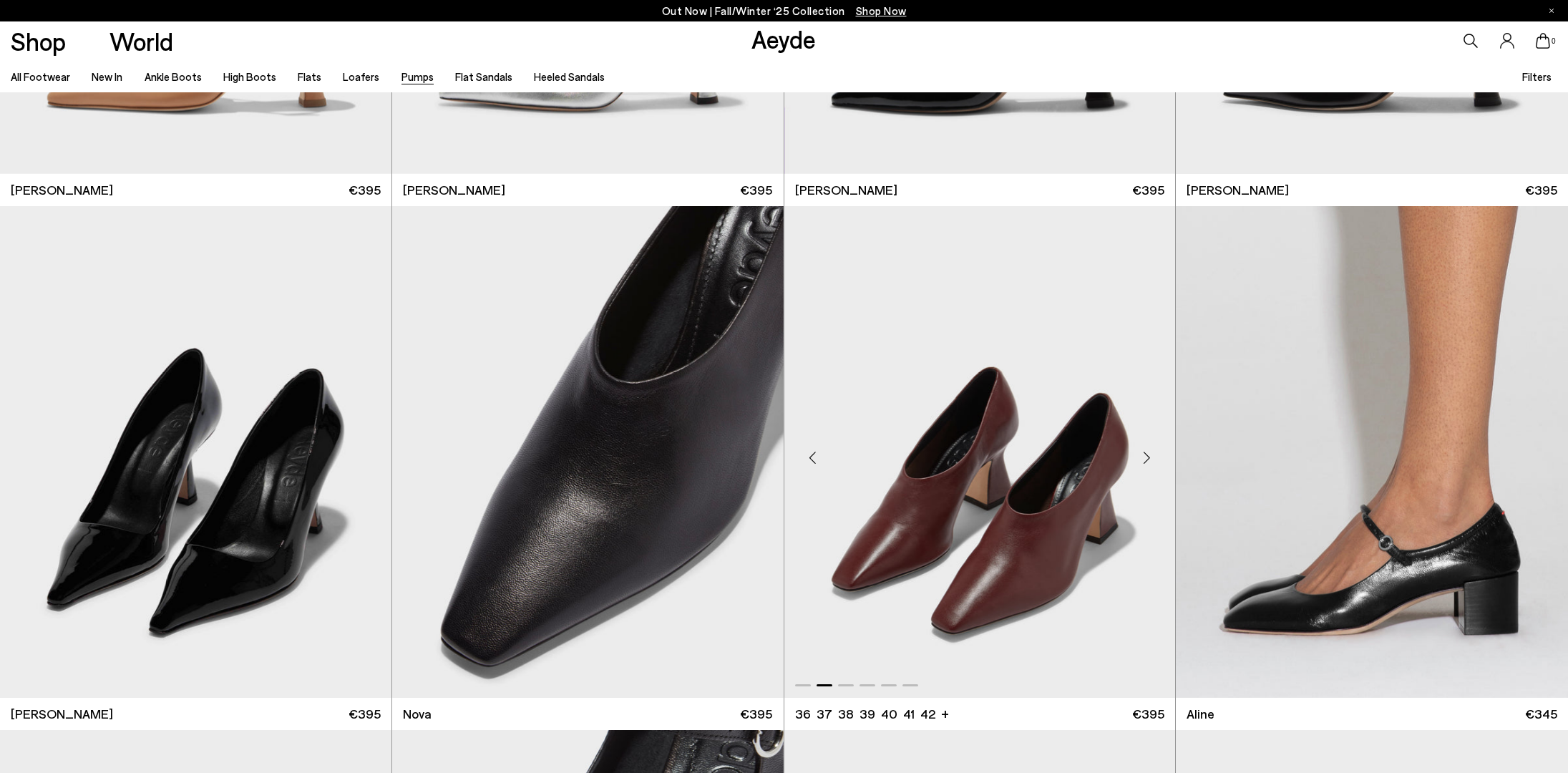
click at [1144, 455] on div "Next slide" at bounding box center [1147, 458] width 43 height 43
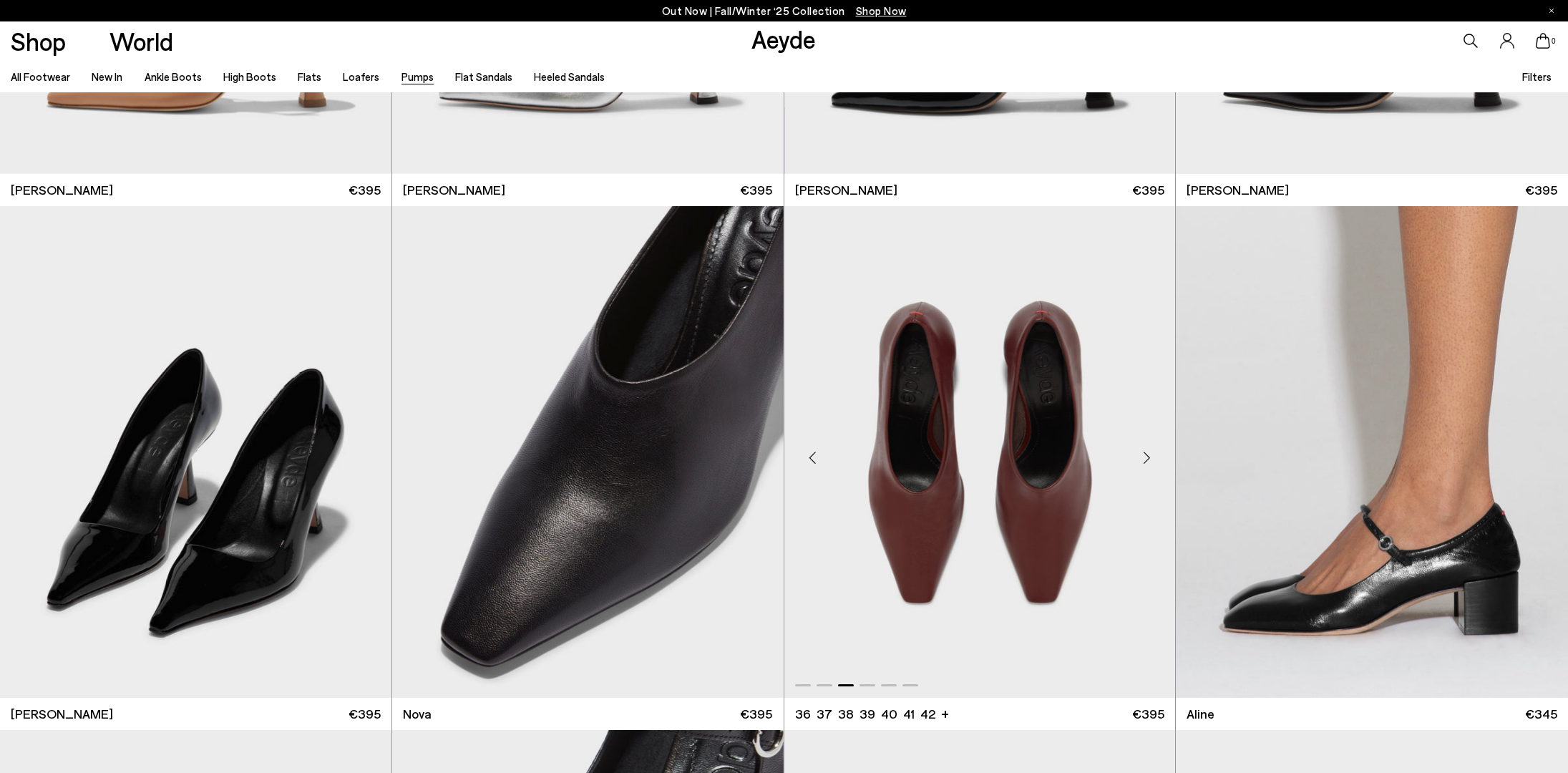
click at [1144, 455] on div "Next slide" at bounding box center [1147, 458] width 43 height 43
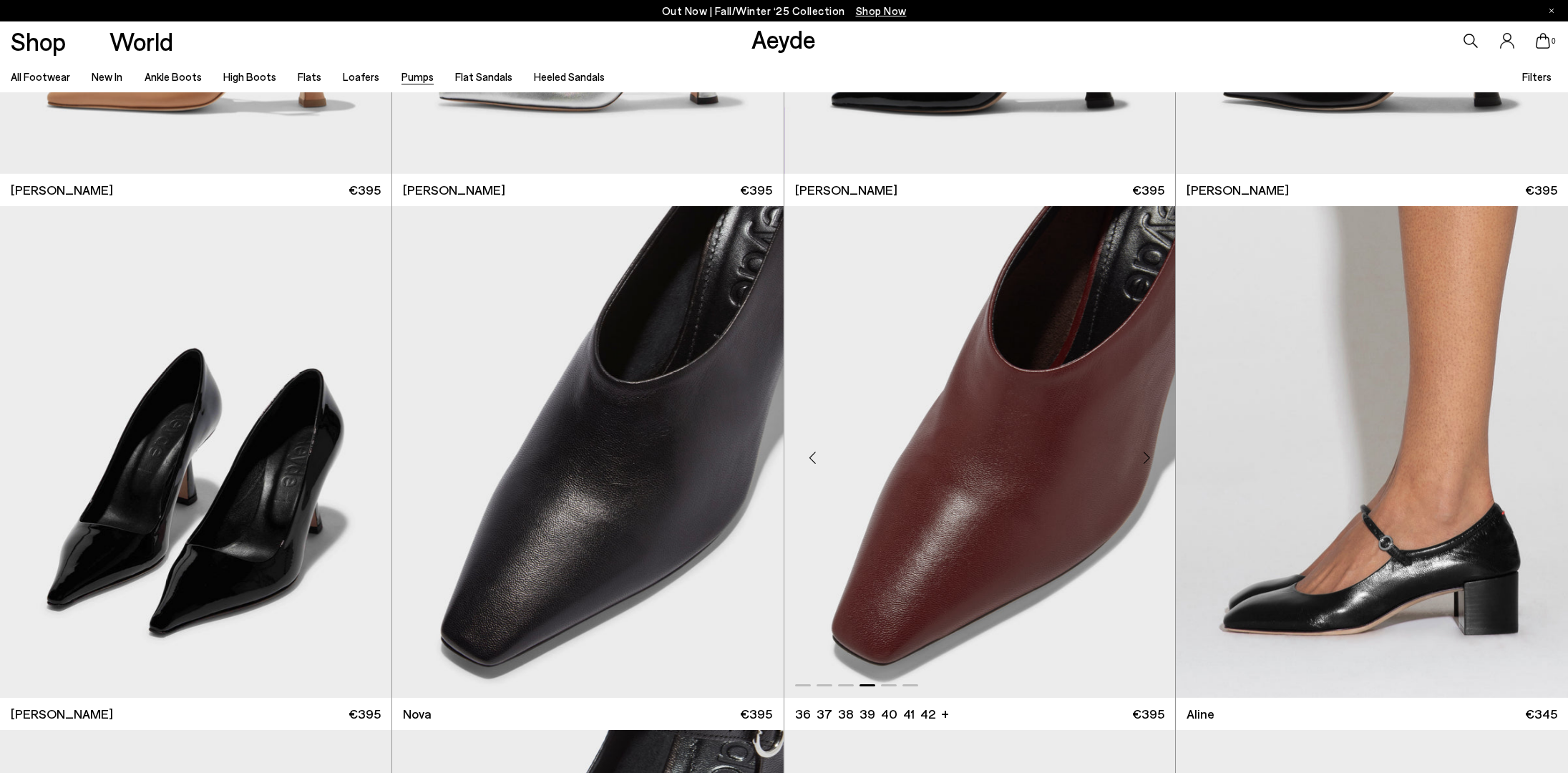
click at [1144, 455] on div "Next slide" at bounding box center [1147, 458] width 43 height 43
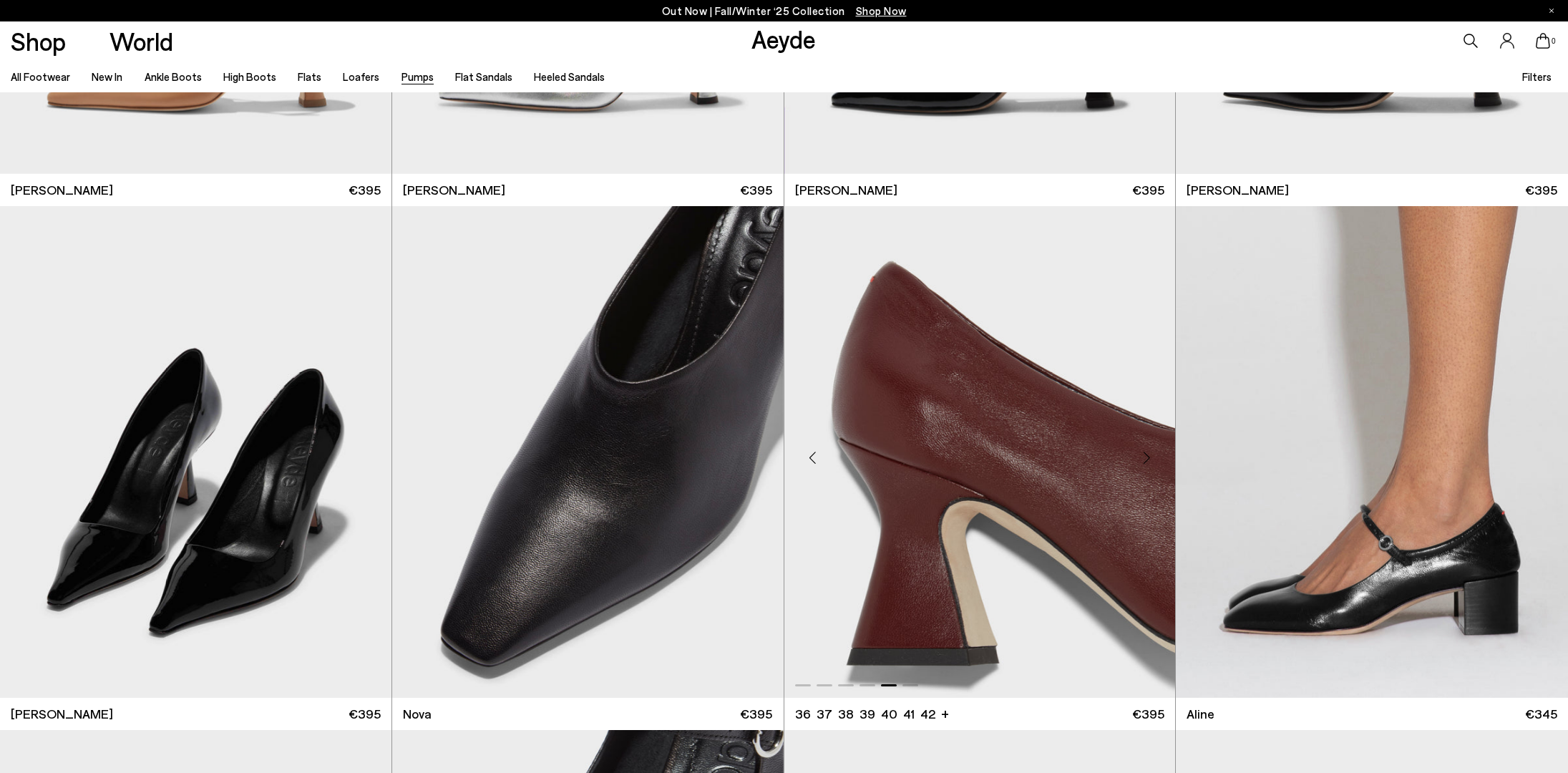
click at [1144, 455] on div "Next slide" at bounding box center [1147, 458] width 43 height 43
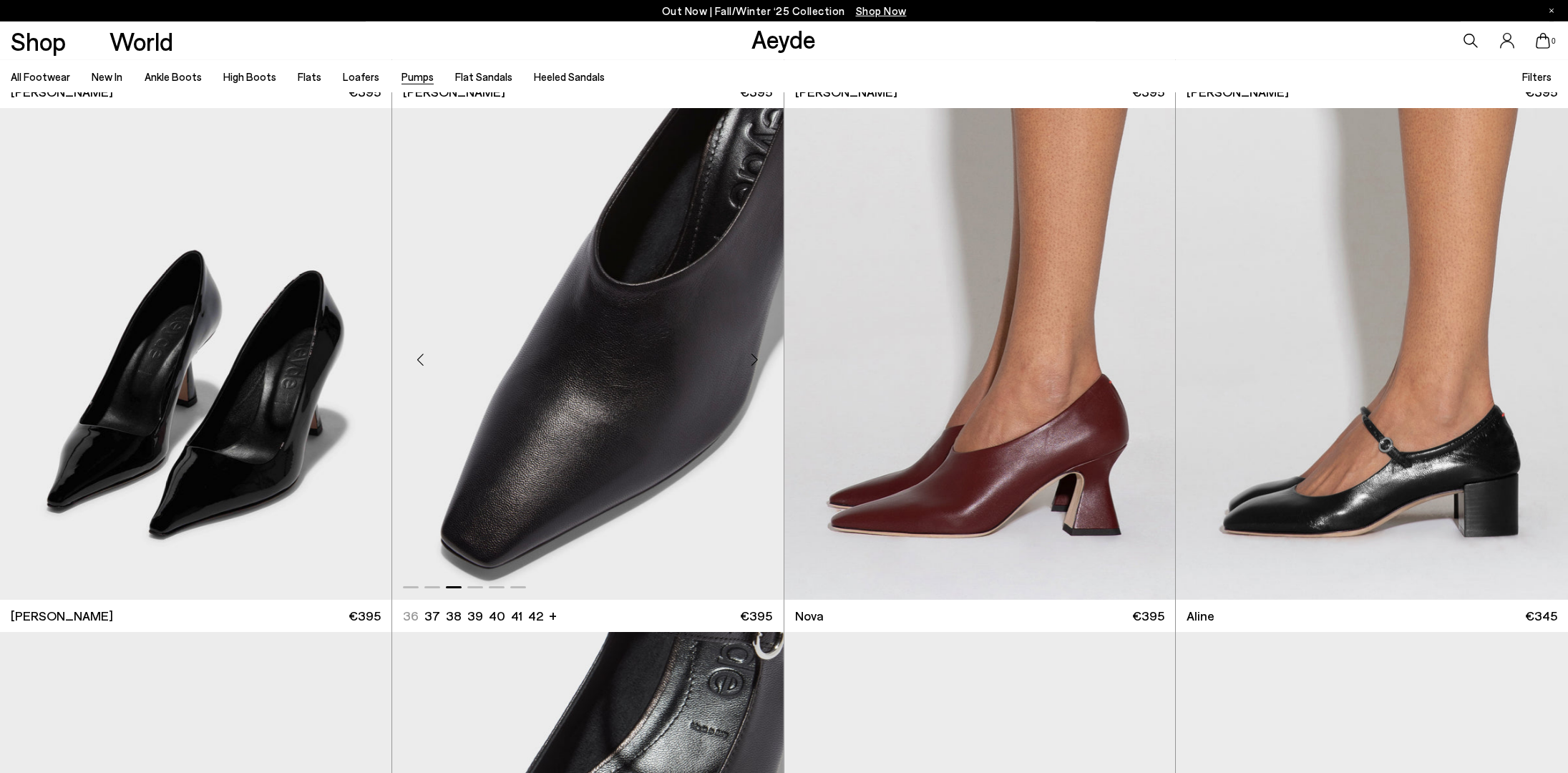
scroll to position [8418, 0]
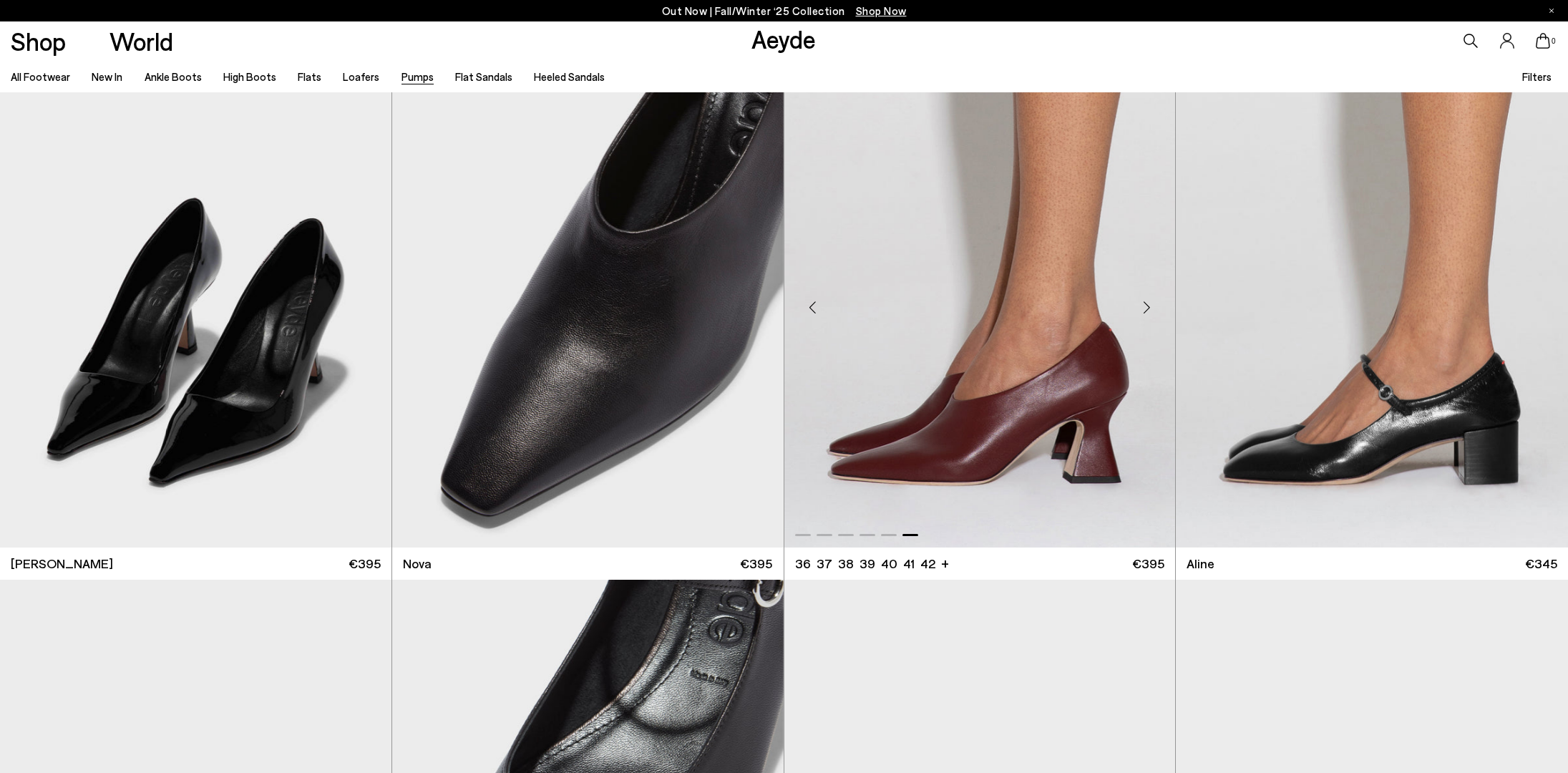
click at [1111, 456] on img "6 / 6" at bounding box center [980, 301] width 391 height 492
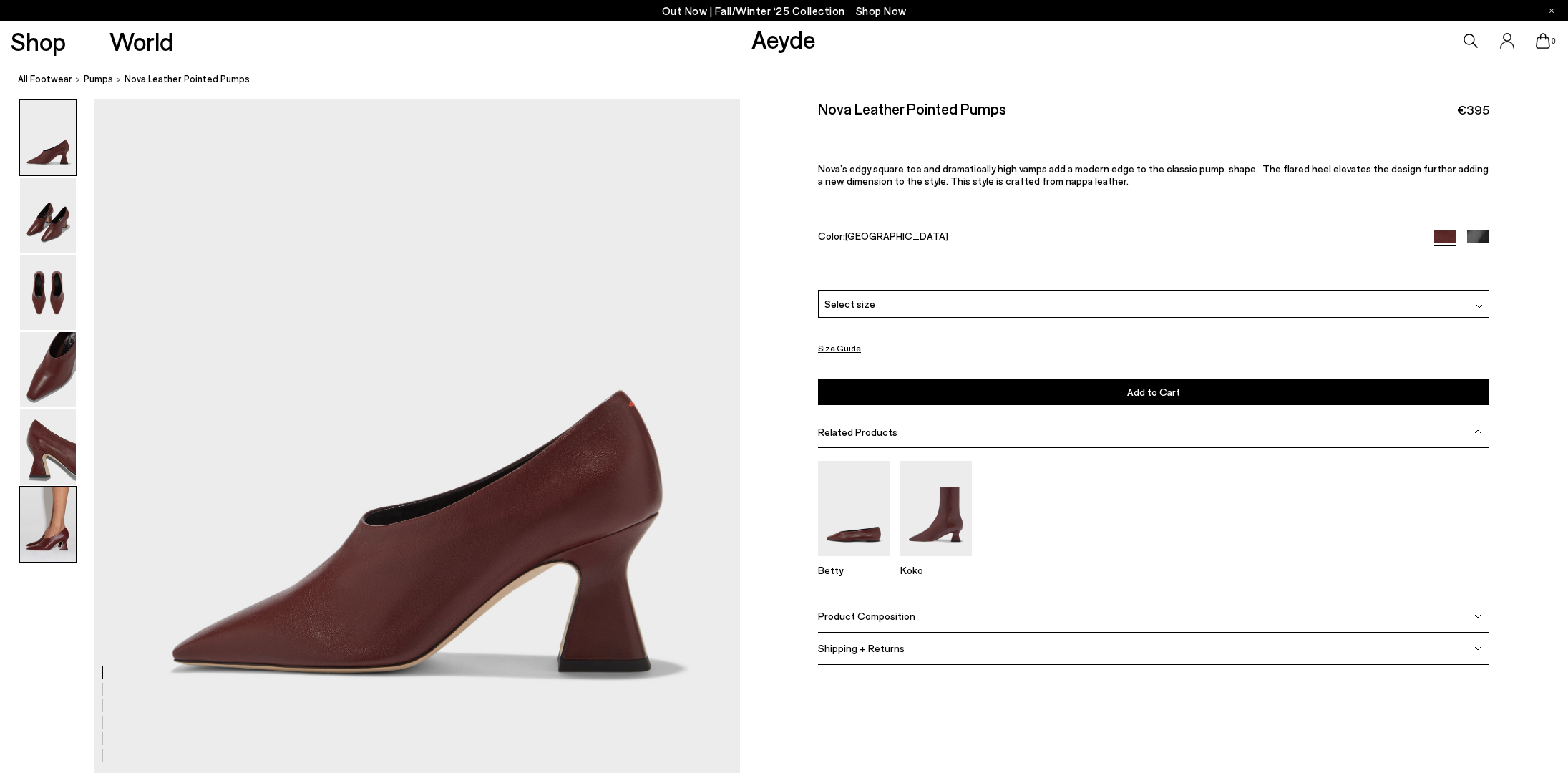
click at [63, 521] on img at bounding box center [48, 525] width 56 height 75
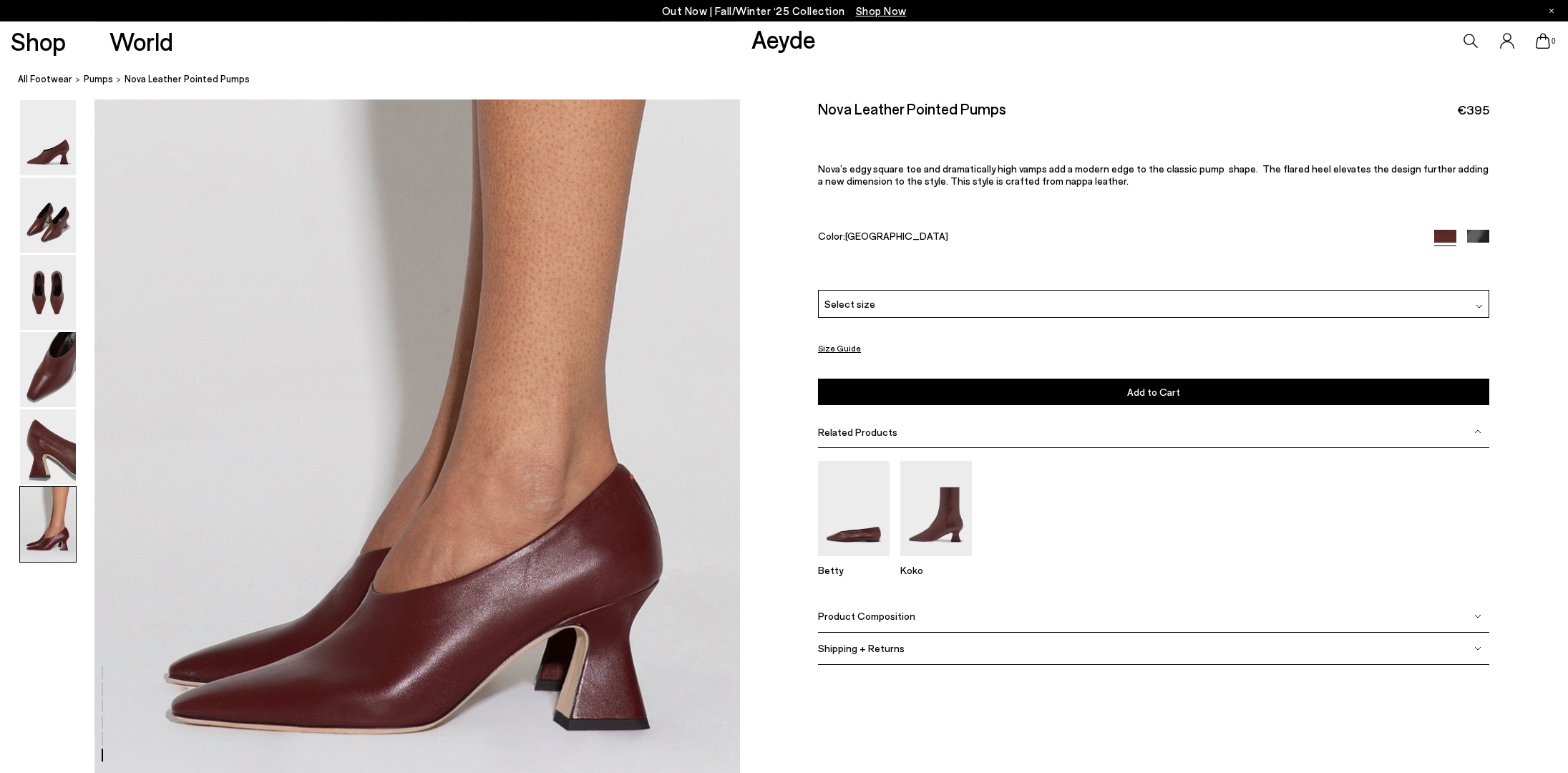
scroll to position [4225, 0]
click at [52, 227] on img at bounding box center [48, 215] width 56 height 75
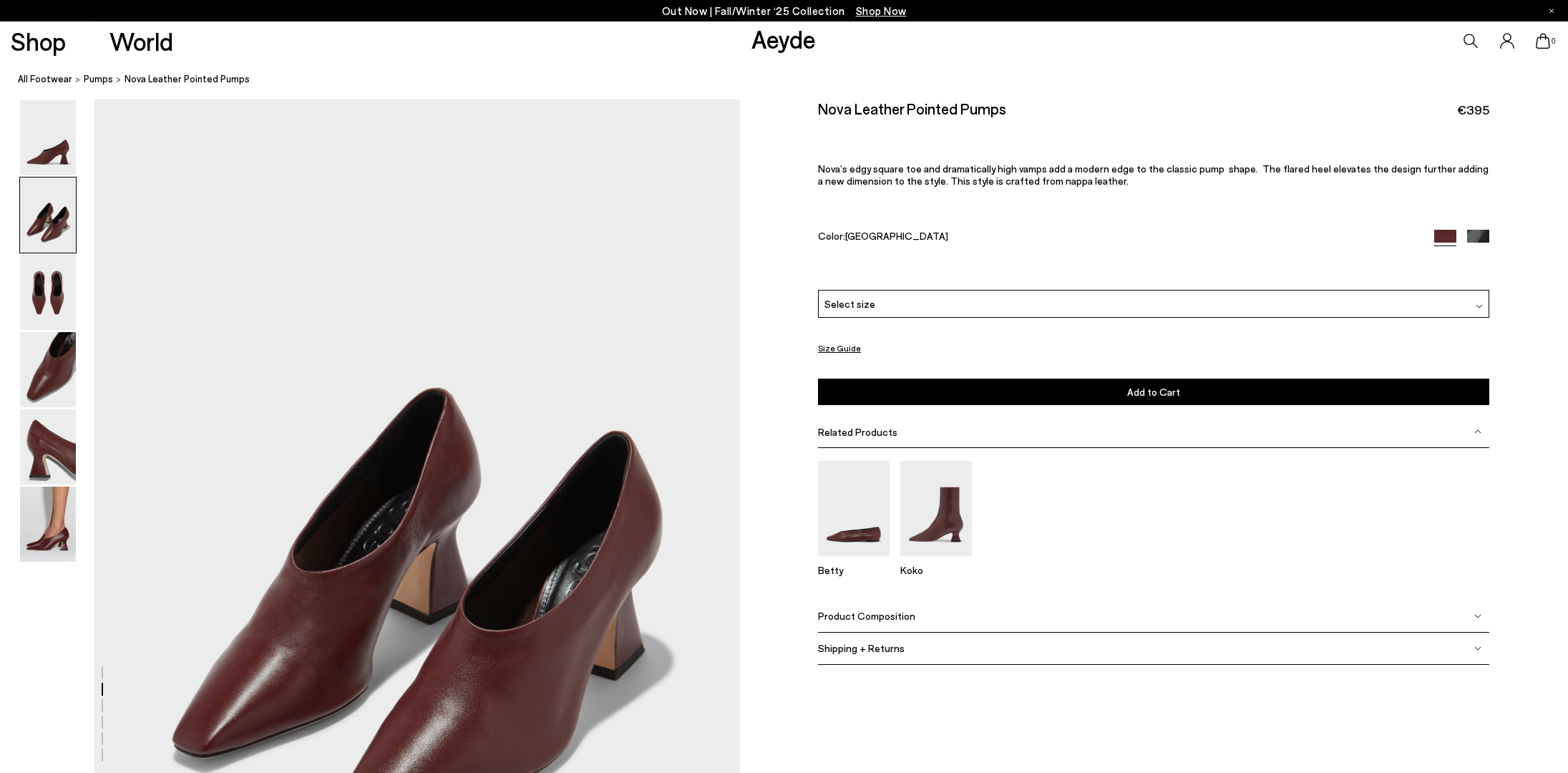
scroll to position [676, 0]
